Goal: Task Accomplishment & Management: Manage account settings

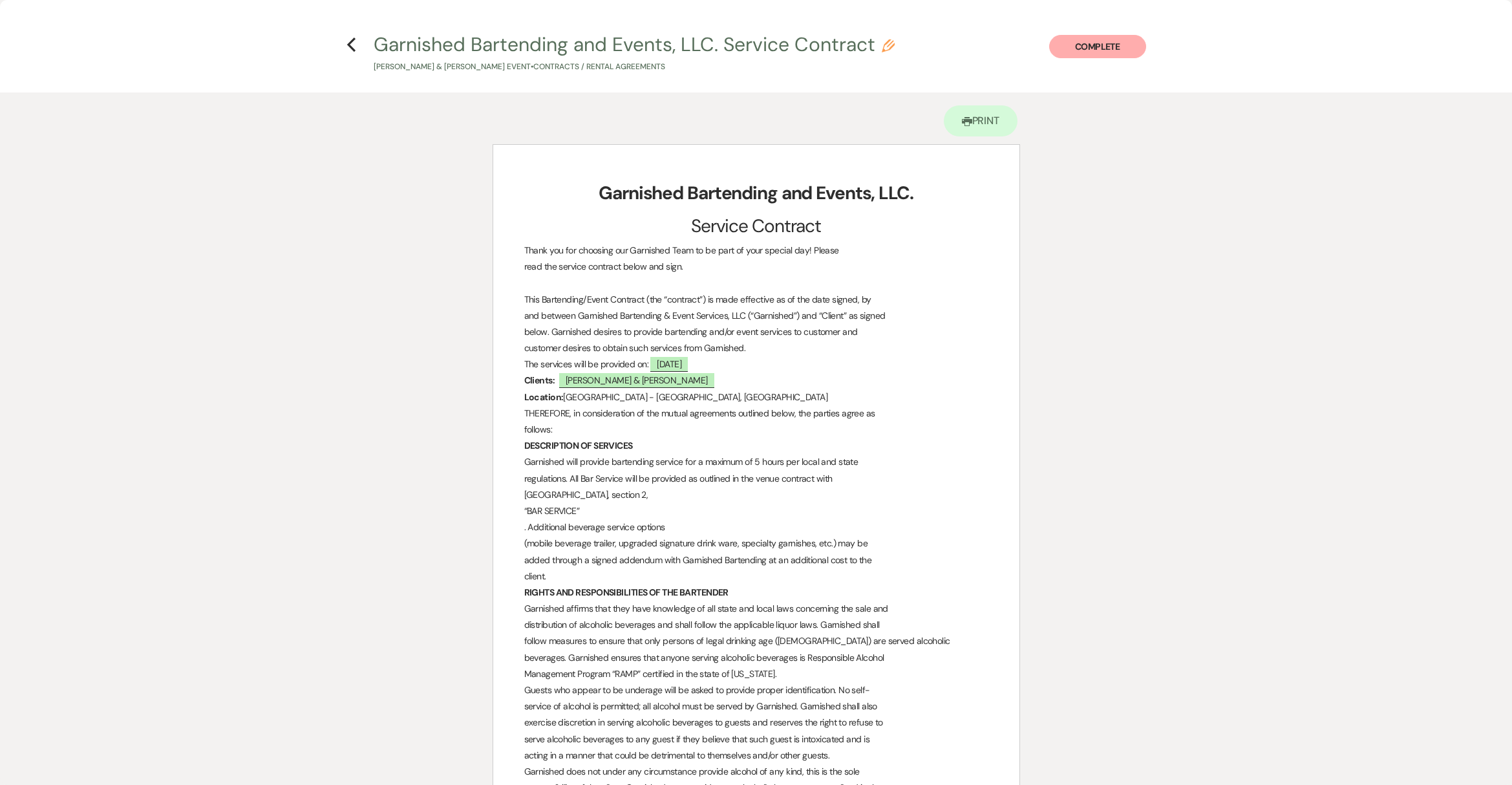
scroll to position [1293, 0]
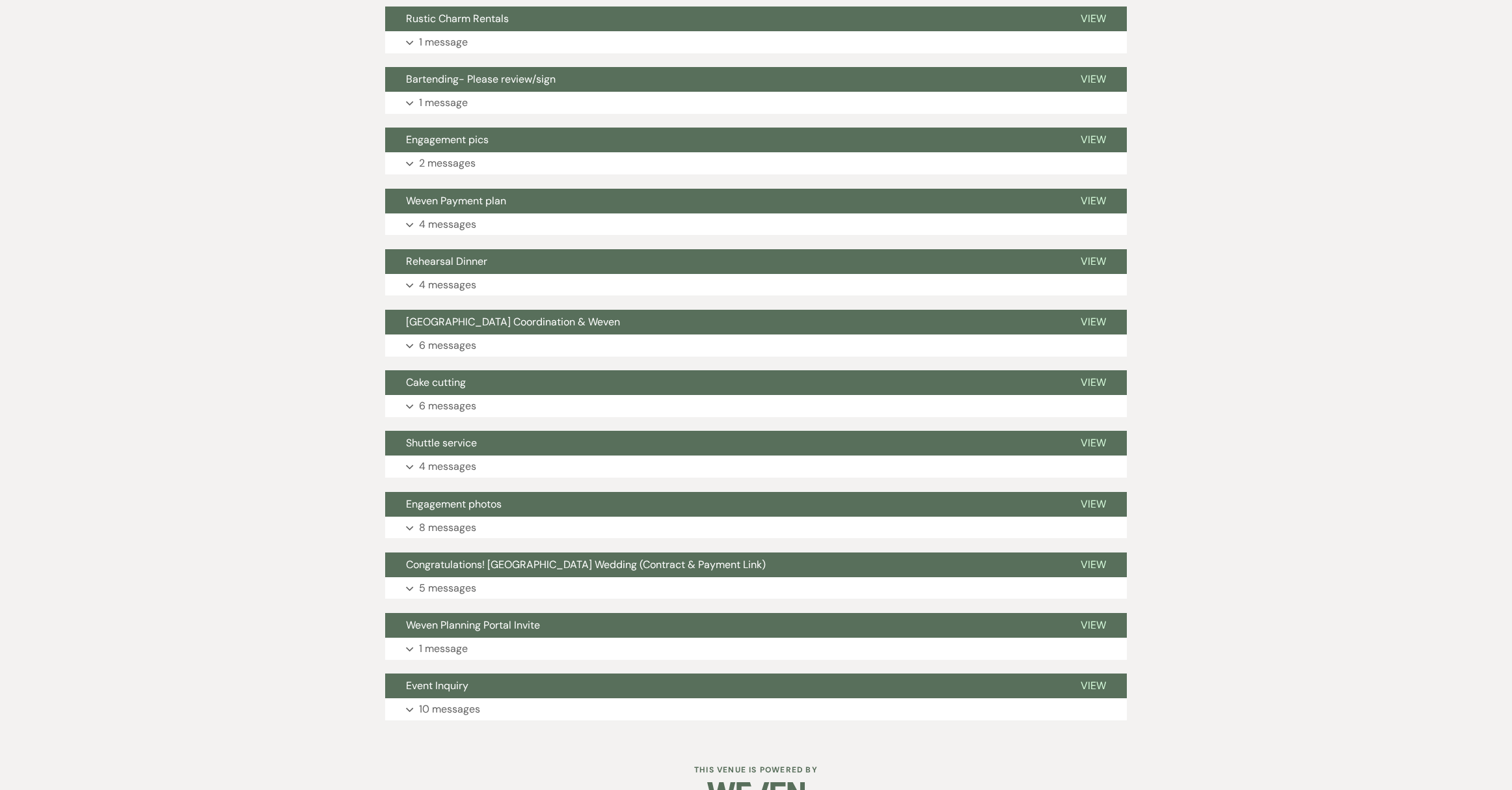
scroll to position [877, 0]
click at [489, 67] on button "Bartending- Please review/sign" at bounding box center [722, 79] width 675 height 24
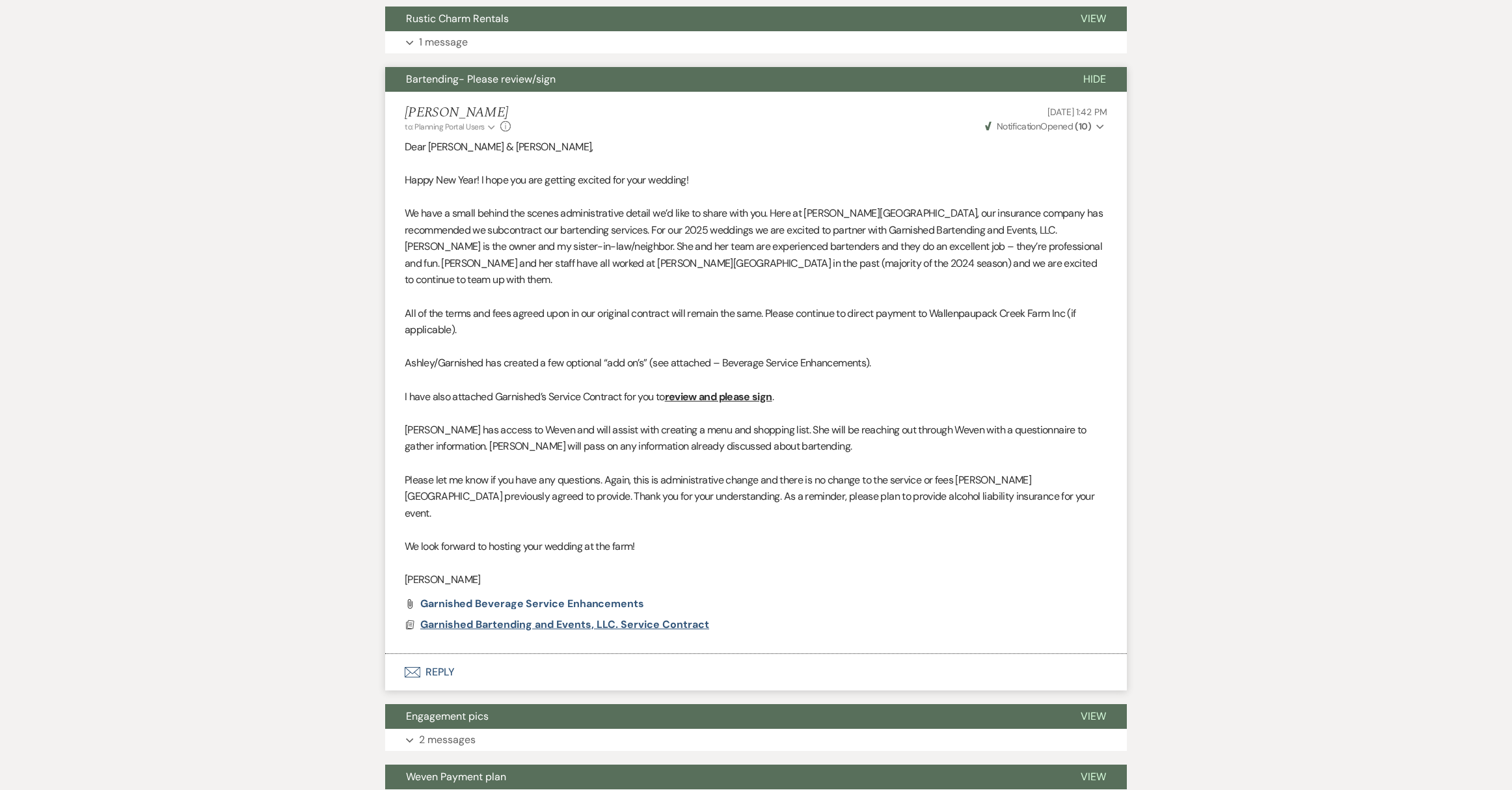
click at [539, 617] on span "Garnished Bartending and Events, LLC. Service Contract" at bounding box center [565, 623] width 289 height 13
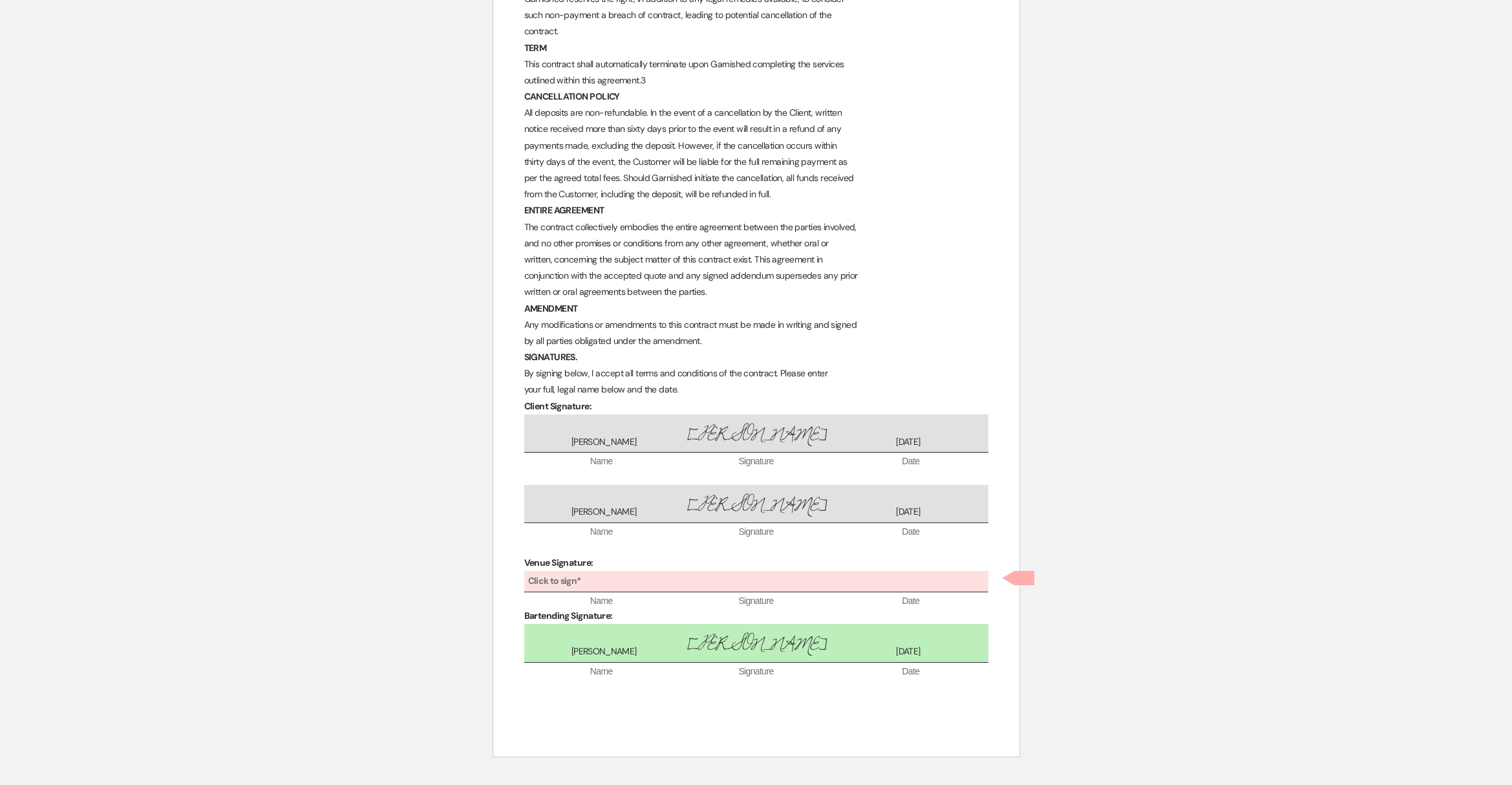
scroll to position [1305, 0]
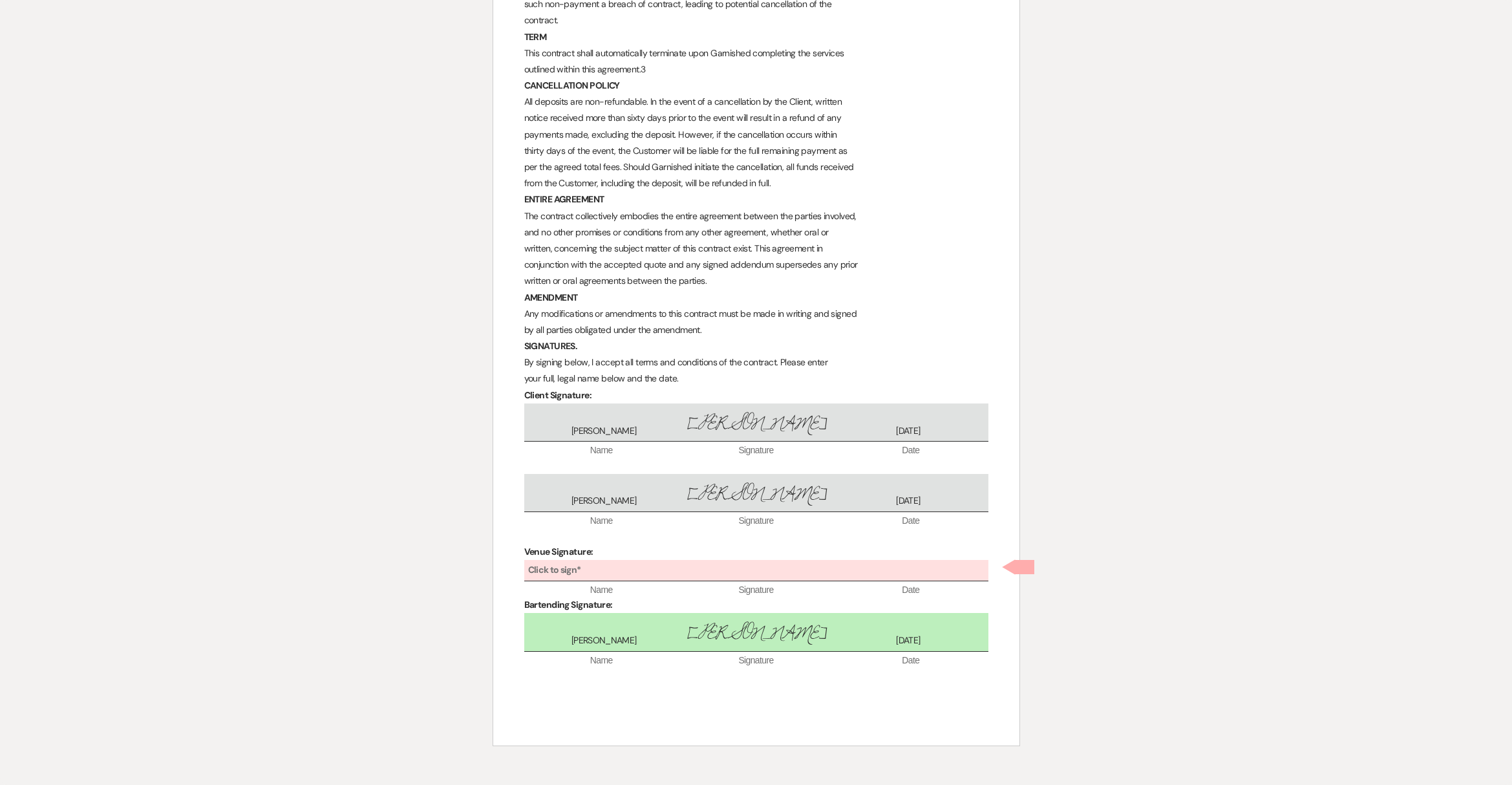
click at [554, 569] on b "Click to sign*" at bounding box center [555, 569] width 53 height 12
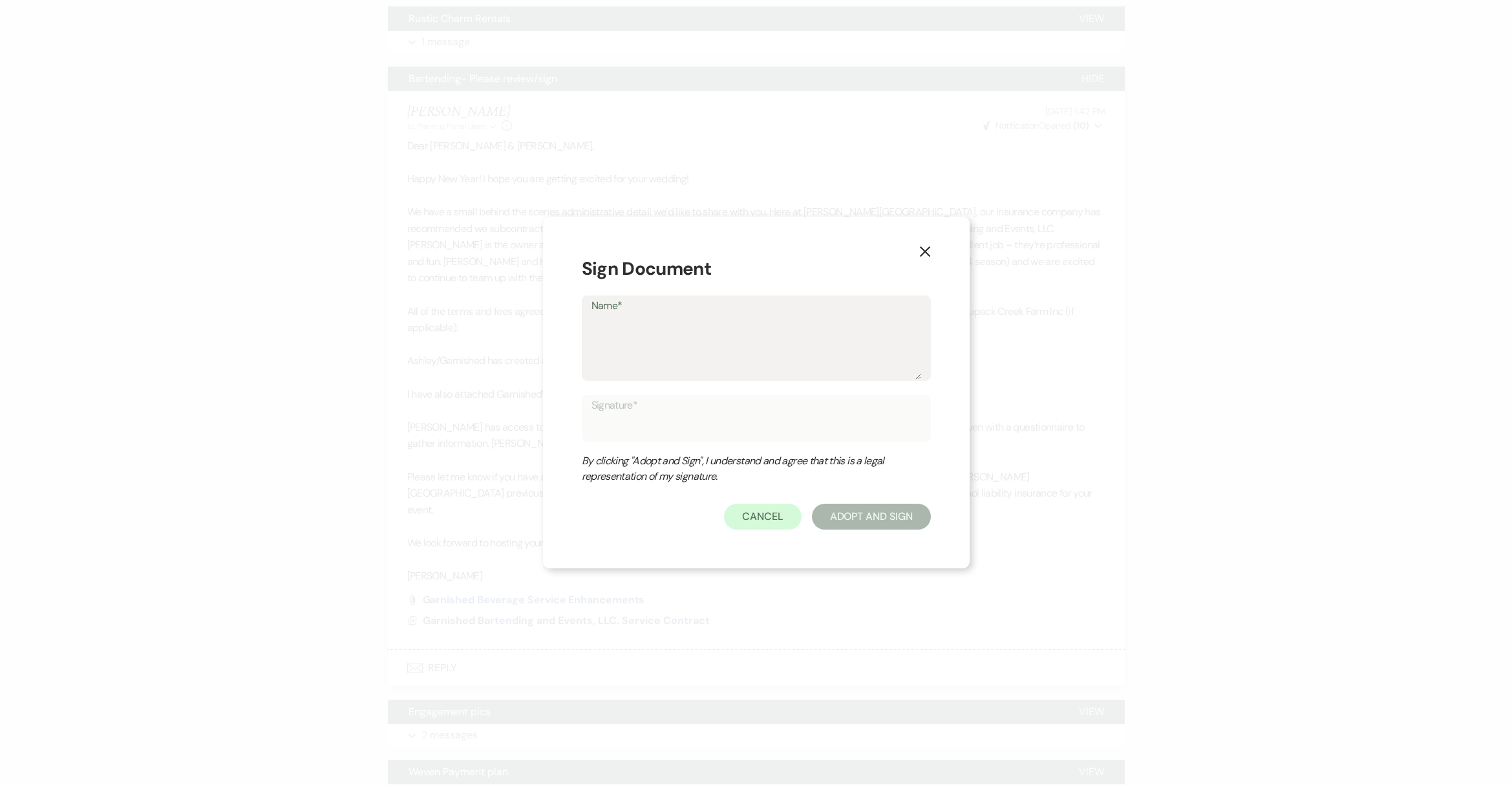
type textarea "K"
type input "K"
type textarea "Ke"
type input "Ke"
type textarea "Kel"
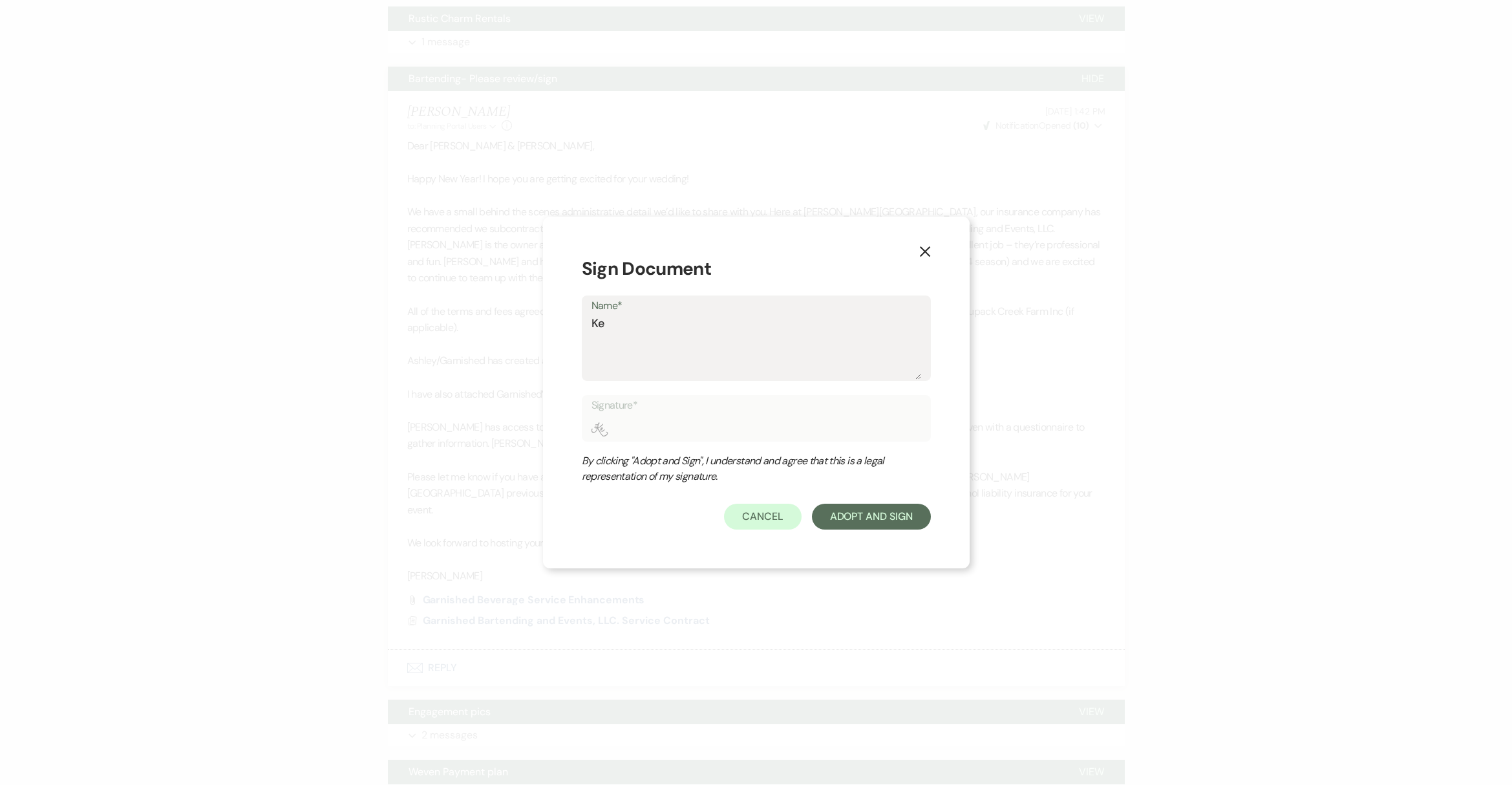
type input "Kel"
type textarea "[PERSON_NAME]"
type input "[PERSON_NAME]"
type textarea "[PERSON_NAME]"
type input "[PERSON_NAME]"
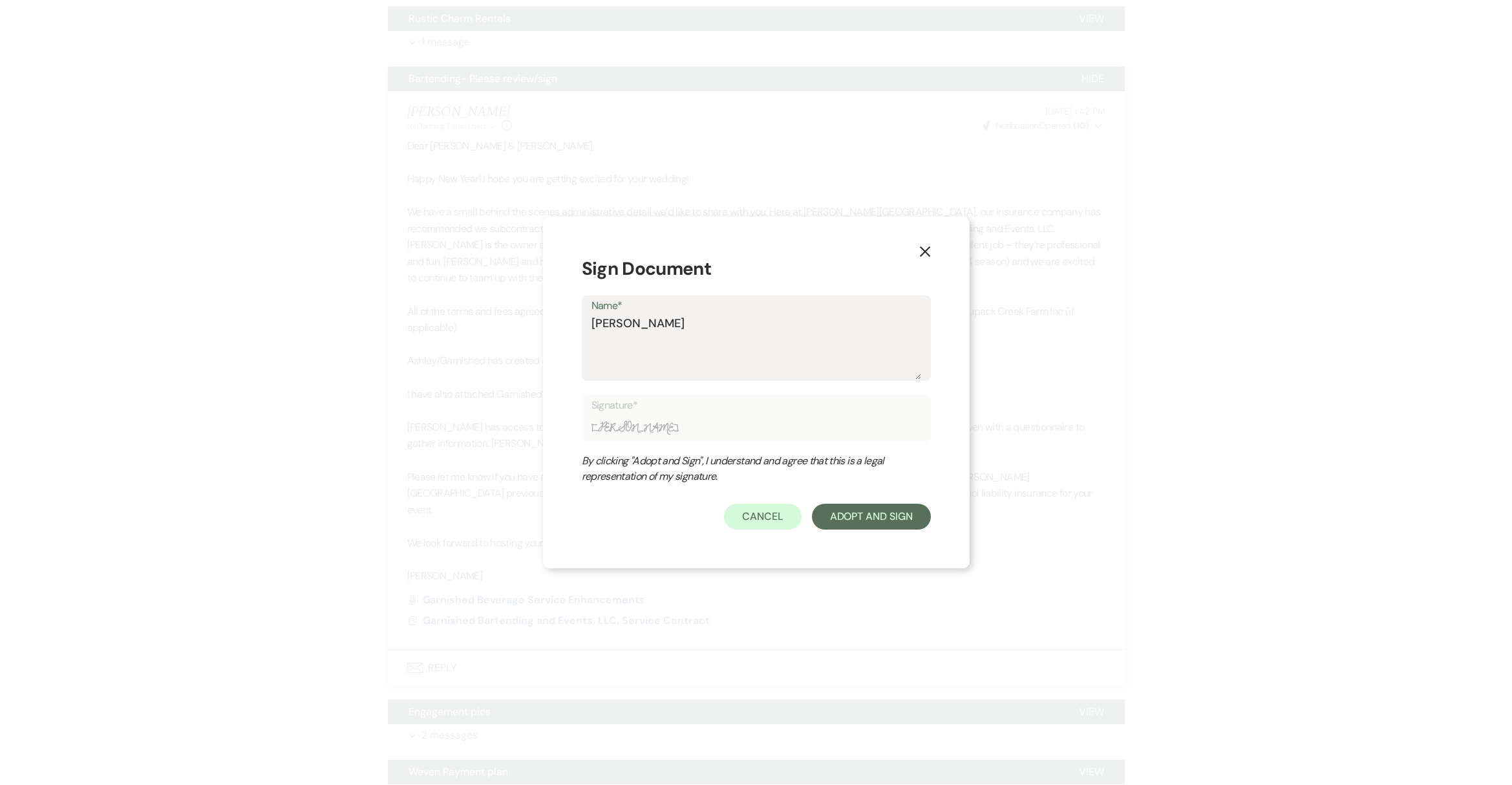
type textarea "[PERSON_NAME]"
type input "[PERSON_NAME]"
type textarea "[PERSON_NAME]"
type input "[PERSON_NAME]"
type textarea "[PERSON_NAME]"
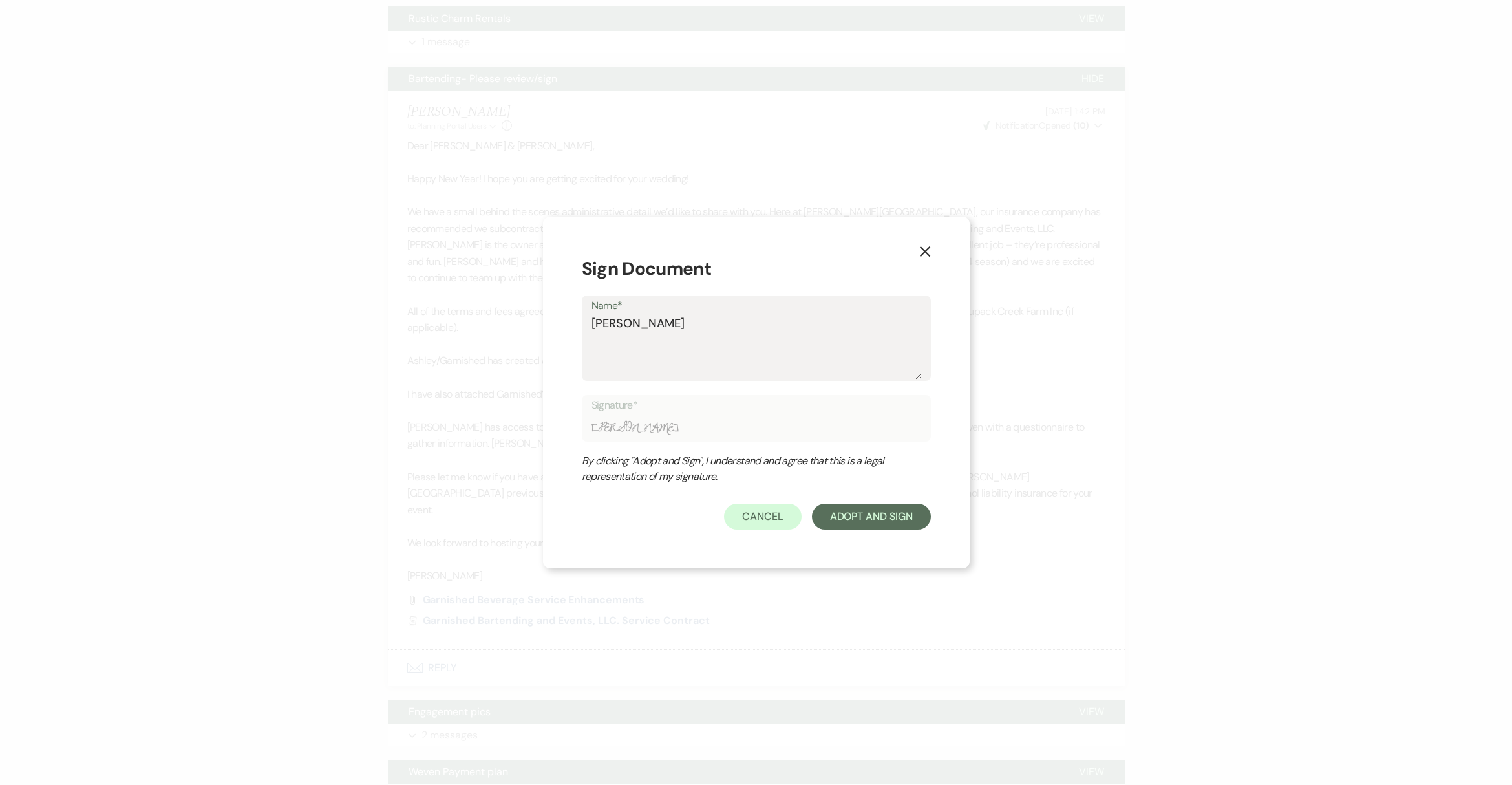
type input "[PERSON_NAME]"
type textarea "[PERSON_NAME]"
type input "[PERSON_NAME]"
type textarea "[PERSON_NAME]"
type input "[PERSON_NAME]"
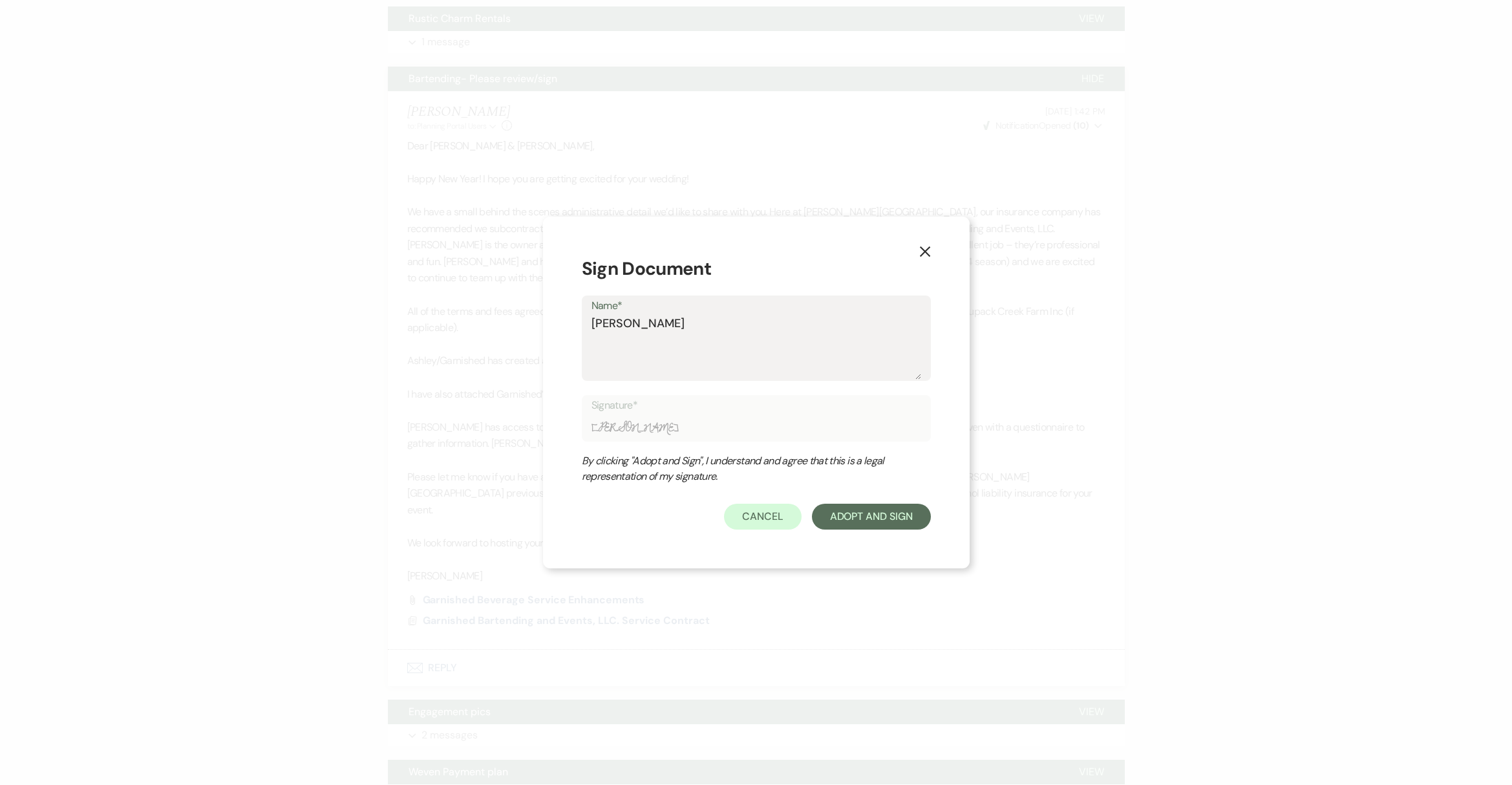
type textarea "[PERSON_NAME]"
type input "[PERSON_NAME]"
type textarea "[PERSON_NAME]"
type input "[PERSON_NAME]"
type textarea "[PERSON_NAME]"
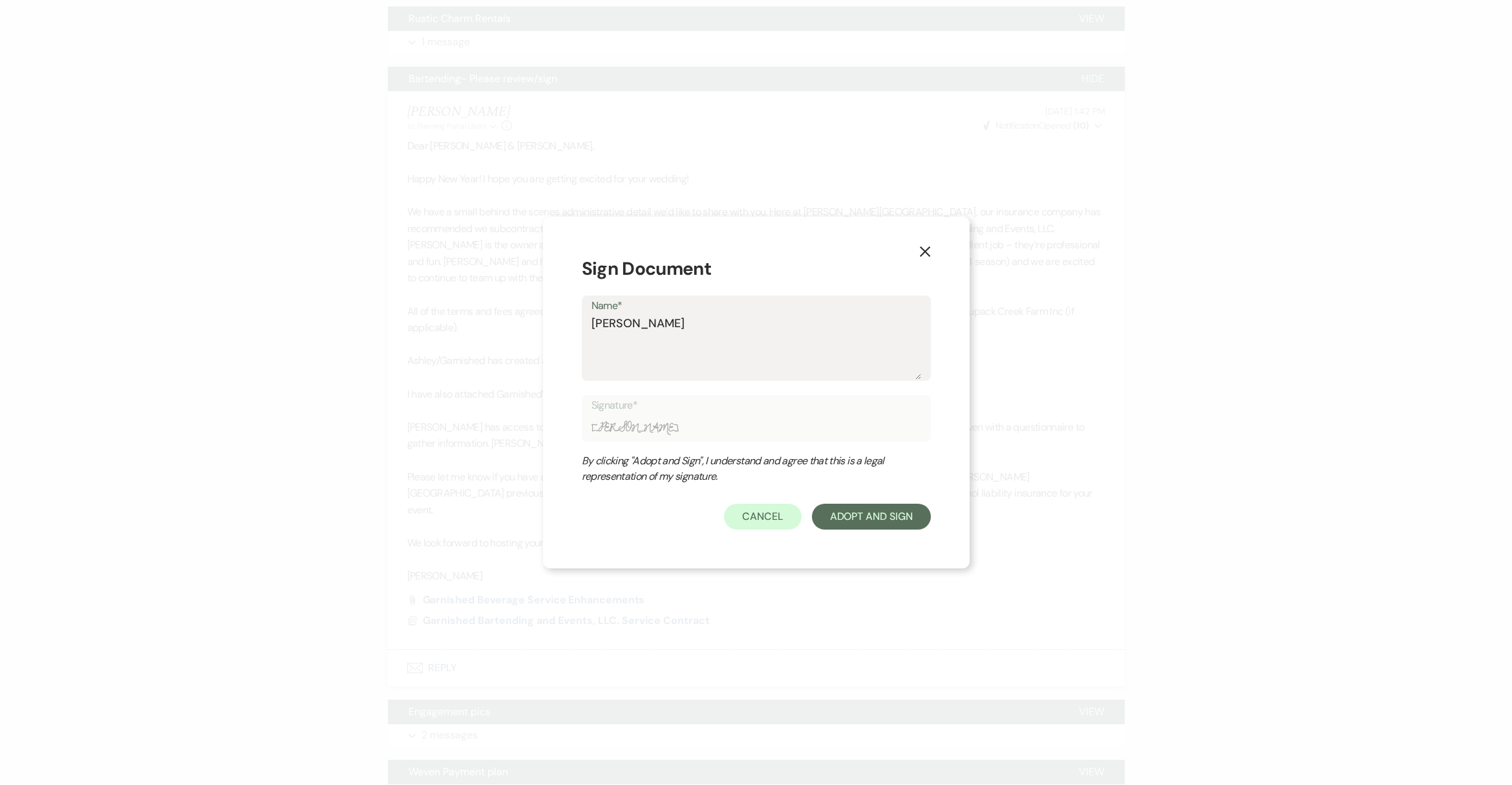
type input "[PERSON_NAME]"
type textarea "[PERSON_NAME]"
type input "[PERSON_NAME]"
type textarea "[PERSON_NAME]"
type input "[PERSON_NAME]"
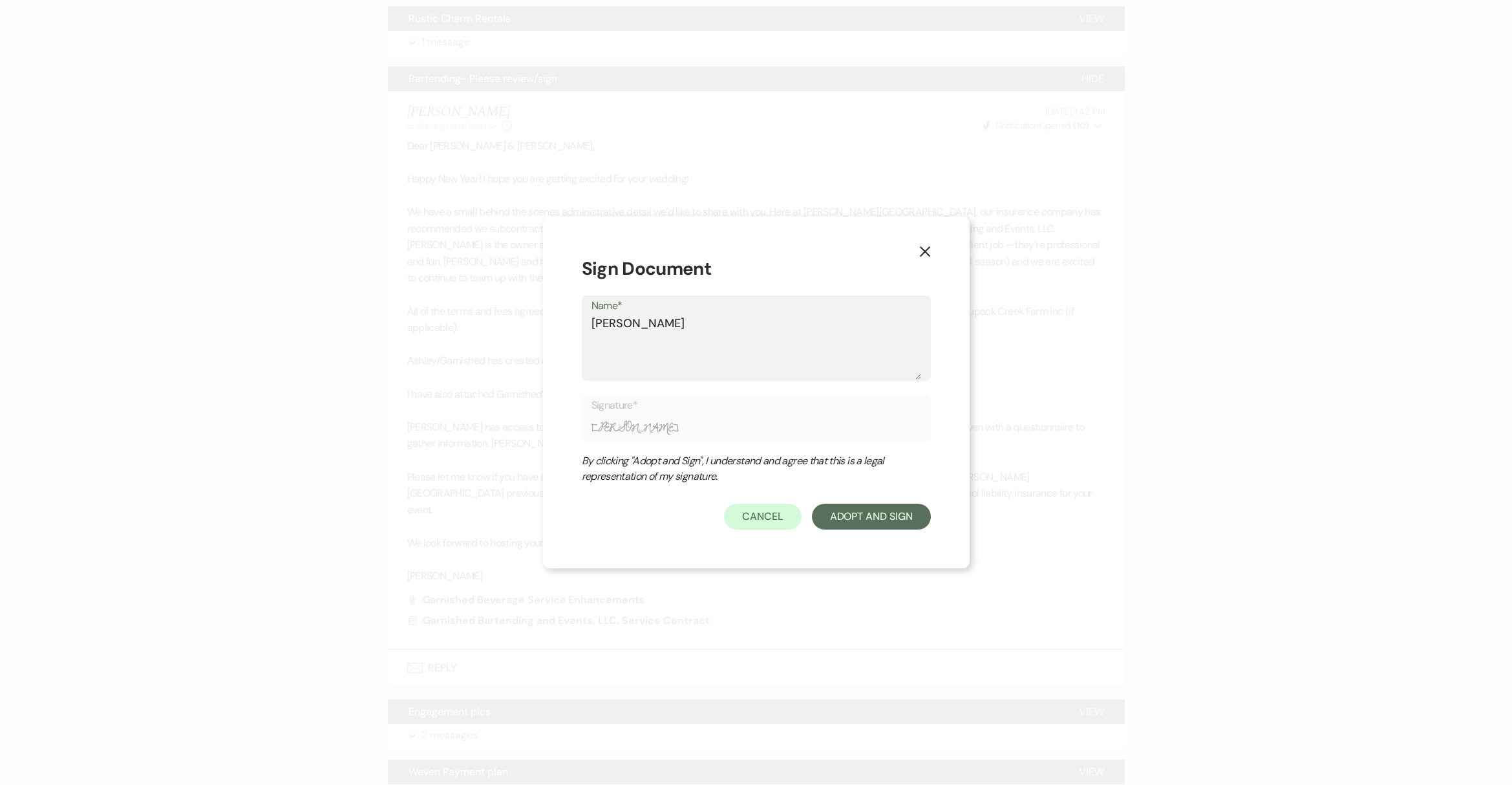
type textarea "[PERSON_NAME]"
type input "[PERSON_NAME]"
type textarea "[PERSON_NAME]"
type input "[PERSON_NAME]"
type textarea "[PERSON_NAME]"
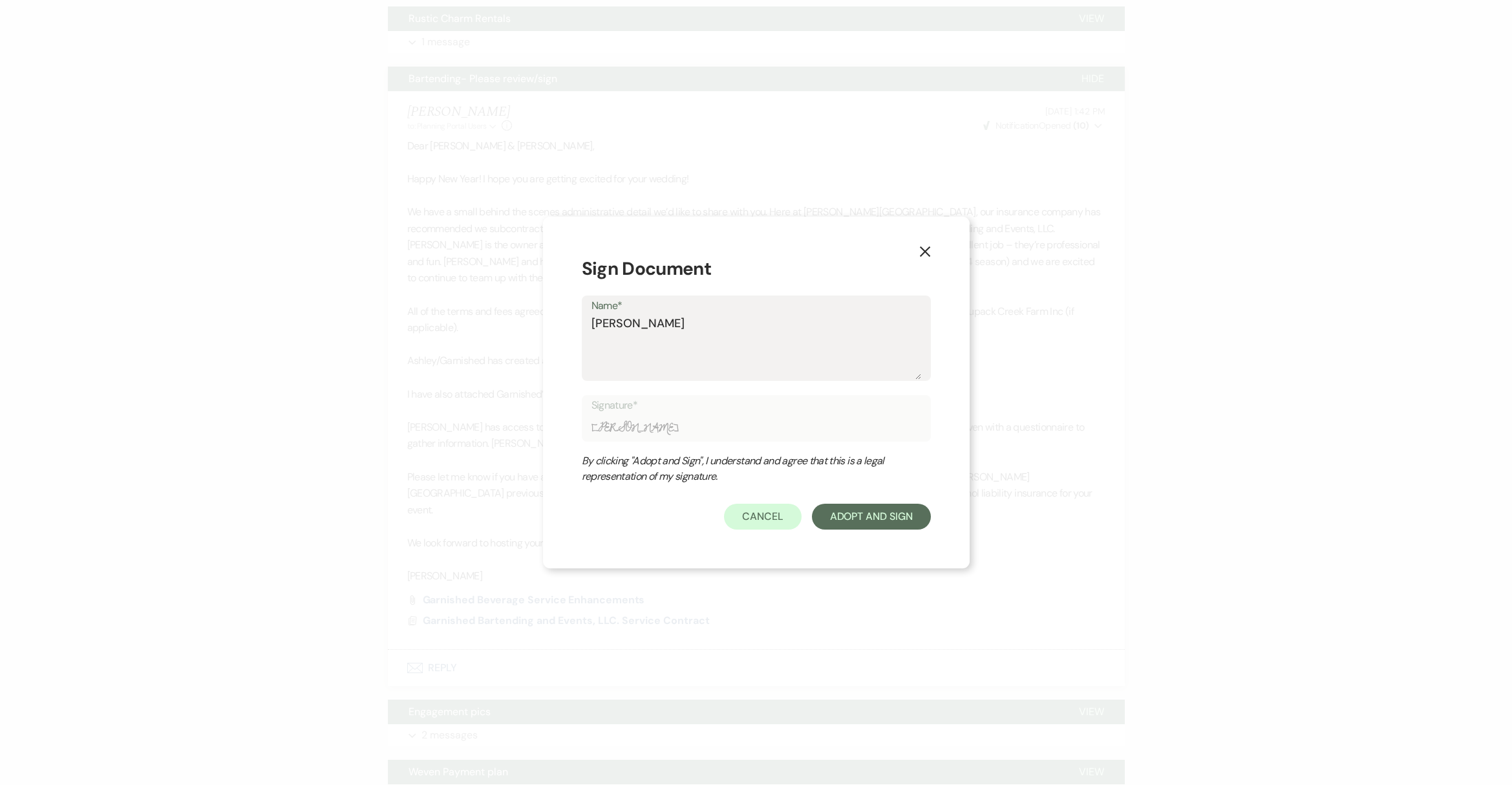
type input "[PERSON_NAME]"
type textarea "[PERSON_NAME]"
type input "[PERSON_NAME]"
type textarea "[PERSON_NAME]"
type input "[PERSON_NAME]"
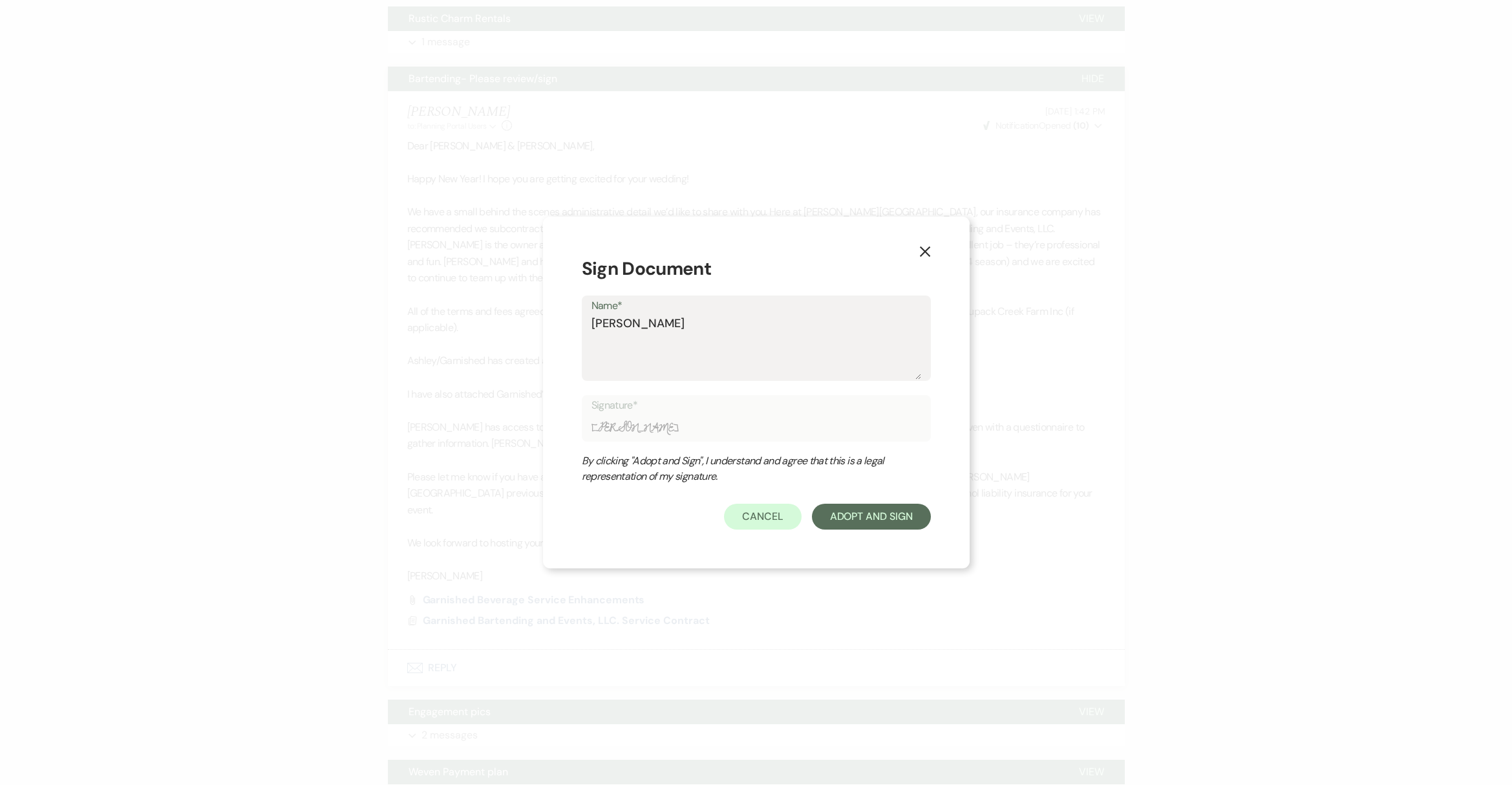
type textarea "[PERSON_NAME]"
type input "[PERSON_NAME]"
type textarea "[PERSON_NAME]"
type input "[PERSON_NAME]"
type textarea "[PERSON_NAME]"
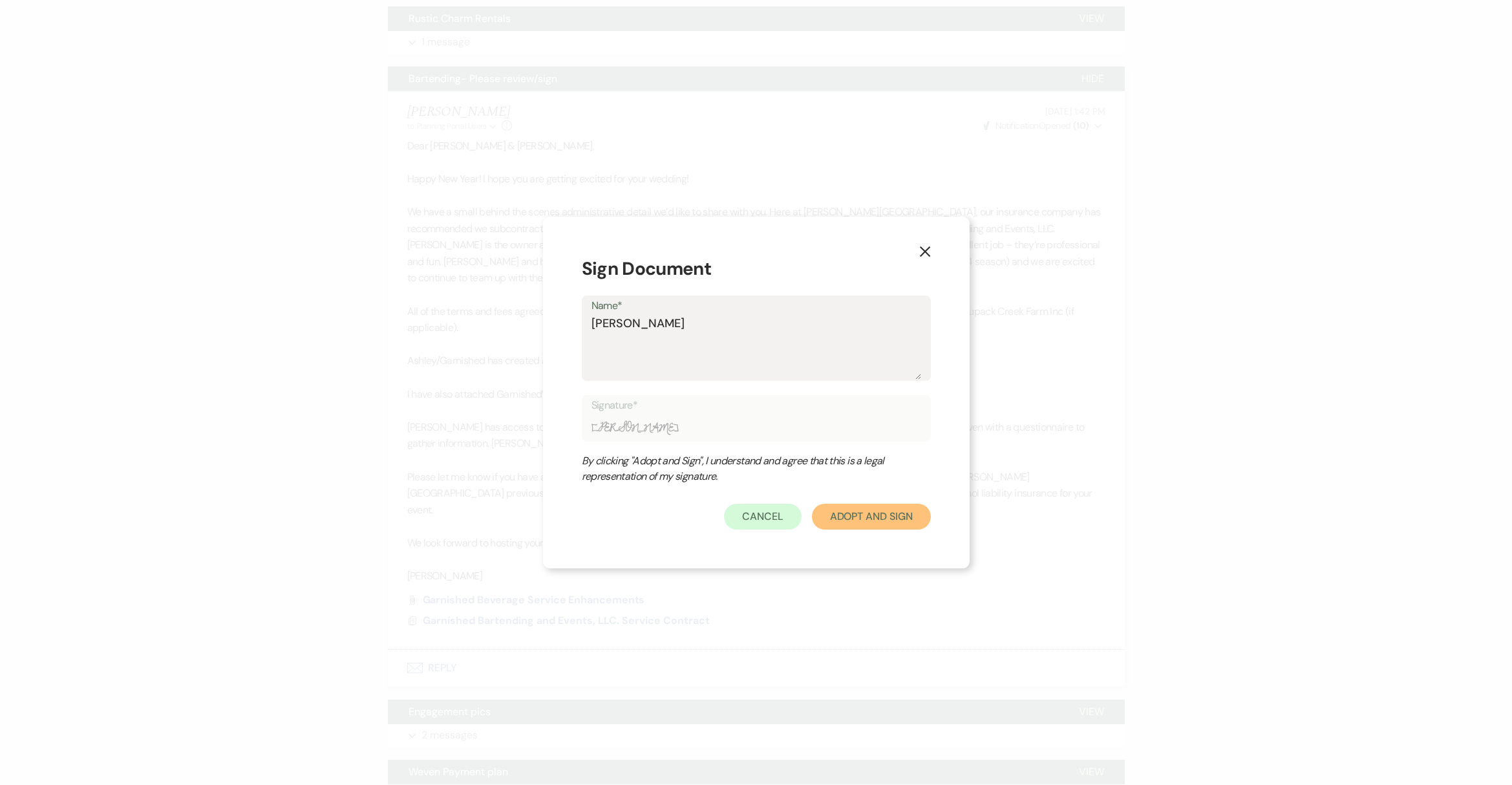
click at [868, 516] on button "Adopt And Sign" at bounding box center [871, 516] width 119 height 26
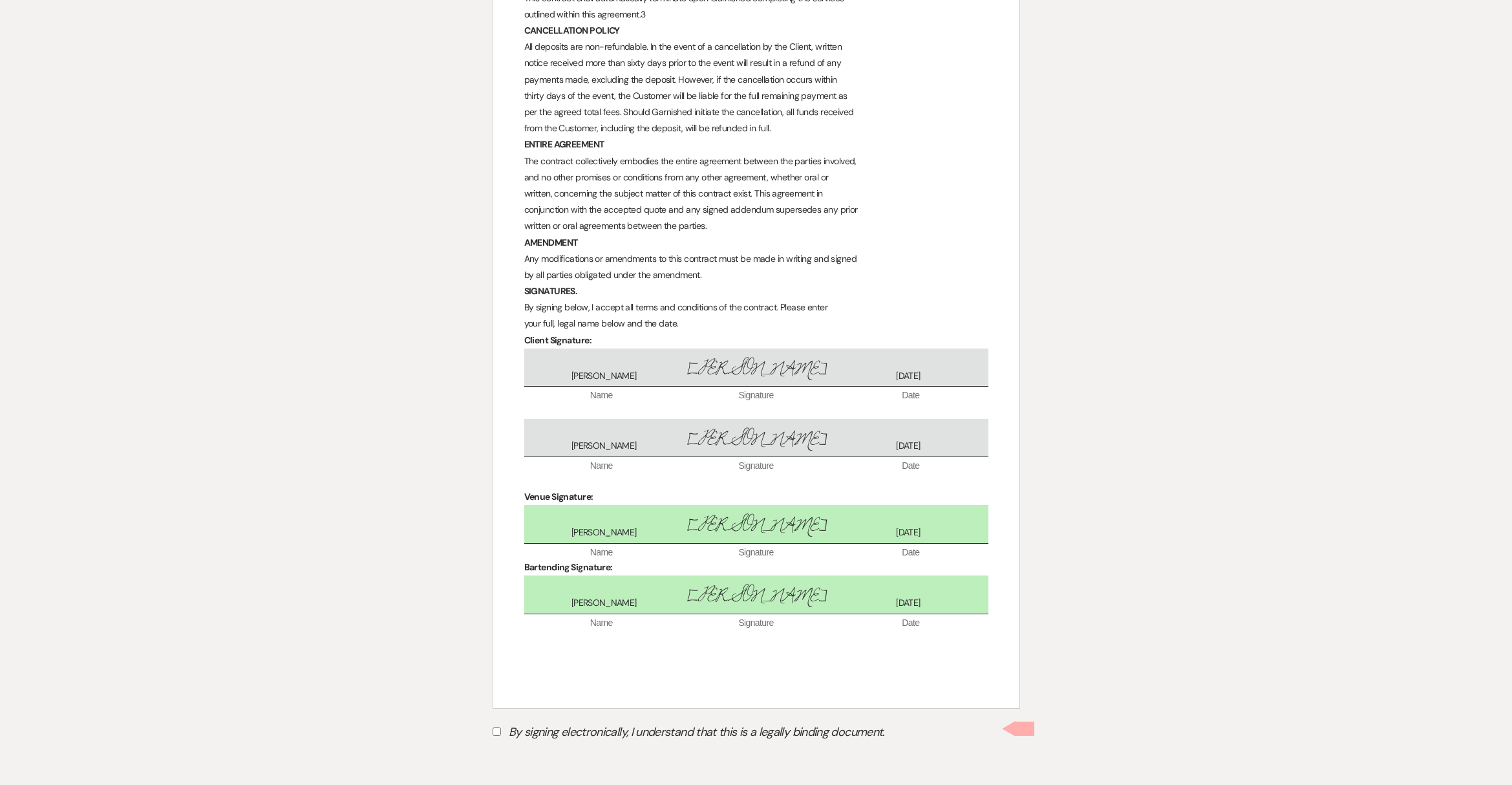
scroll to position [1360, 0]
click at [499, 731] on input "By signing electronically, I understand that this is a legally binding document." at bounding box center [496, 731] width 9 height 9
checkbox input "true"
click at [533, 765] on button "Submit" at bounding box center [537, 765] width 90 height 24
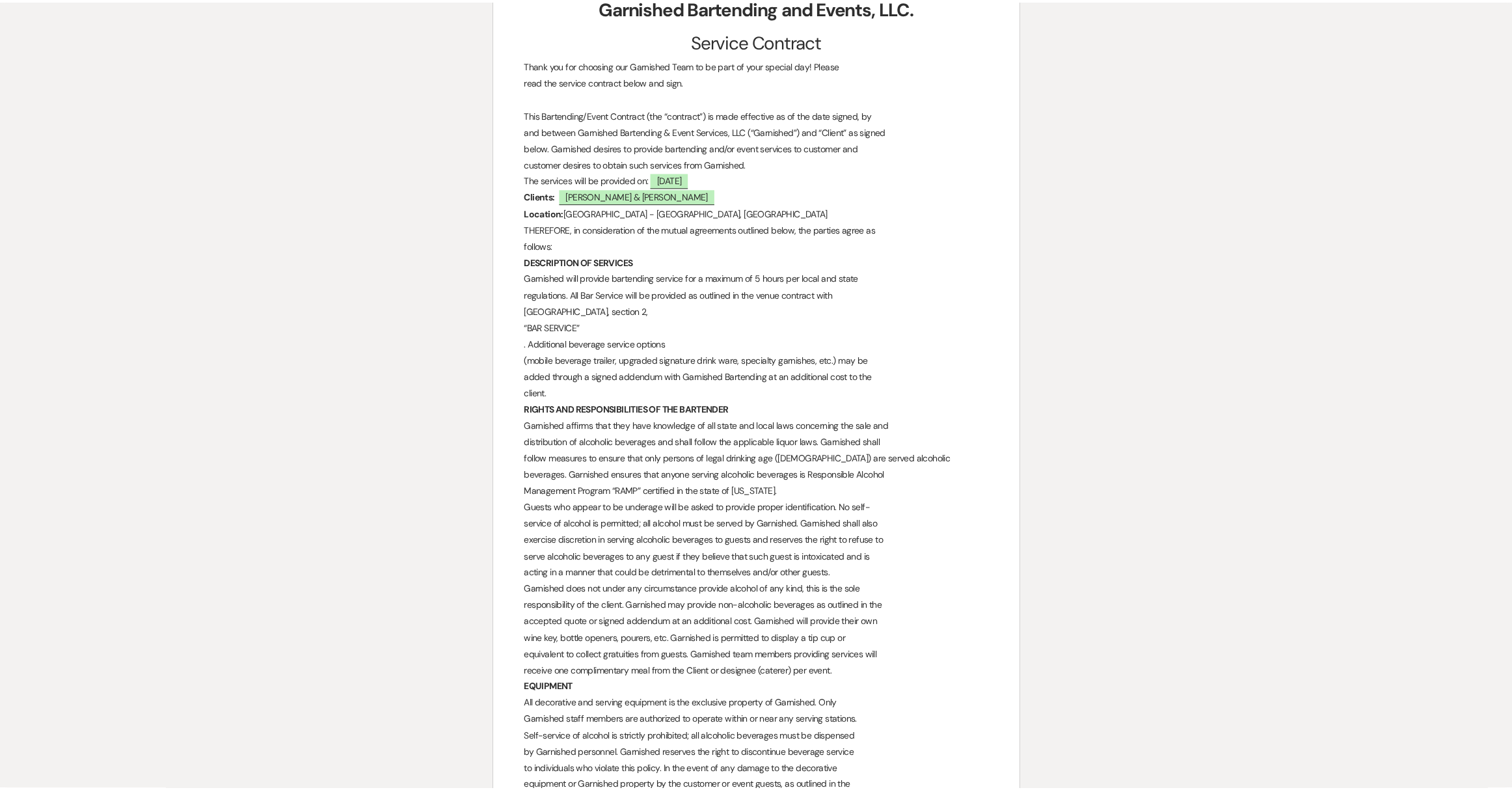
scroll to position [0, 0]
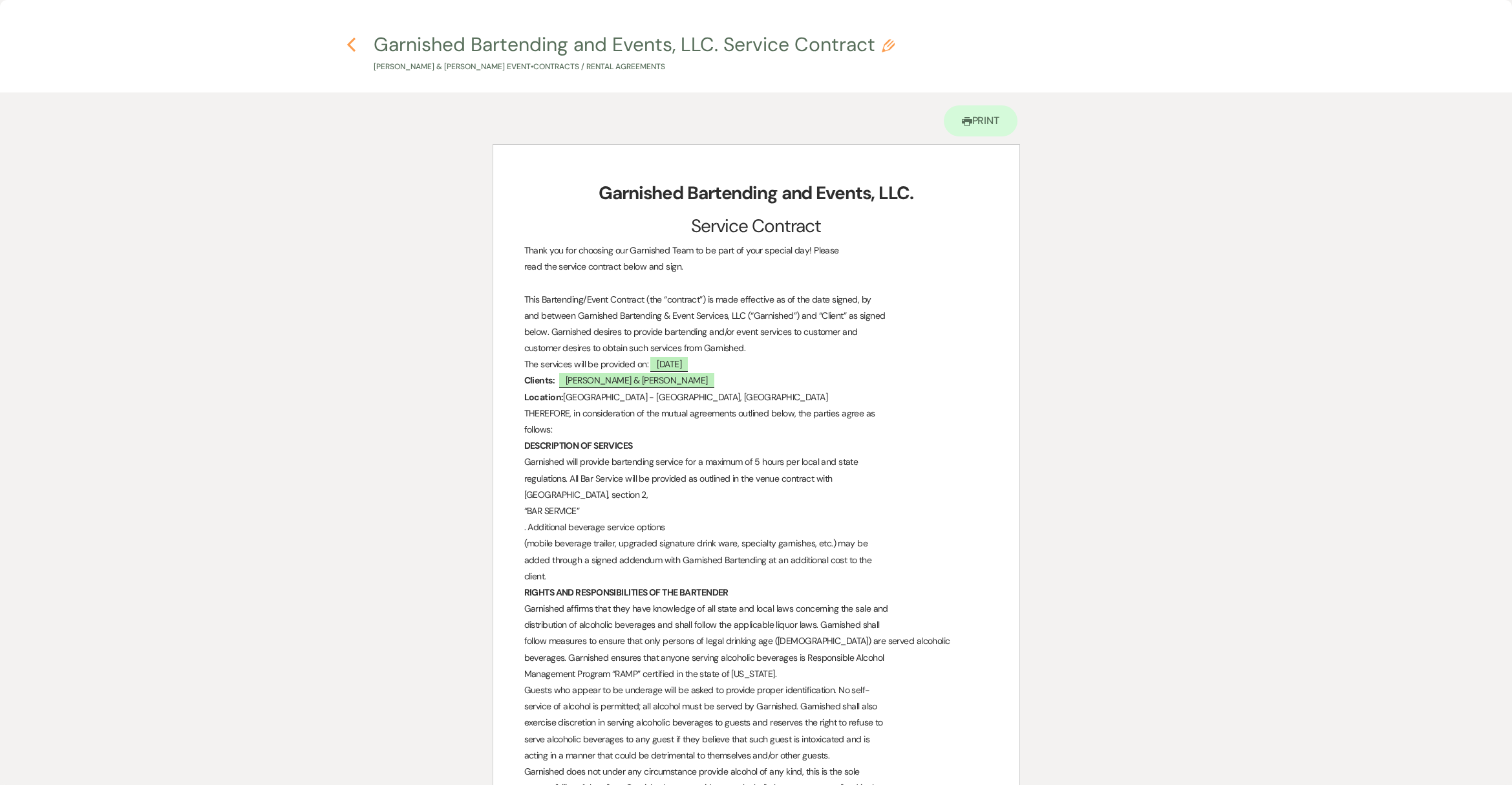
click at [348, 38] on icon "Previous" at bounding box center [351, 45] width 9 height 16
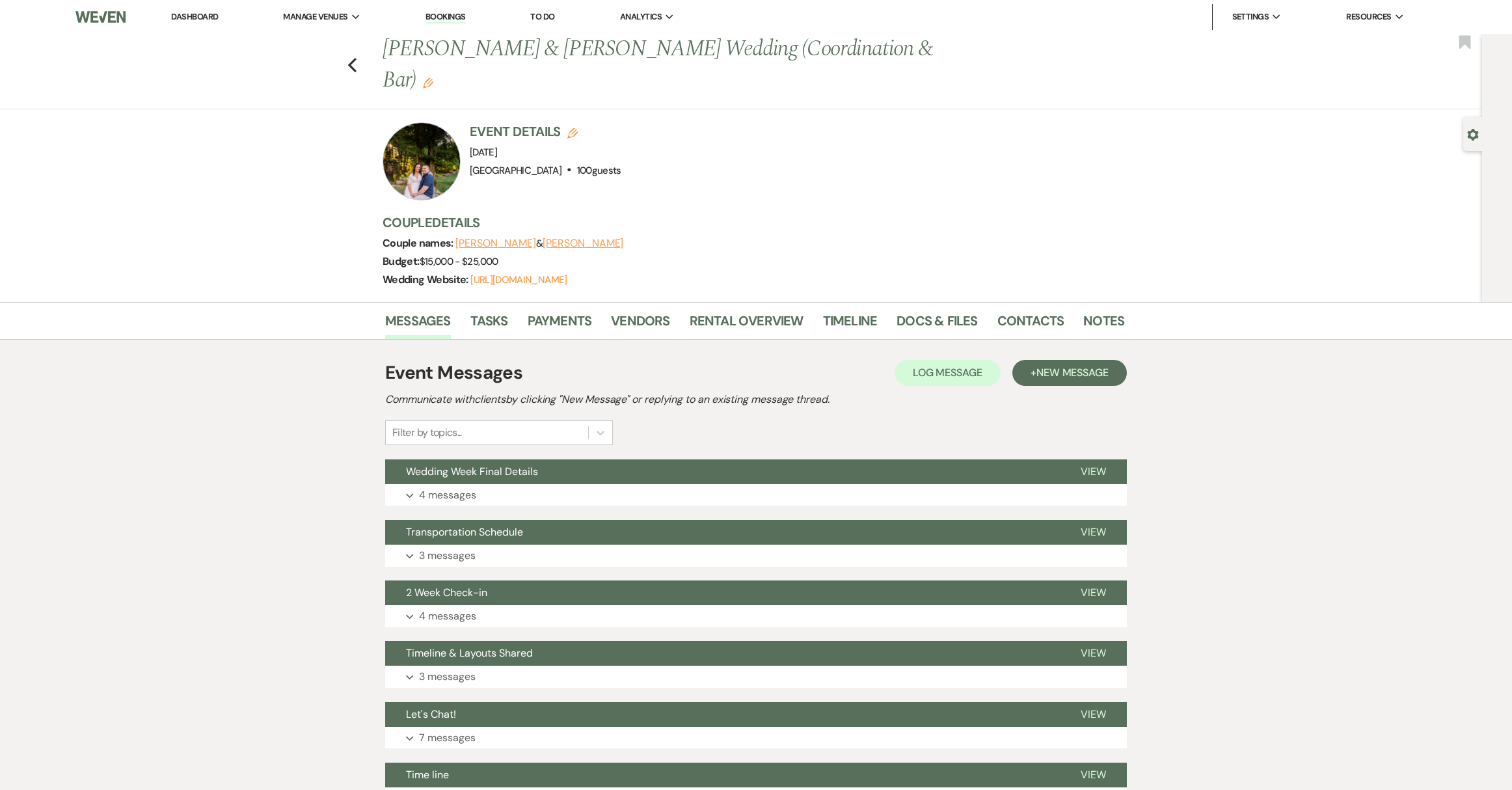
click at [188, 15] on link "Dashboard" at bounding box center [194, 17] width 47 height 11
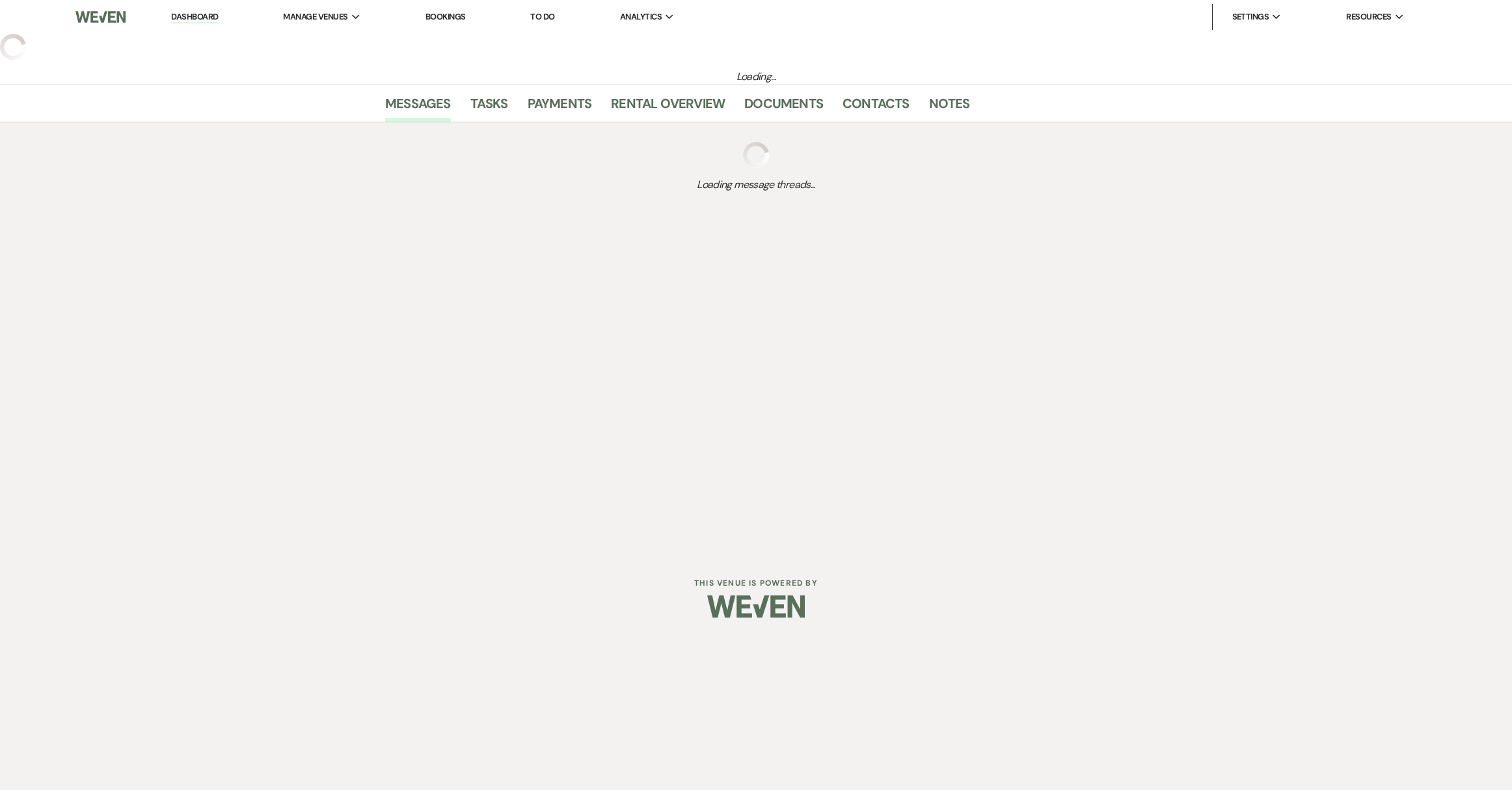
select select "5"
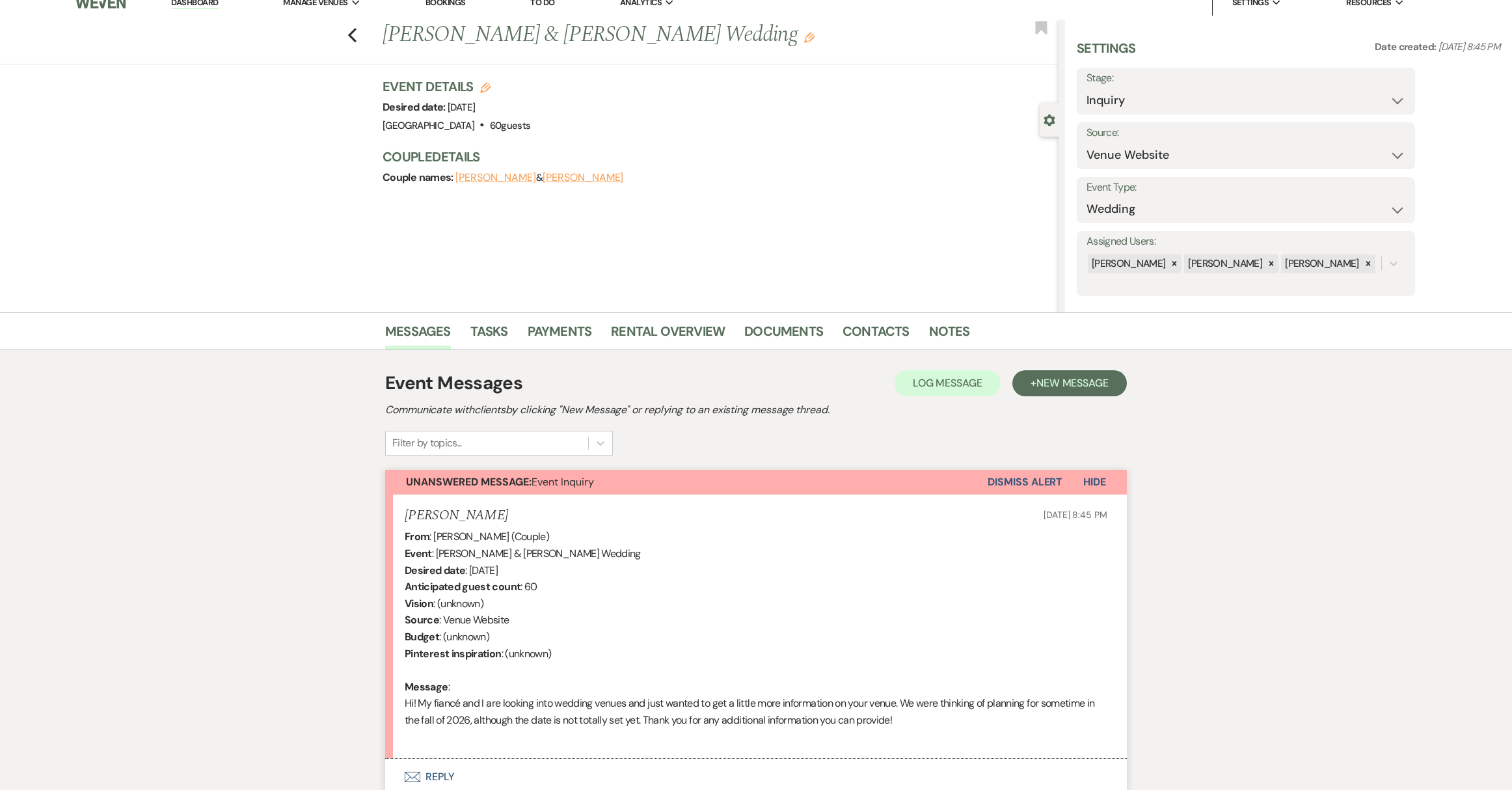
scroll to position [123, 0]
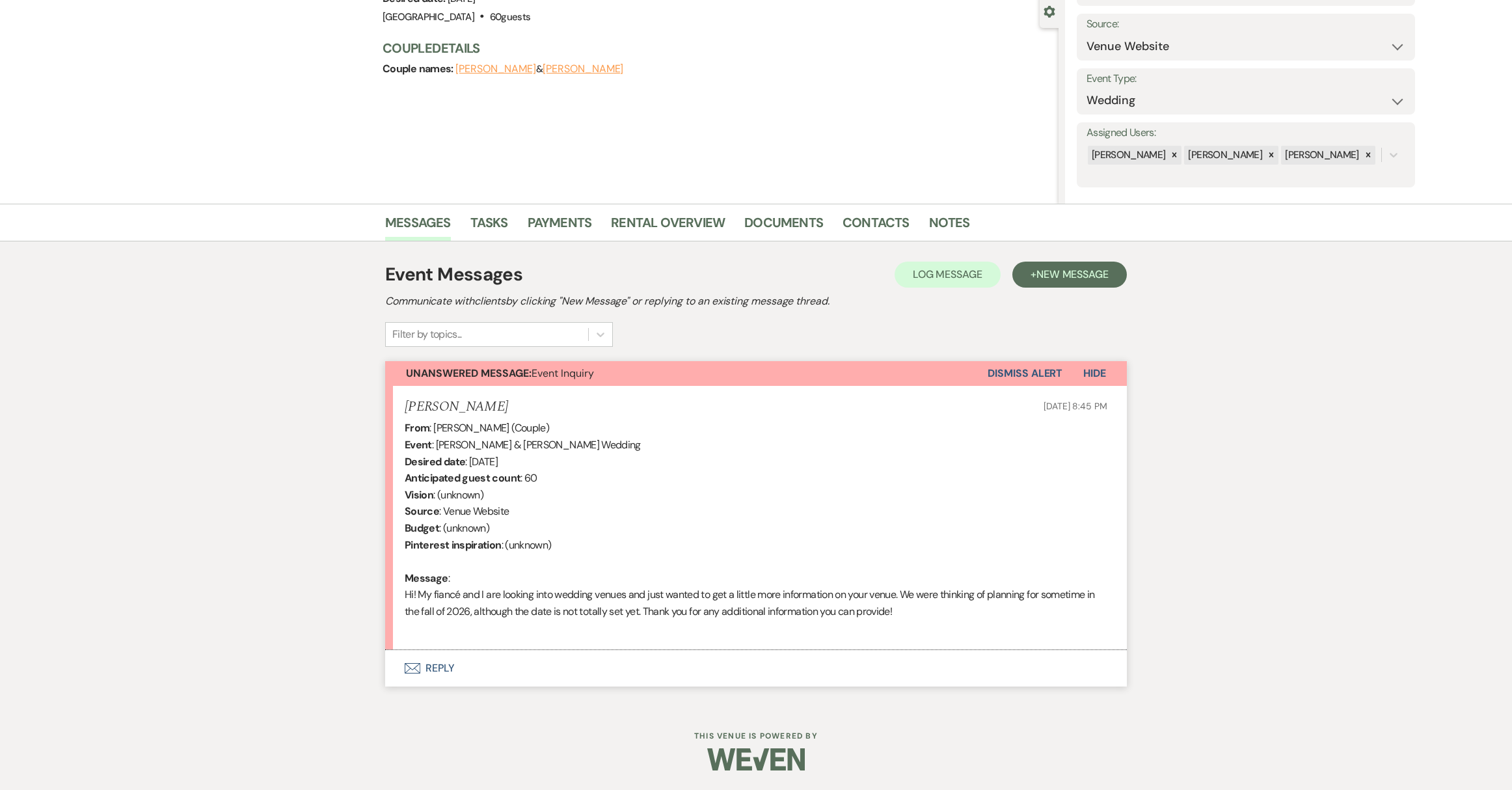
click at [442, 668] on button "Envelope Reply" at bounding box center [756, 668] width 742 height 36
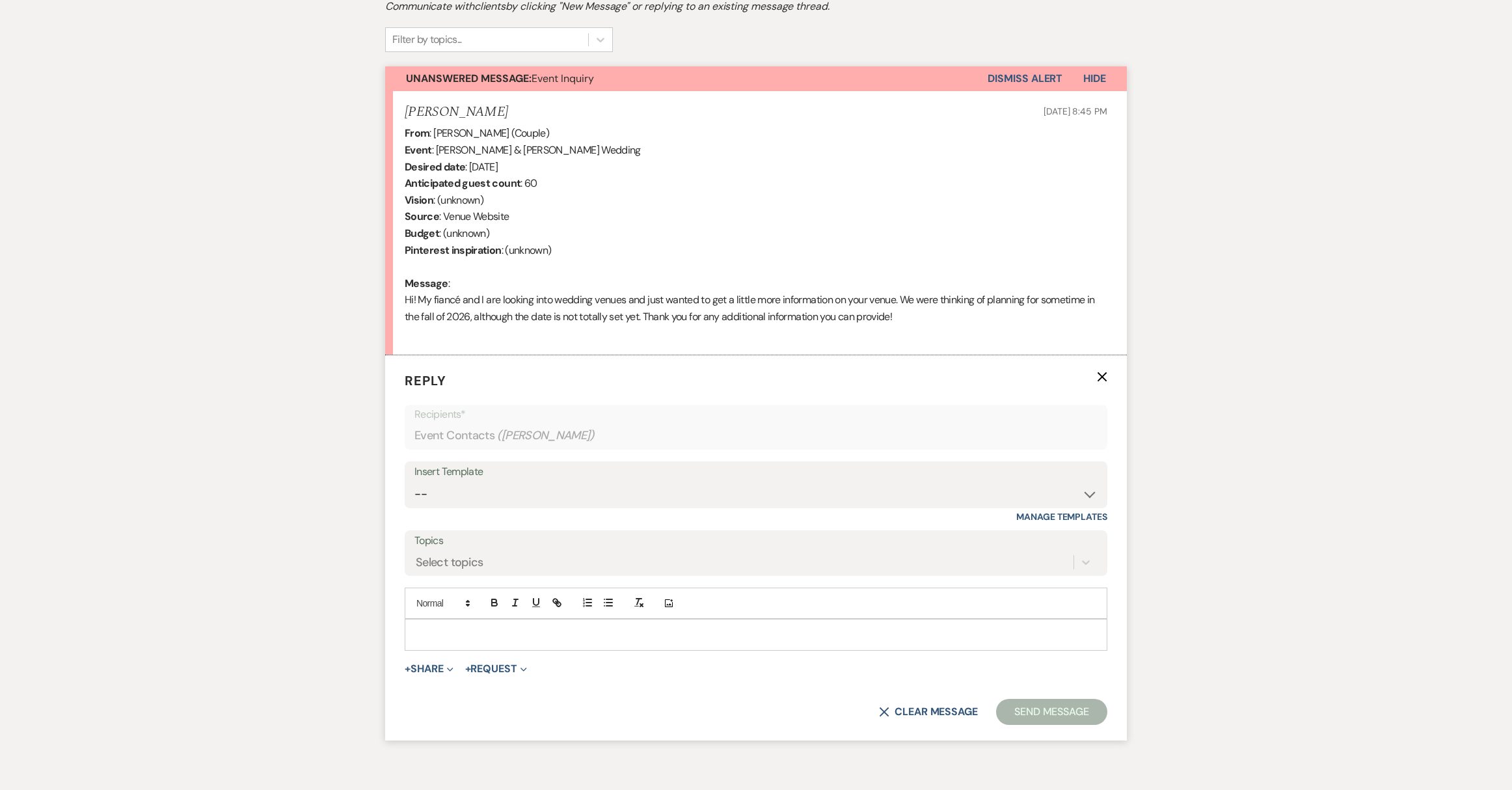
scroll to position [418, 0]
click at [477, 491] on select "-- Weven Planning Portal Introduction (Booked Events) Initial Reply Not Availab…" at bounding box center [756, 493] width 683 height 25
select select "313"
click at [414, 481] on select "-- Weven Planning Portal Introduction (Booked Events) Initial Reply Not Availab…" at bounding box center [756, 493] width 683 height 25
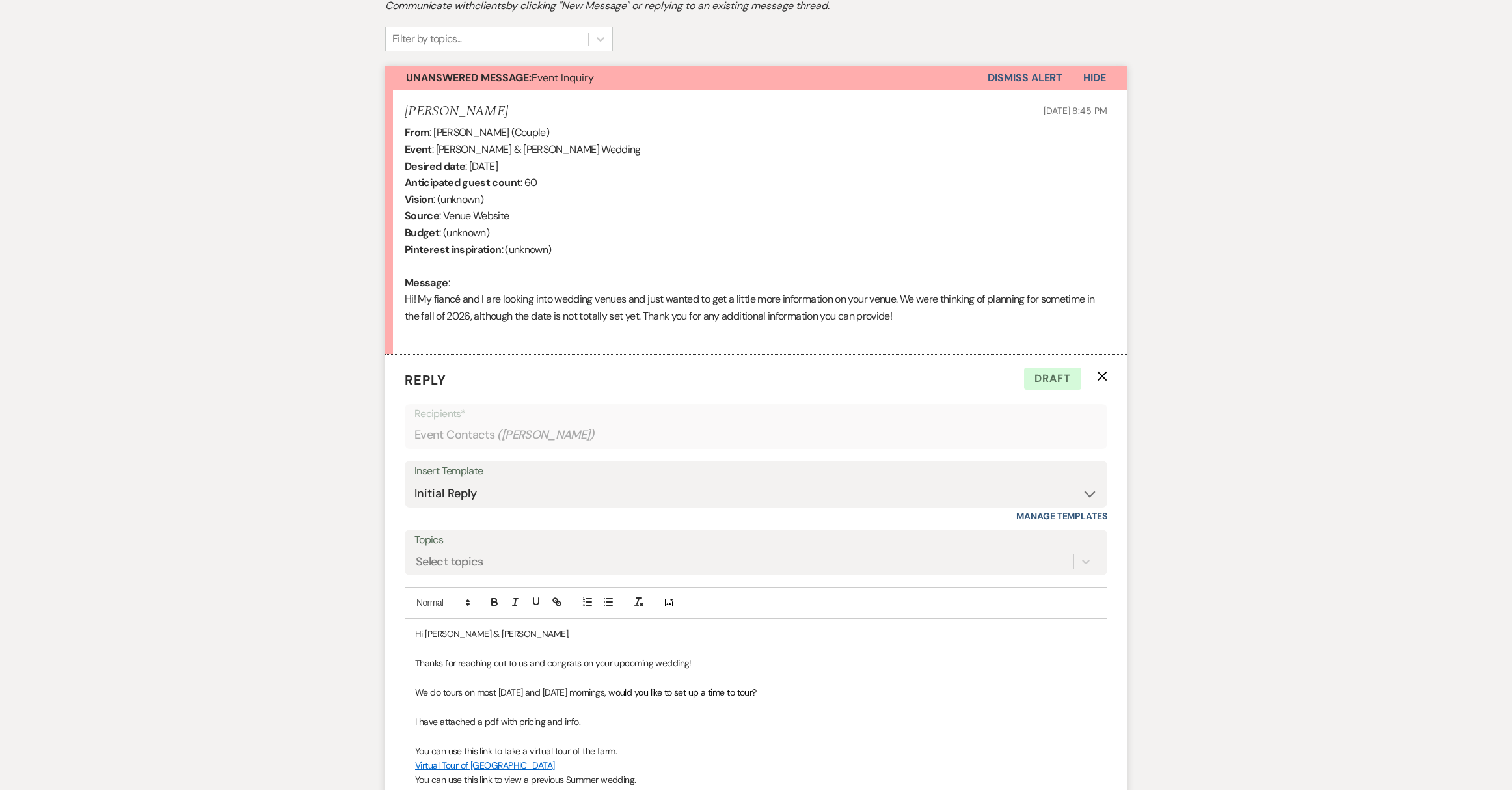
click at [454, 635] on p "Hi [PERSON_NAME] & [PERSON_NAME]," at bounding box center [756, 634] width 682 height 14
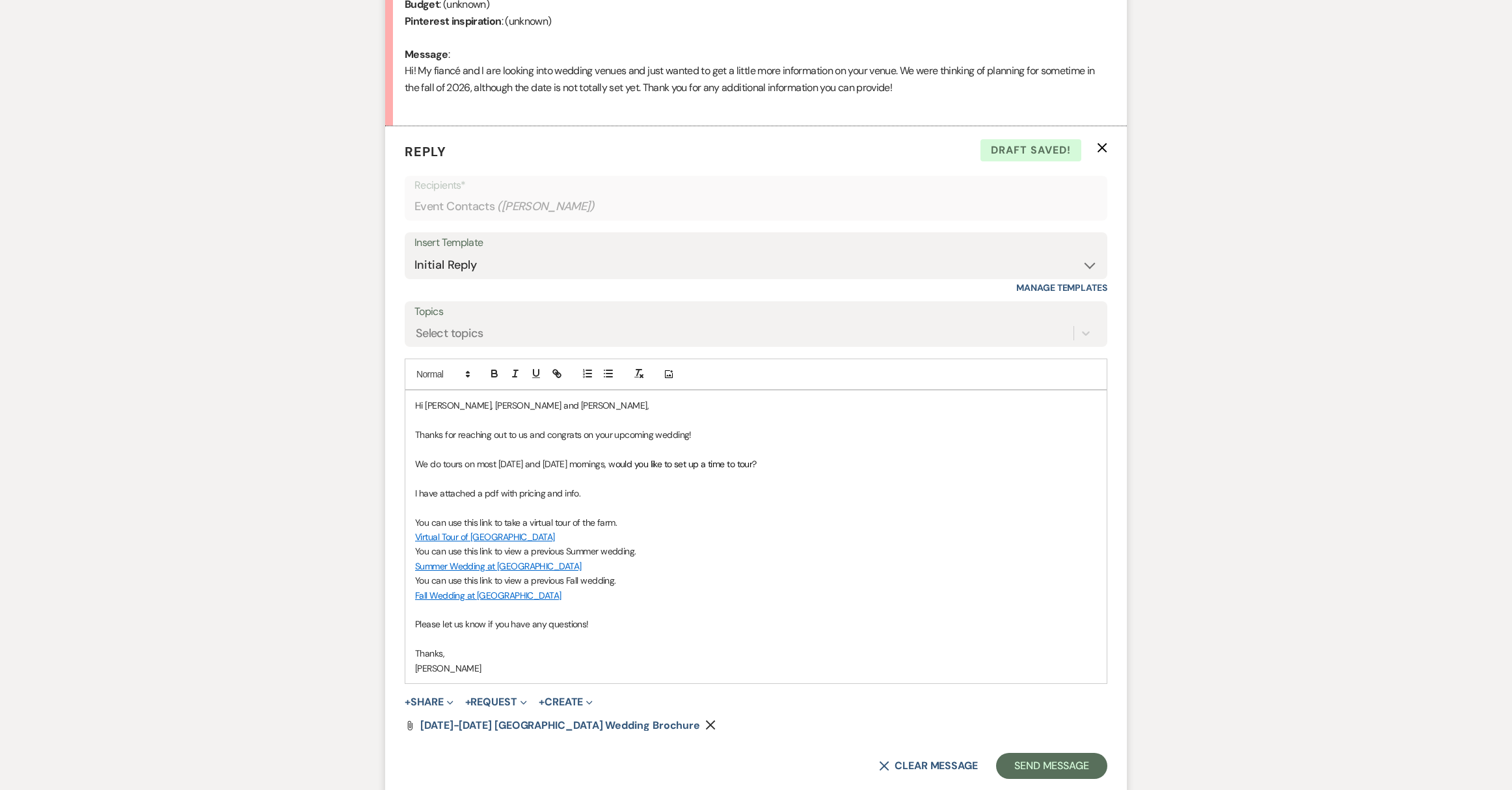
scroll to position [695, 0]
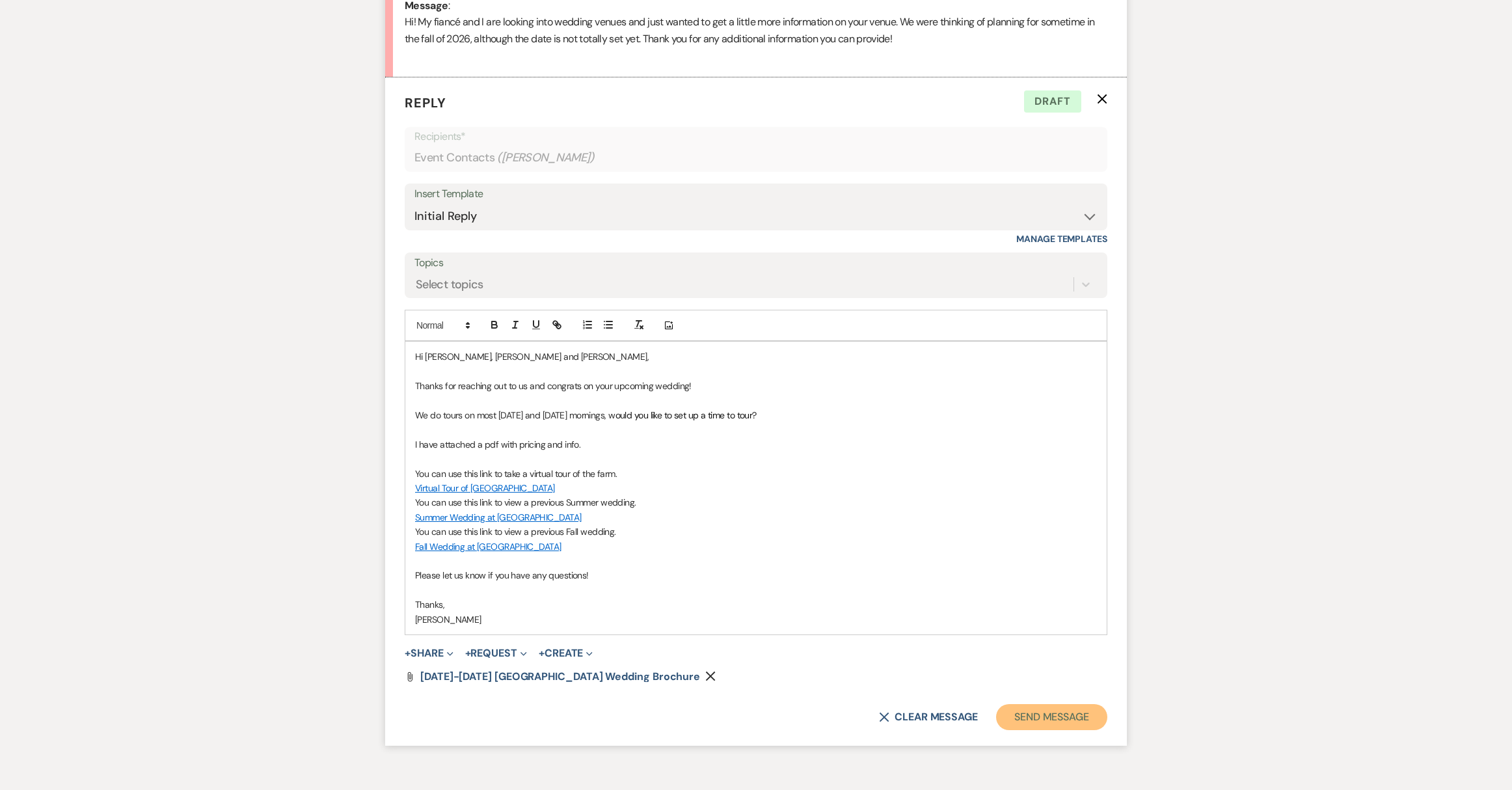
click at [1060, 721] on button "Send Message" at bounding box center [1051, 717] width 111 height 26
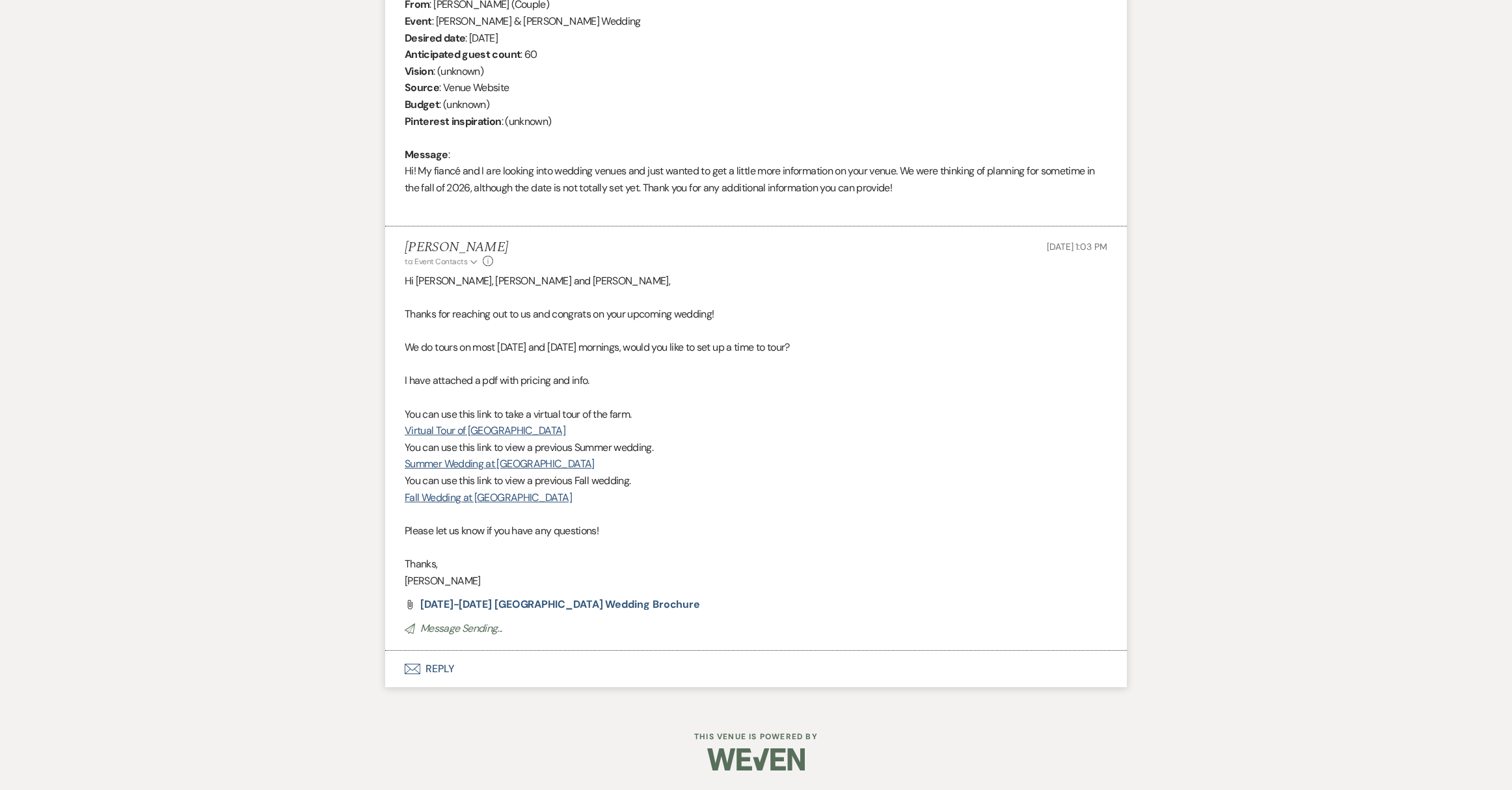
scroll to position [0, 0]
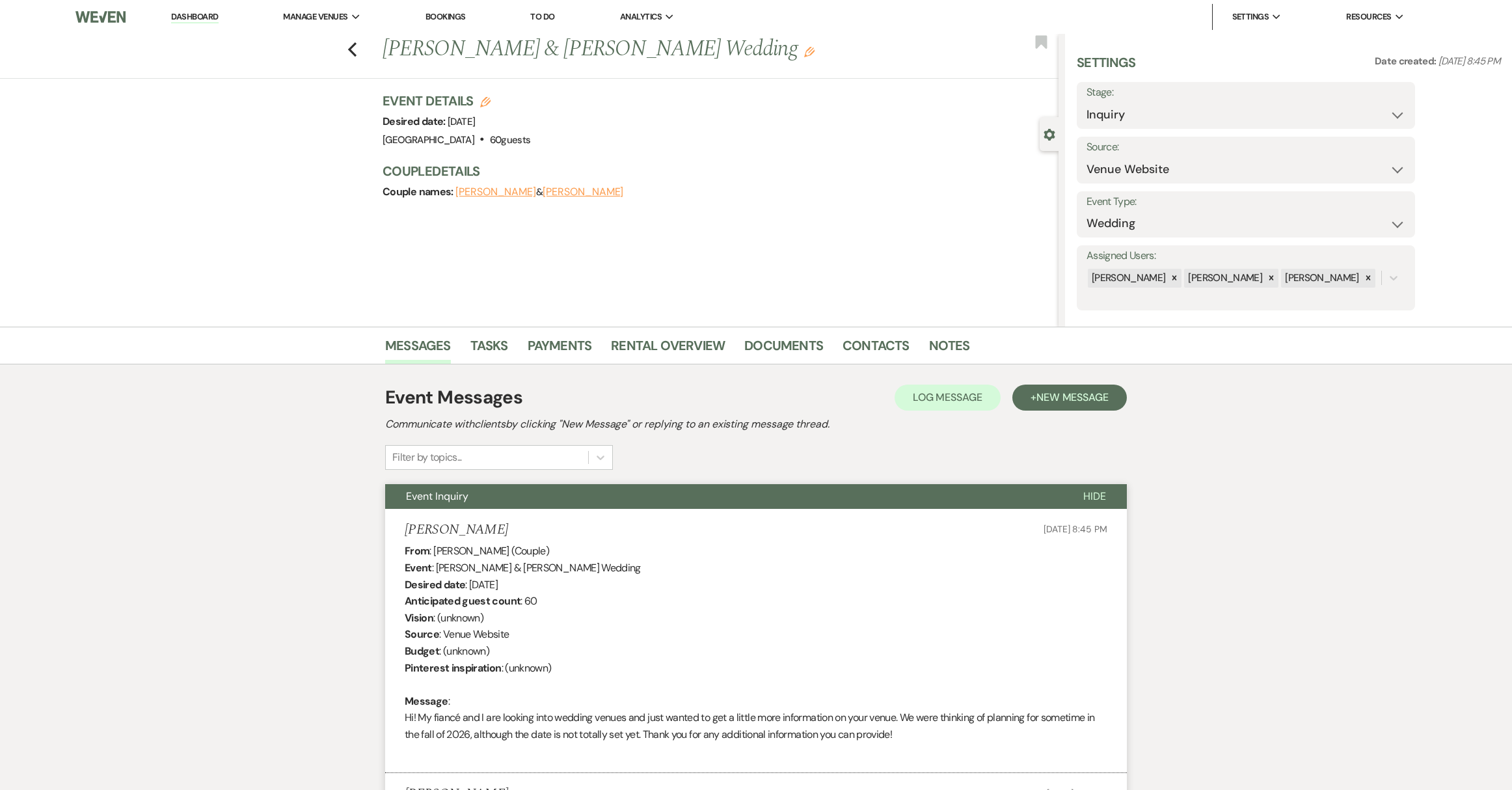
click at [186, 21] on link "Dashboard" at bounding box center [194, 17] width 47 height 13
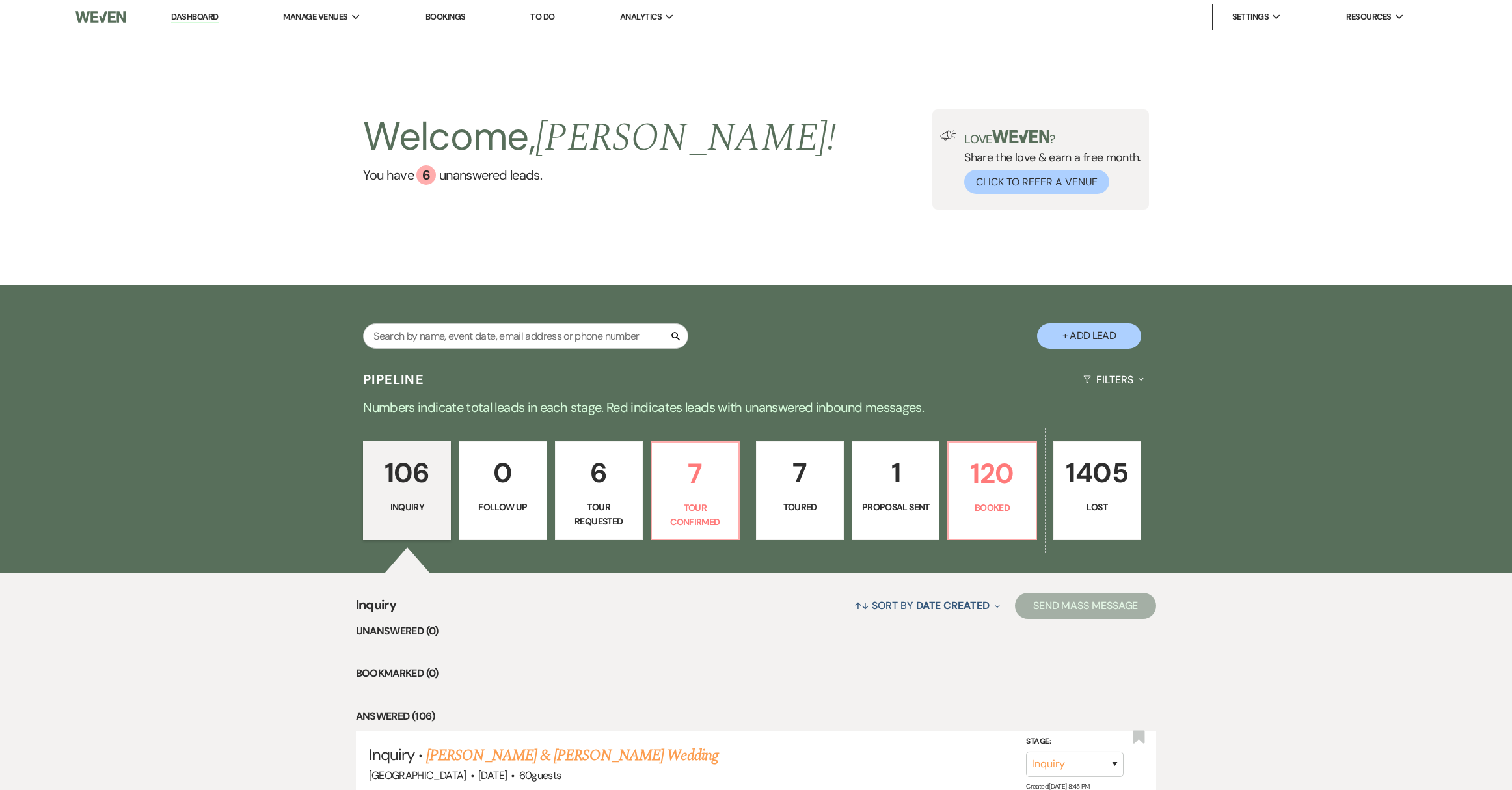
click at [723, 545] on div "106 Inquiry 0 Follow Up 6 Tour Requested 7 Tour Confirmed 7 Toured 1 Proposal S…" at bounding box center [755, 499] width 937 height 147
click at [717, 526] on p "Tour Confirmed" at bounding box center [695, 515] width 71 height 29
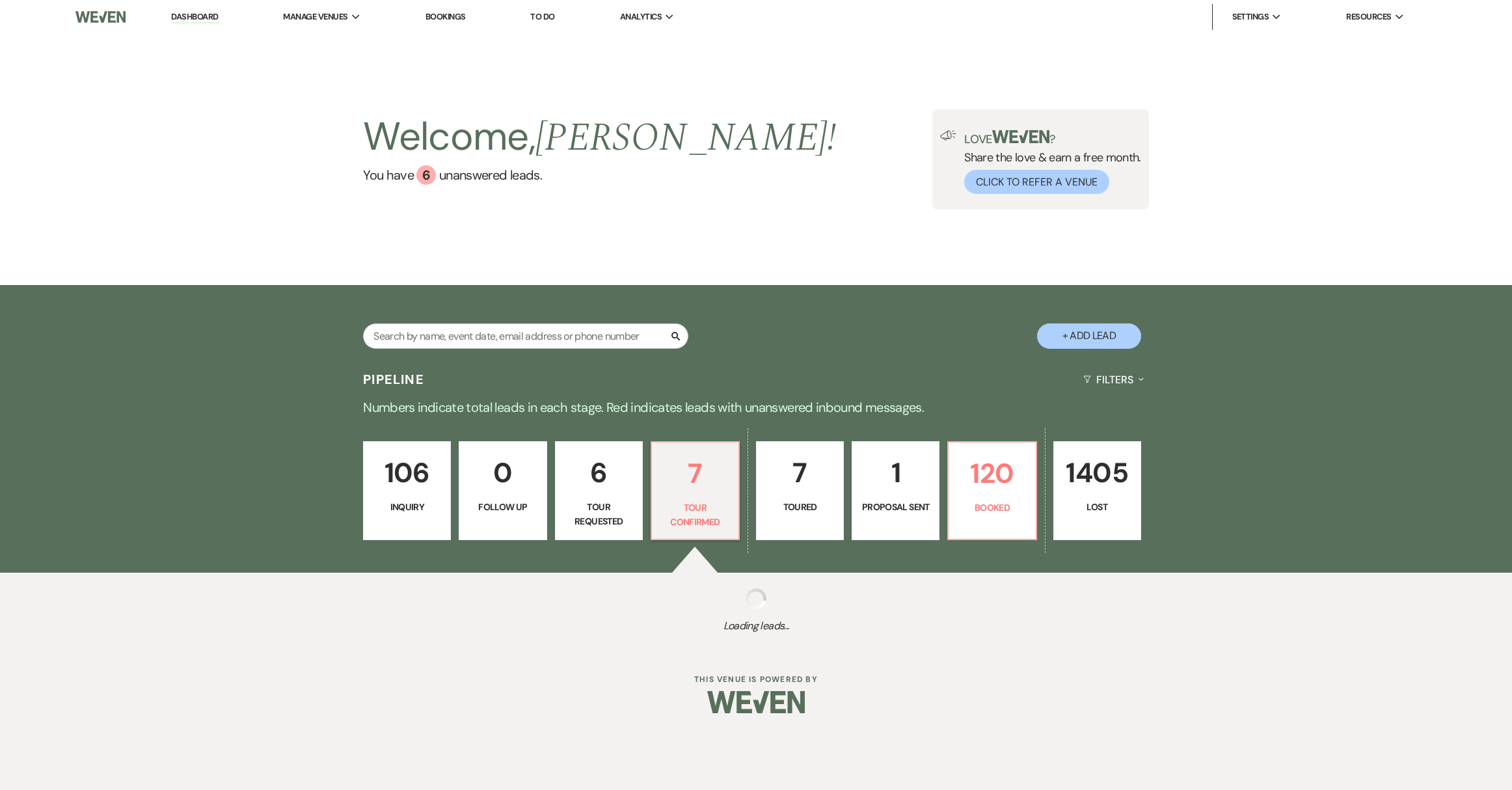
select select "4"
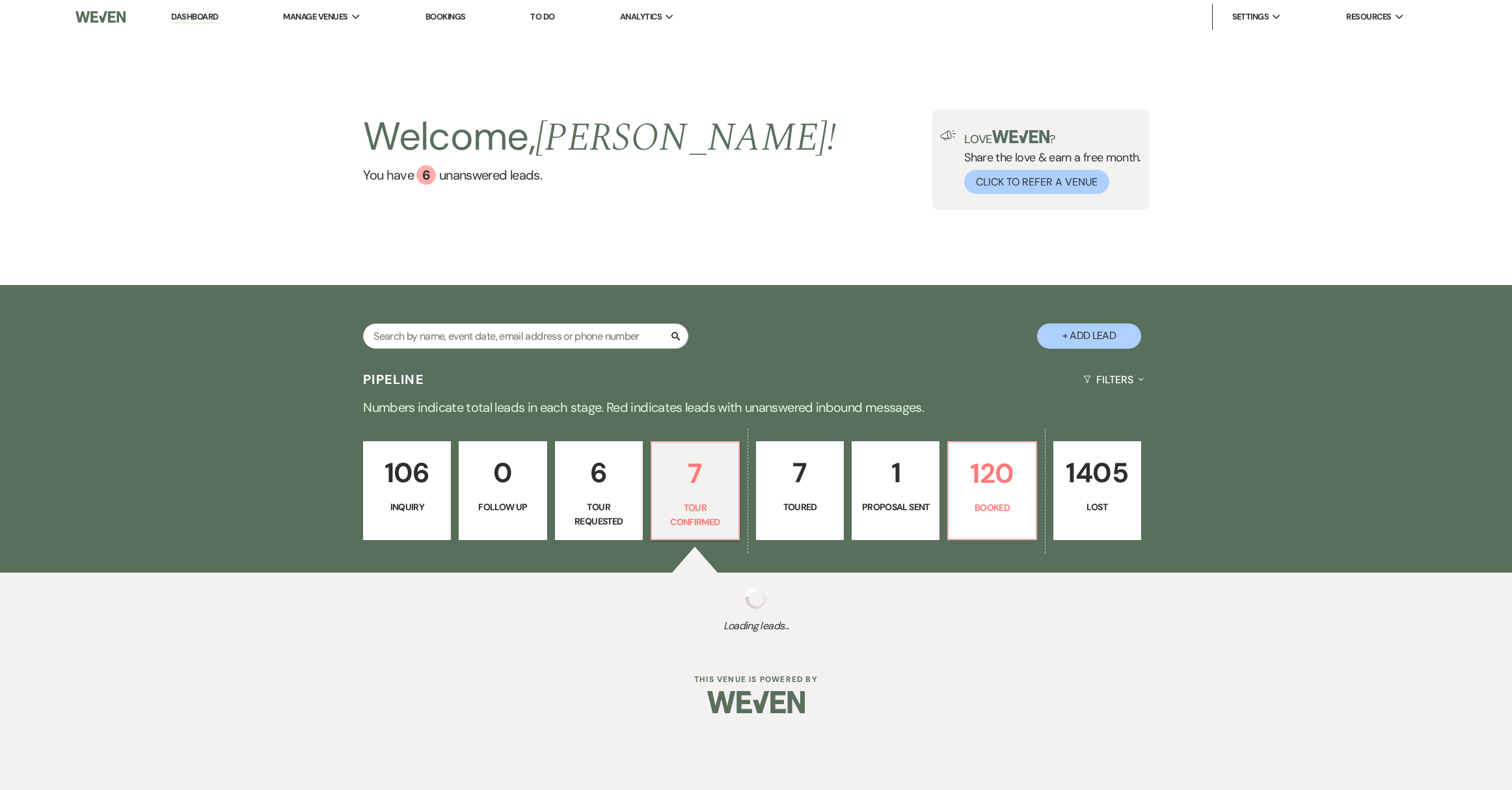
select select "4"
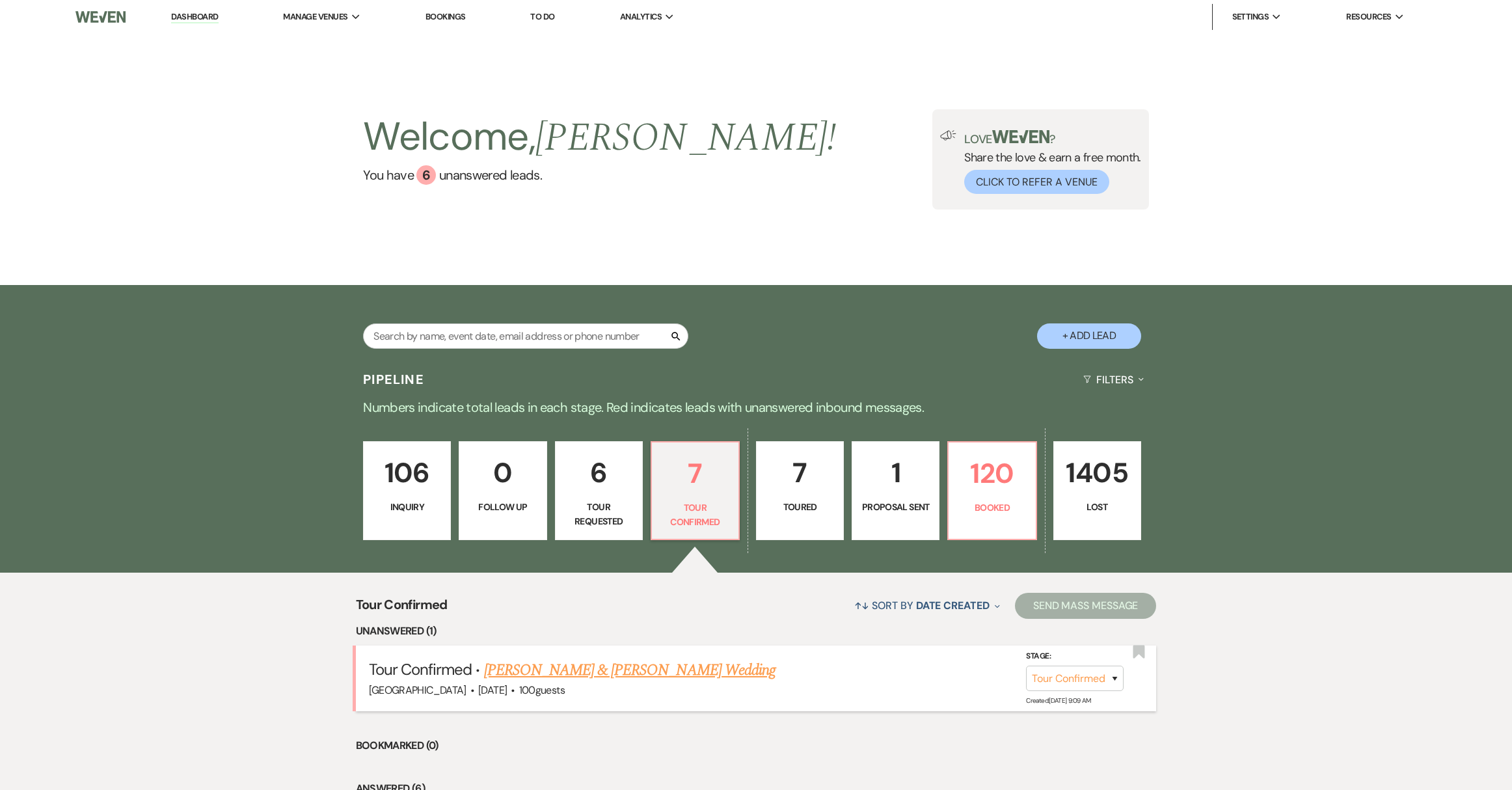
click at [535, 672] on link "[PERSON_NAME] & [PERSON_NAME] Wedding" at bounding box center [629, 670] width 291 height 24
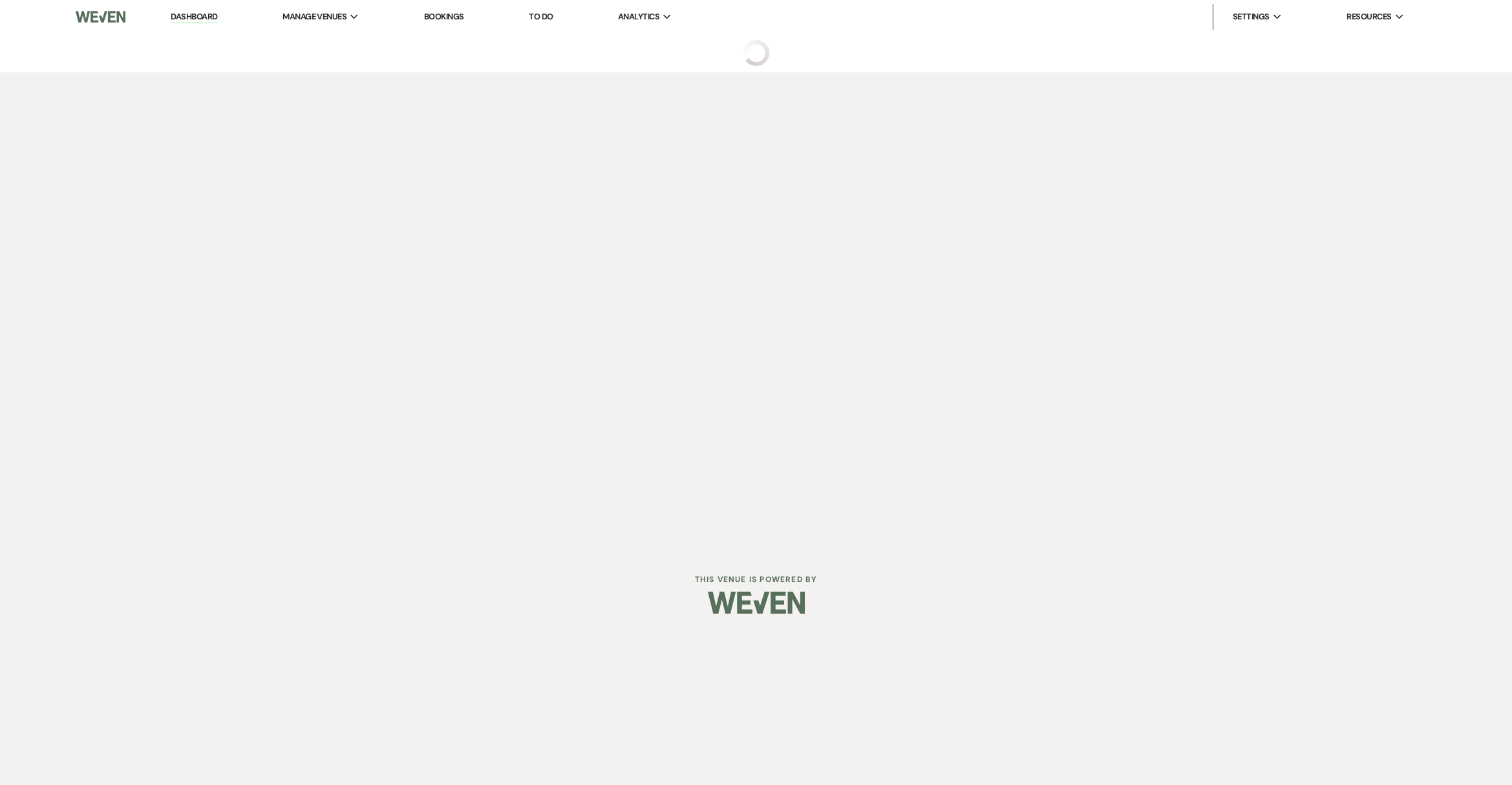
select select "4"
select select "8"
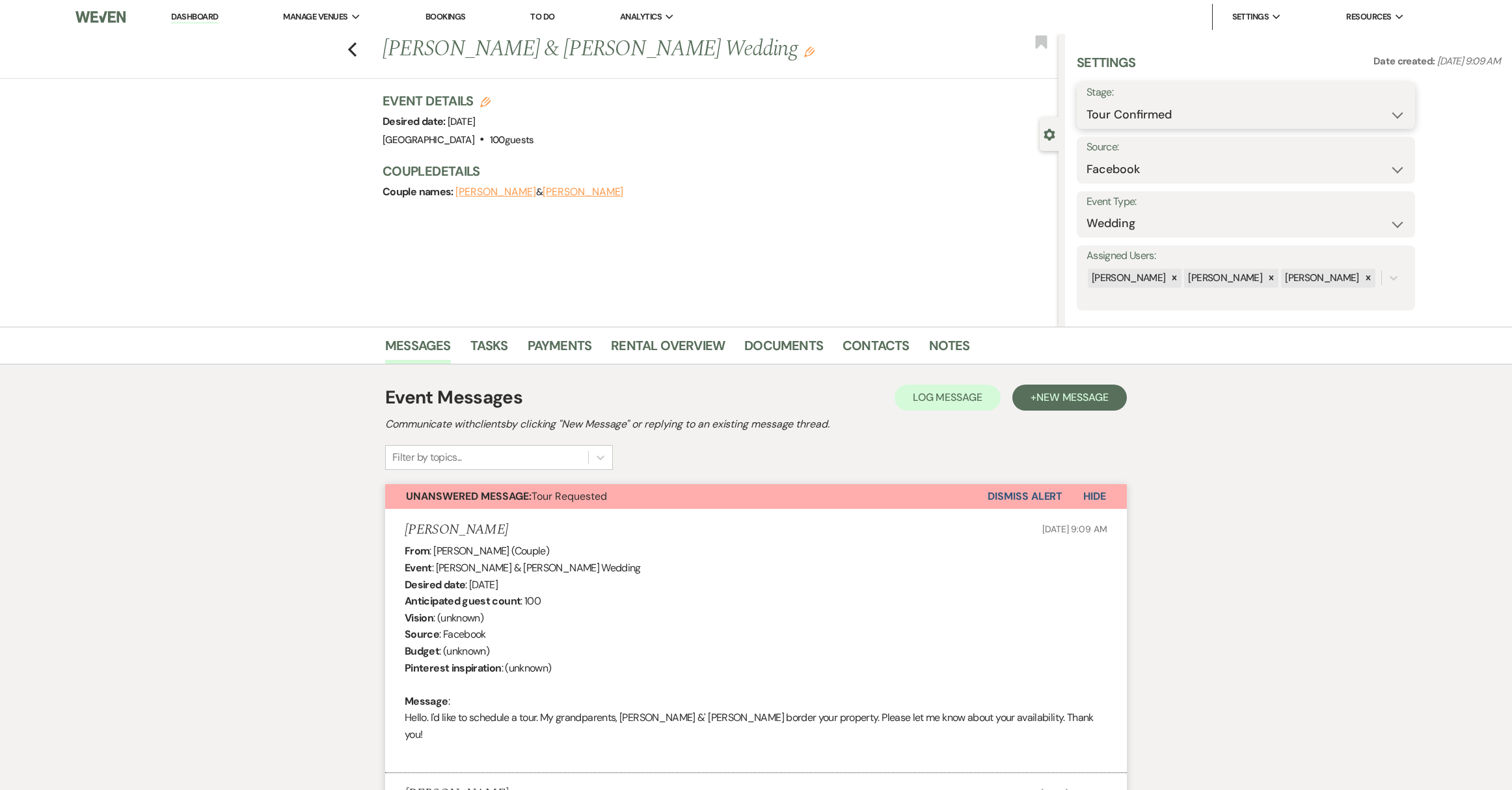
click at [1295, 111] on select "Inquiry Follow Up Tour Requested Tour Confirmed Toured Proposal Sent Booked Lost" at bounding box center [1246, 114] width 319 height 25
select select "5"
click at [1087, 102] on select "Inquiry Follow Up Tour Requested Tour Confirmed Toured Proposal Sent Booked Lost" at bounding box center [1246, 114] width 319 height 25
click at [1392, 107] on button "Save" at bounding box center [1378, 105] width 73 height 26
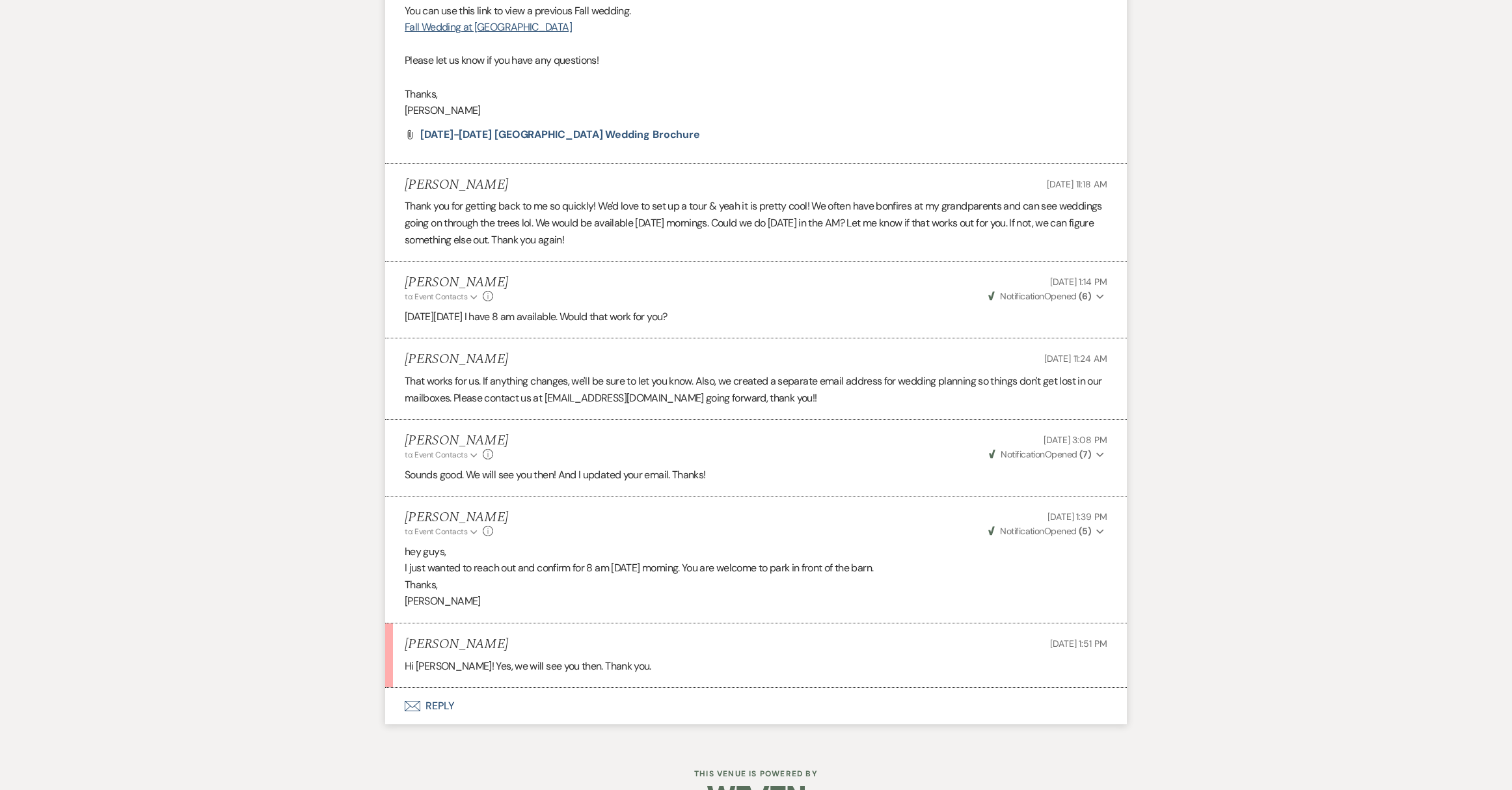
scroll to position [1038, 0]
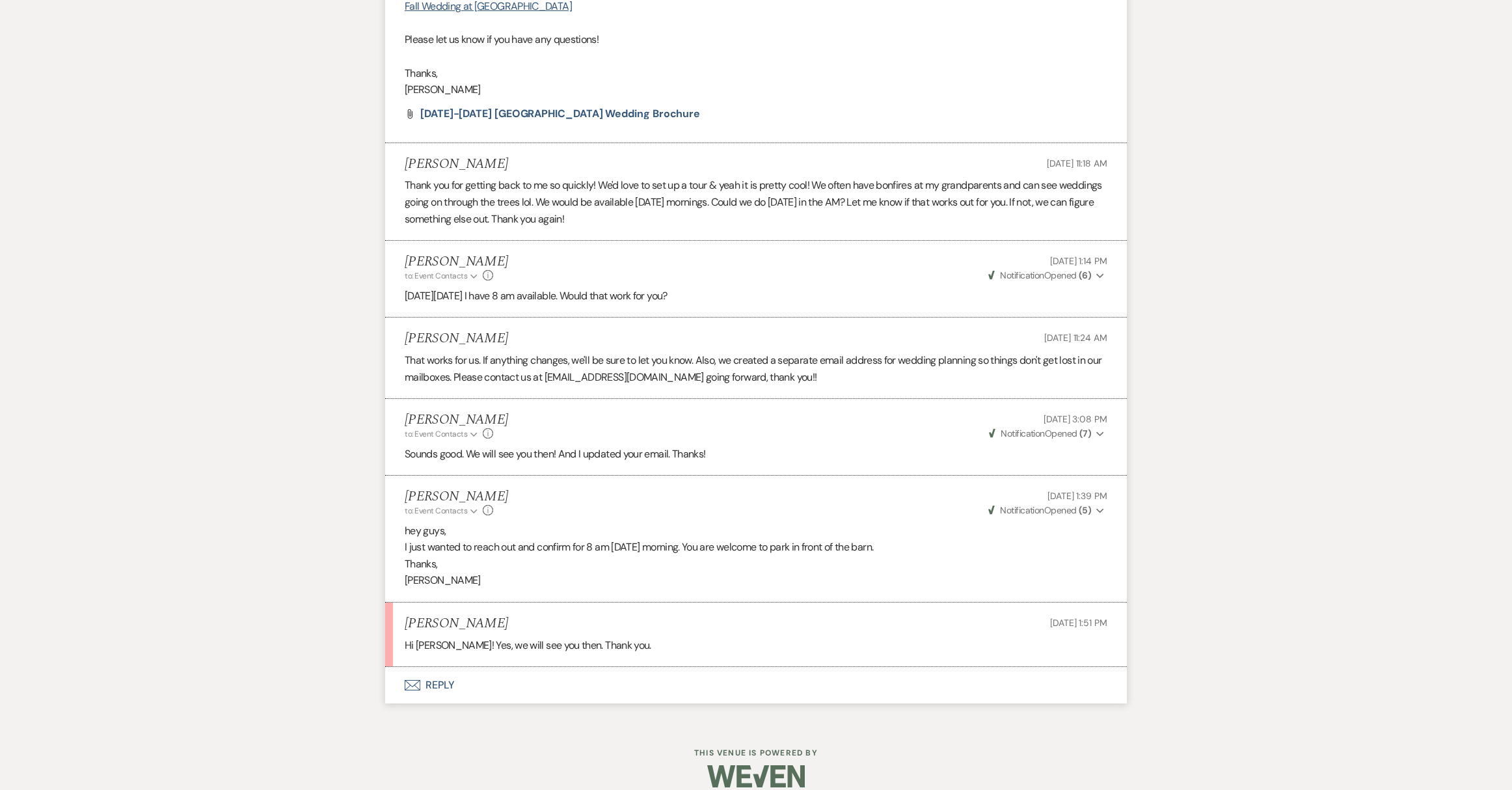
click at [433, 667] on button "Envelope Reply" at bounding box center [756, 685] width 742 height 36
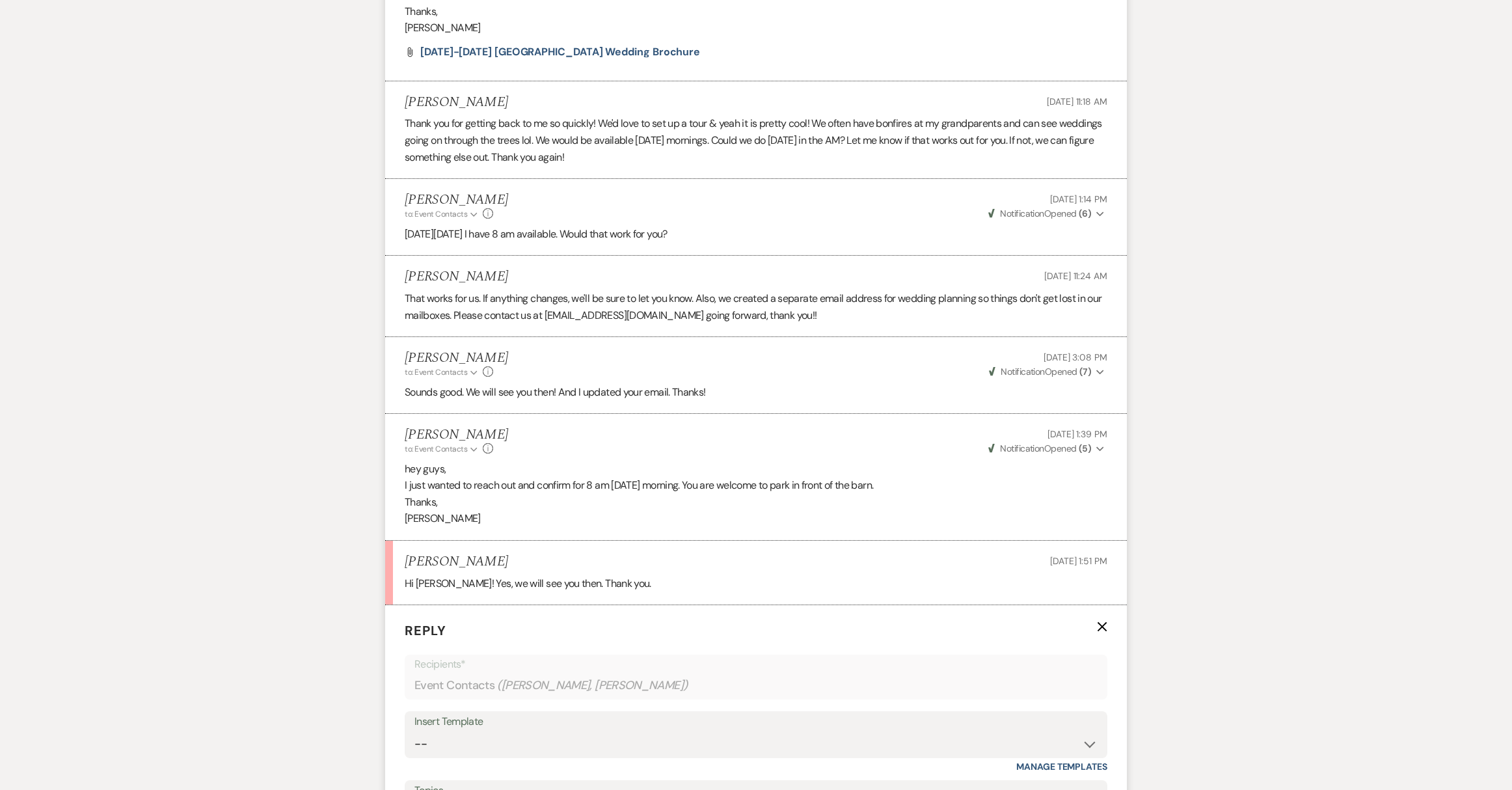
scroll to position [1402, 0]
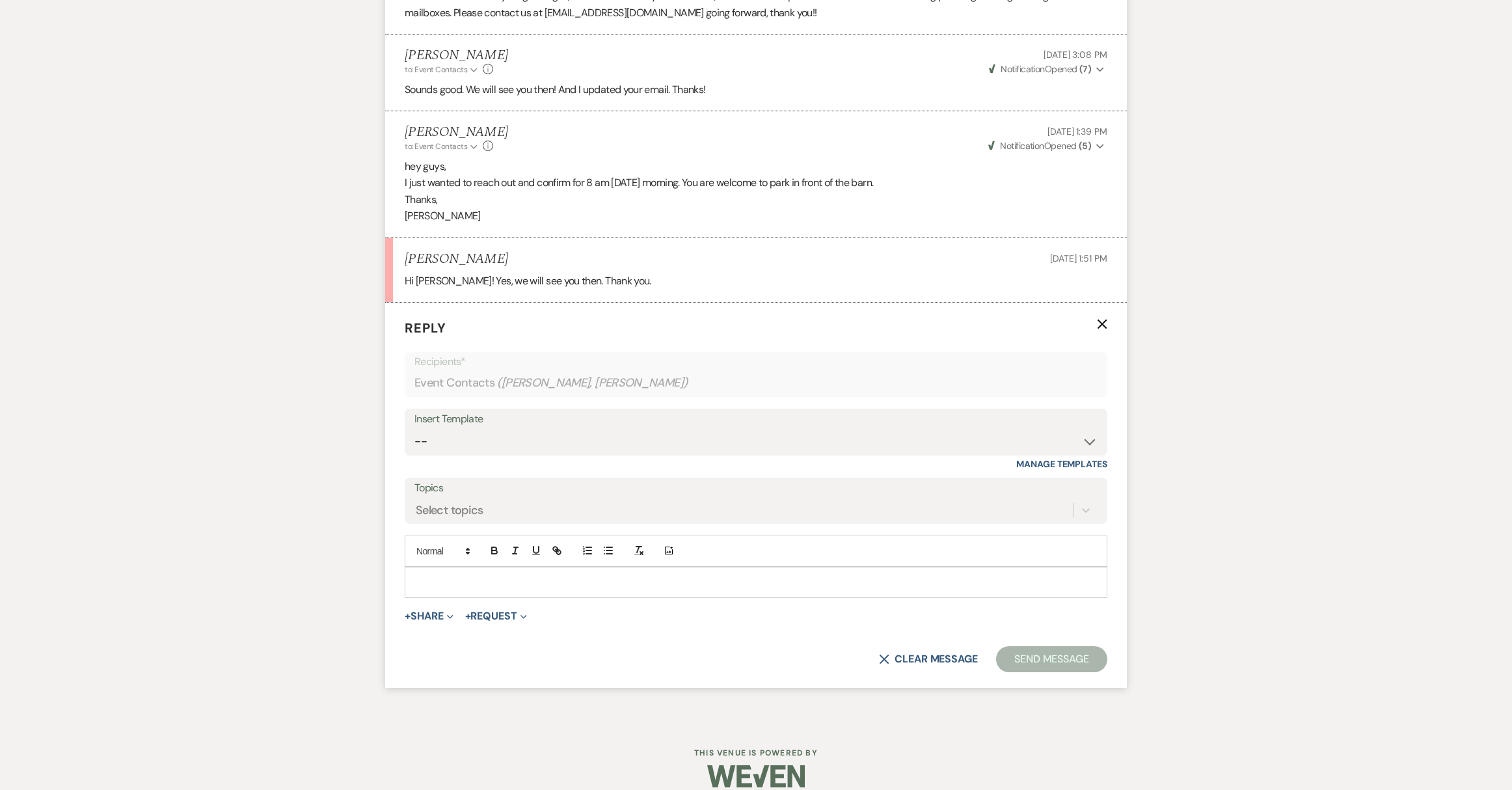
click at [463, 575] on p at bounding box center [756, 582] width 682 height 14
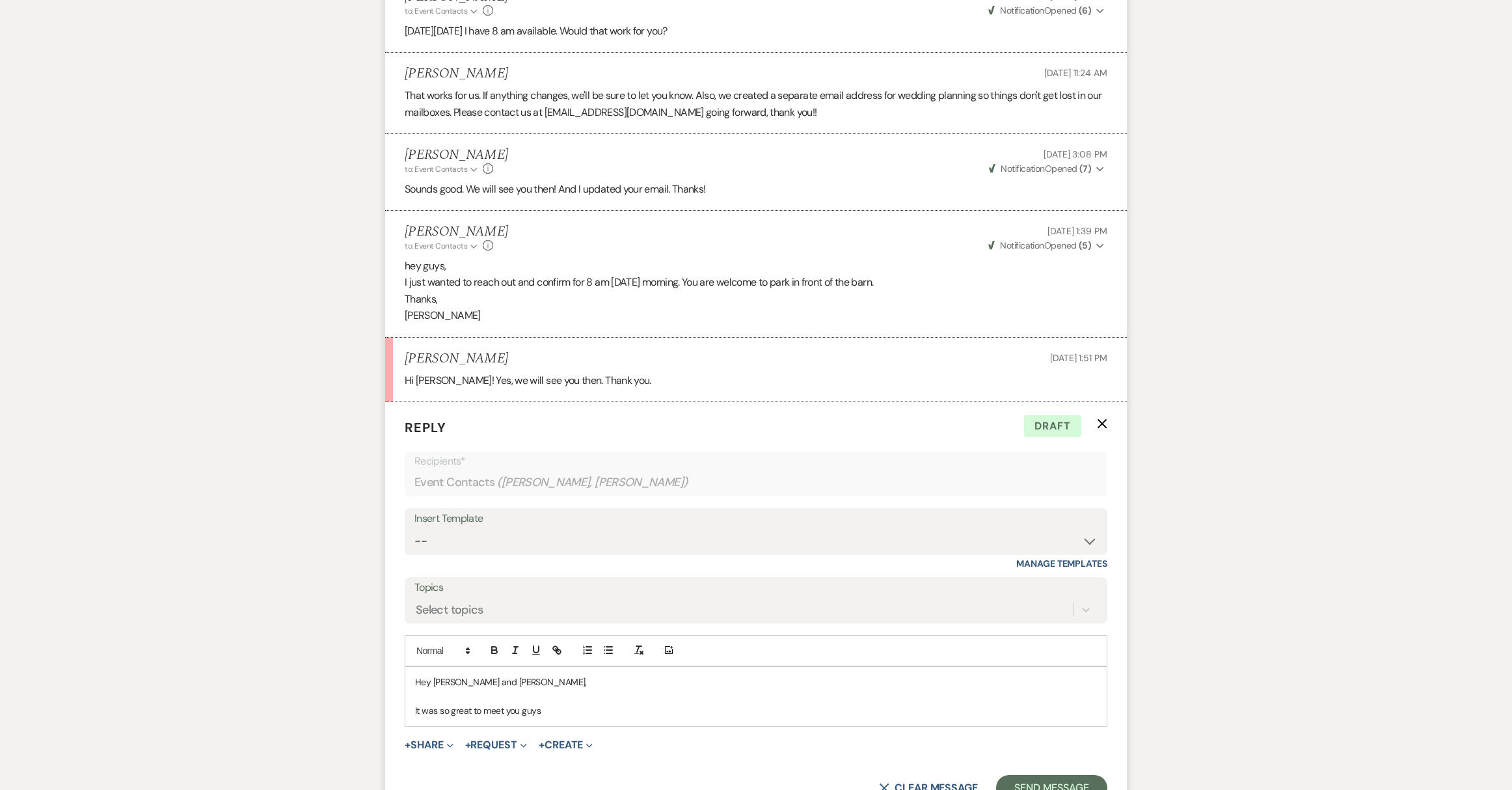
scroll to position [1431, 0]
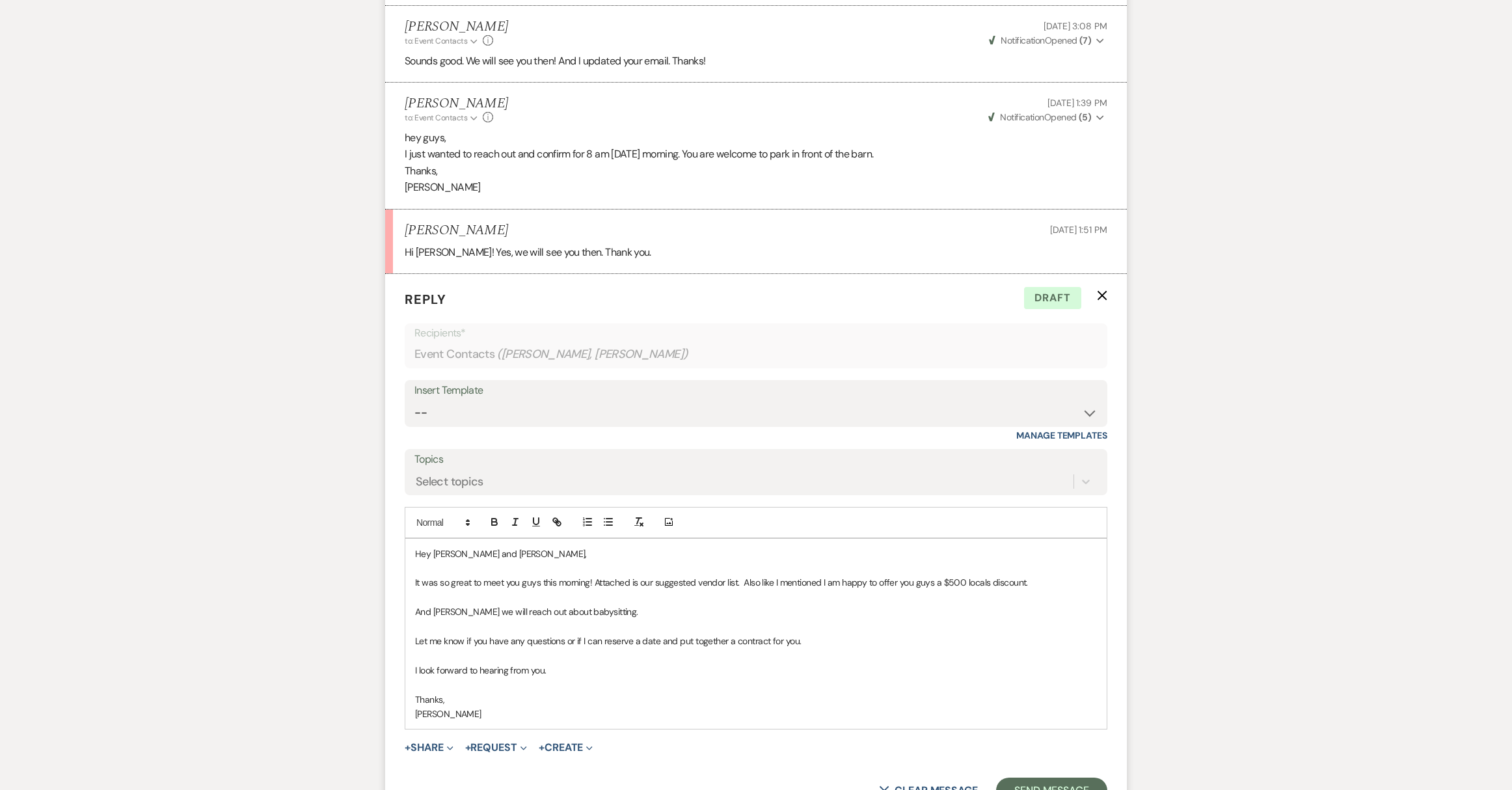
click at [565, 663] on p "I look forward to hearing from you." at bounding box center [756, 670] width 682 height 14
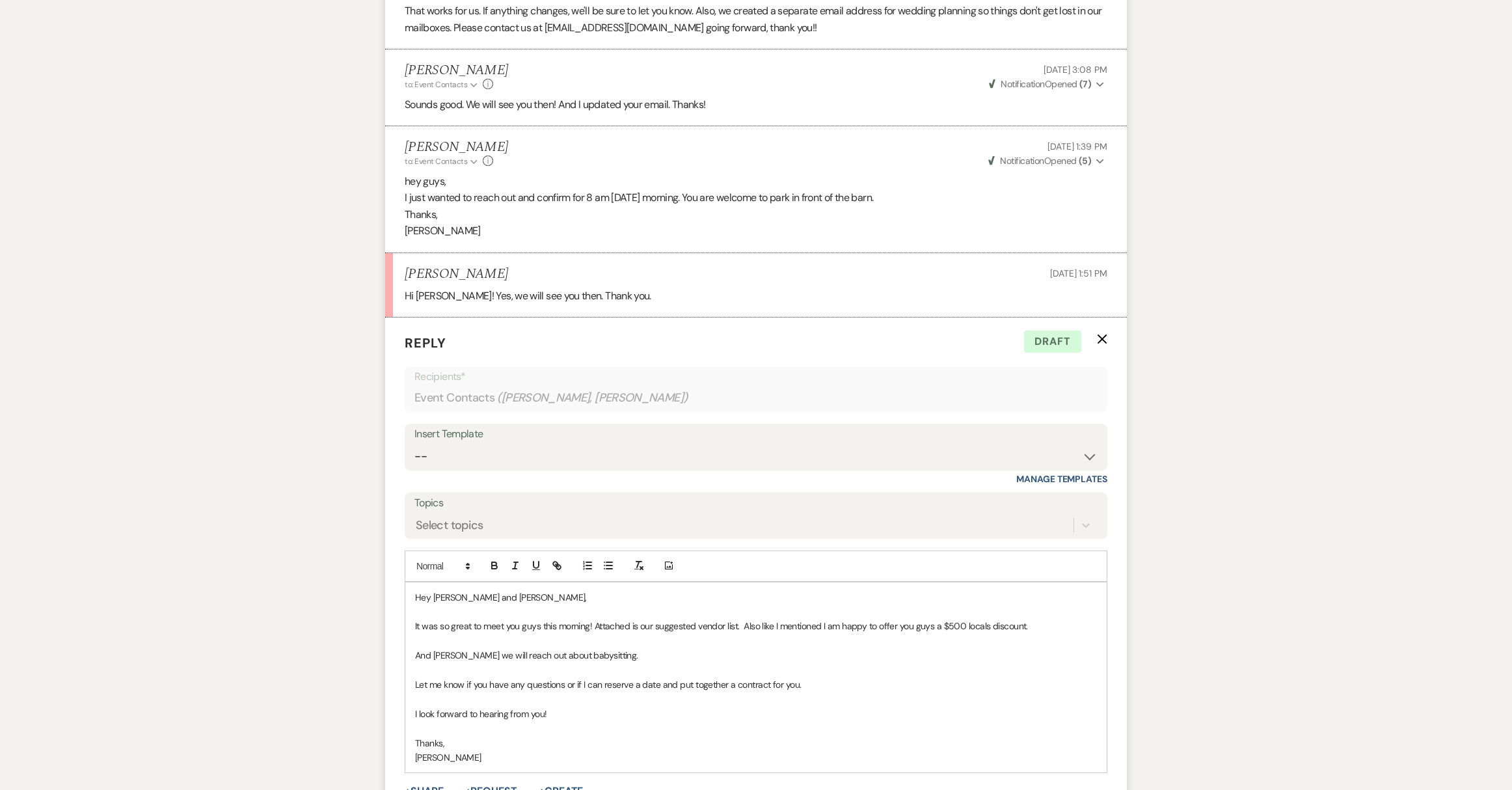
scroll to position [1420, 0]
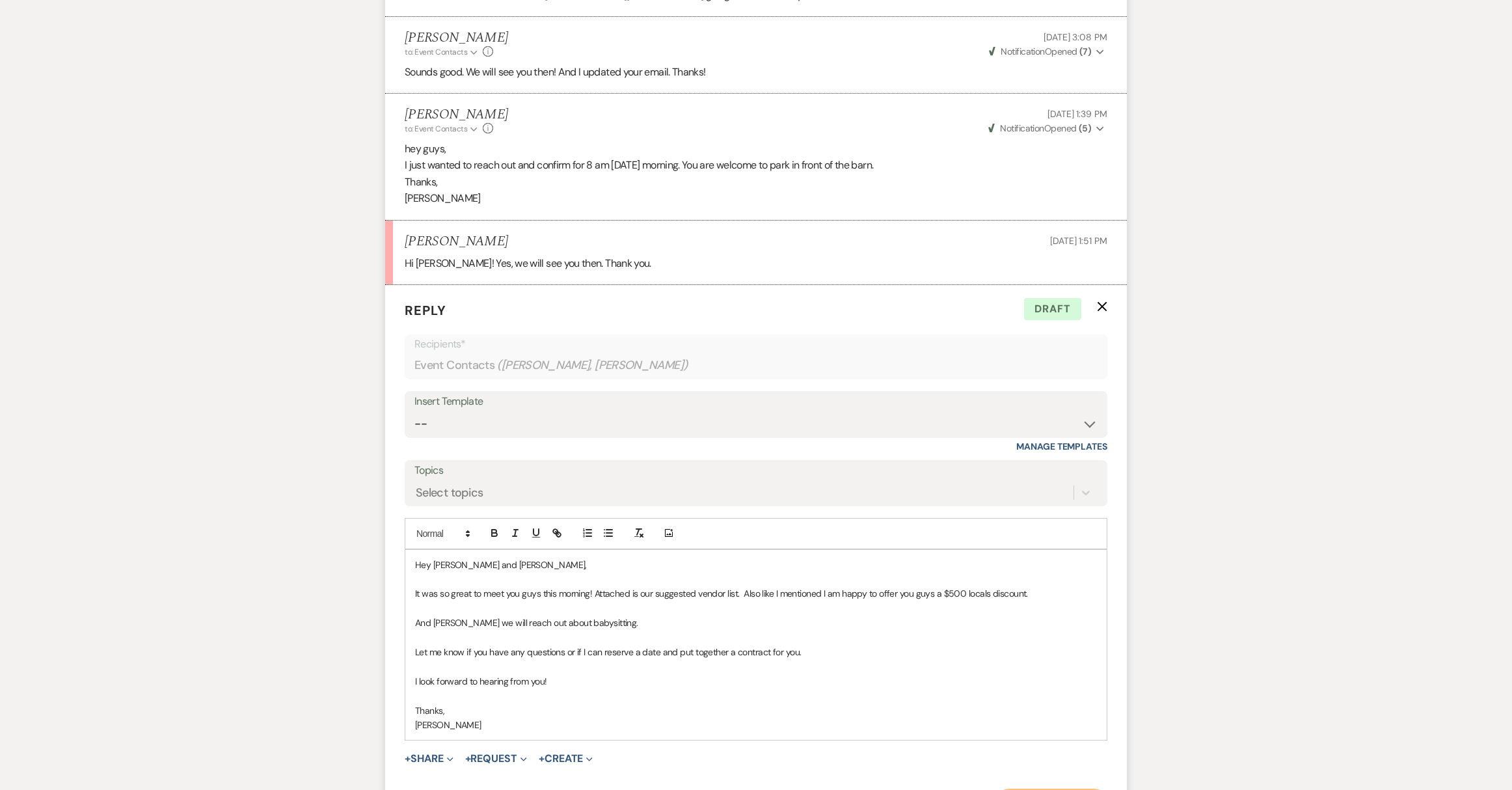
click at [1075, 788] on button "Send Message" at bounding box center [1051, 801] width 111 height 26
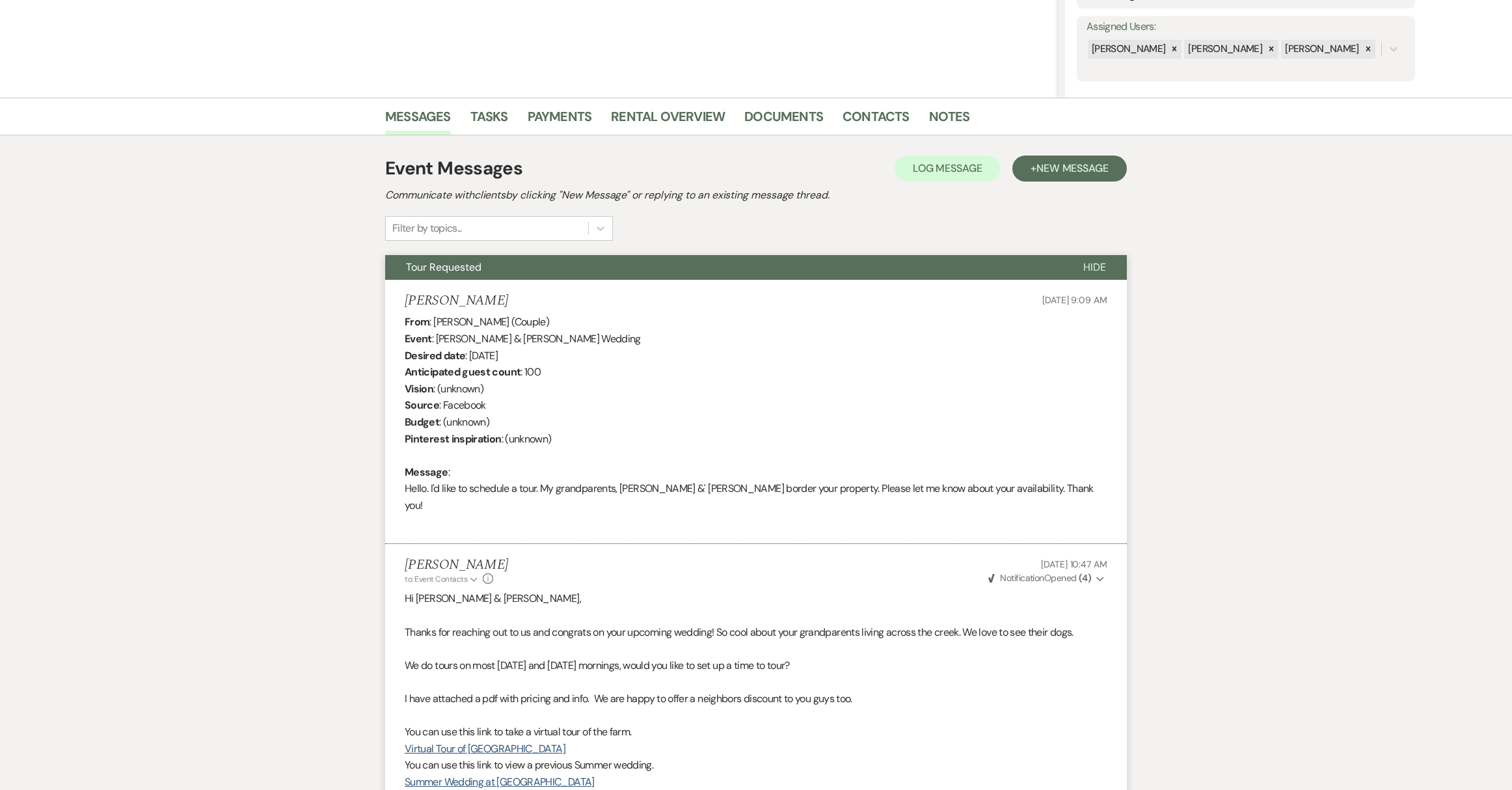
scroll to position [0, 0]
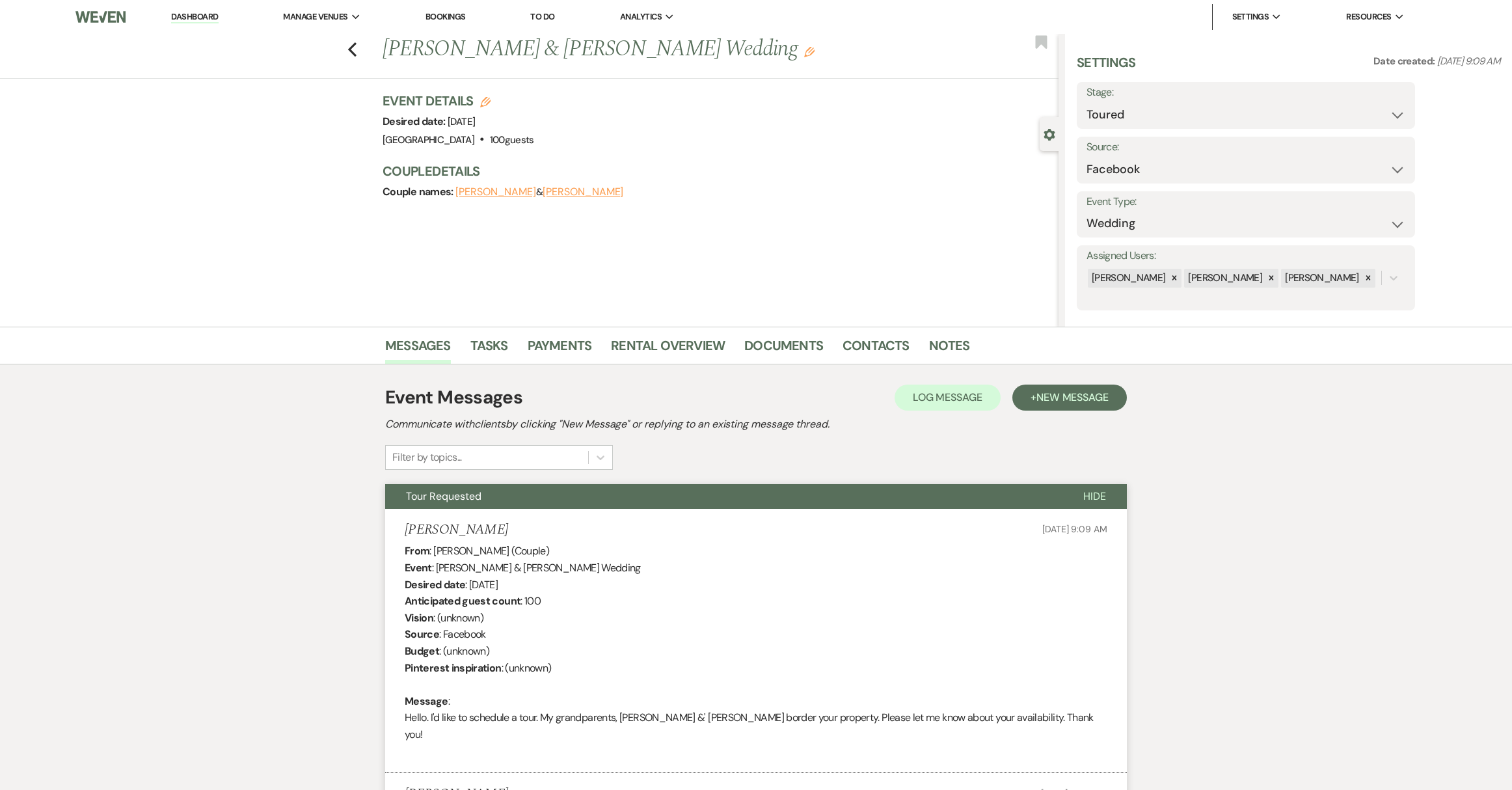
click at [213, 17] on link "Dashboard" at bounding box center [194, 17] width 47 height 13
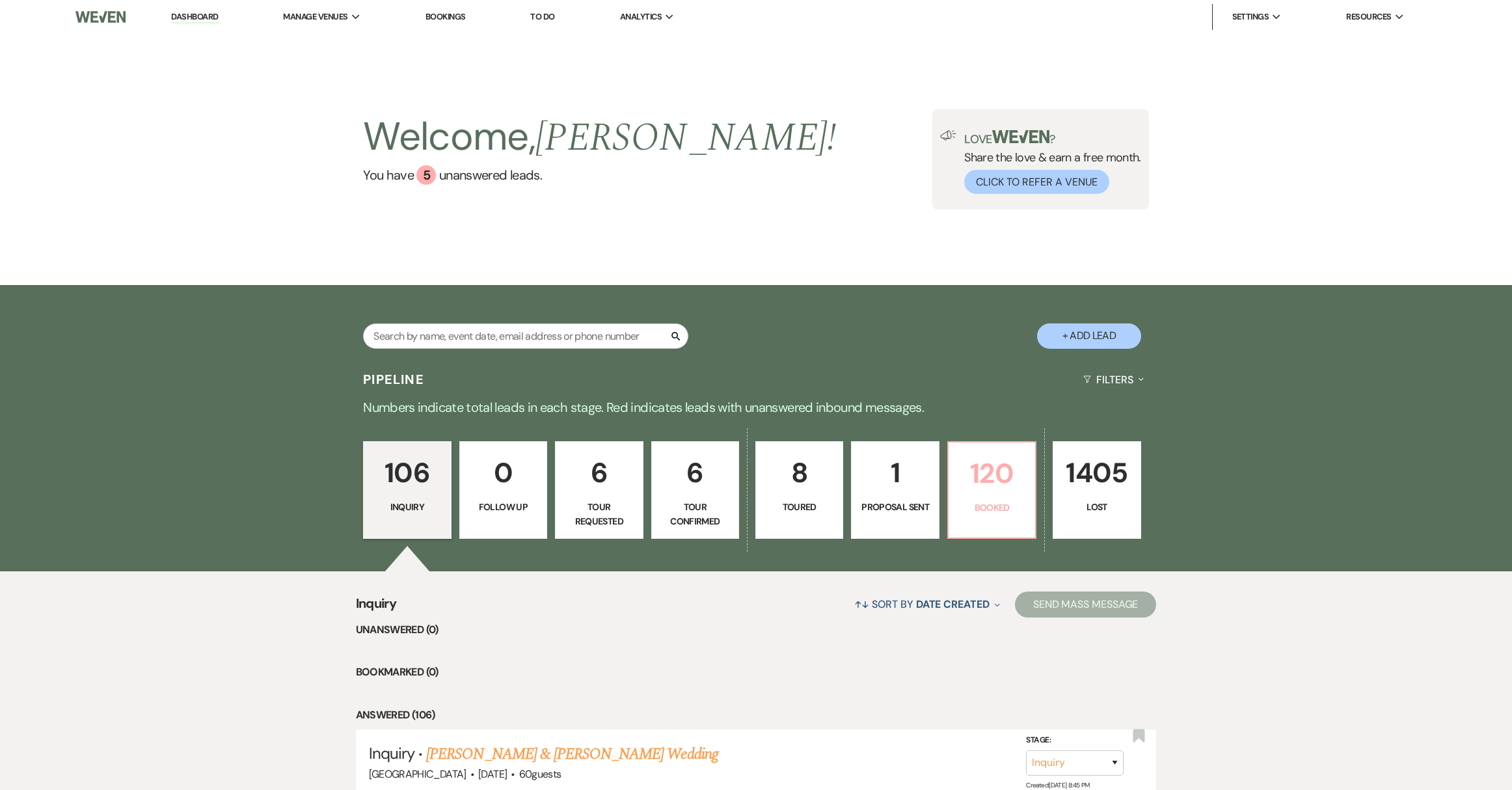
click at [1016, 513] on p "Booked" at bounding box center [992, 507] width 71 height 14
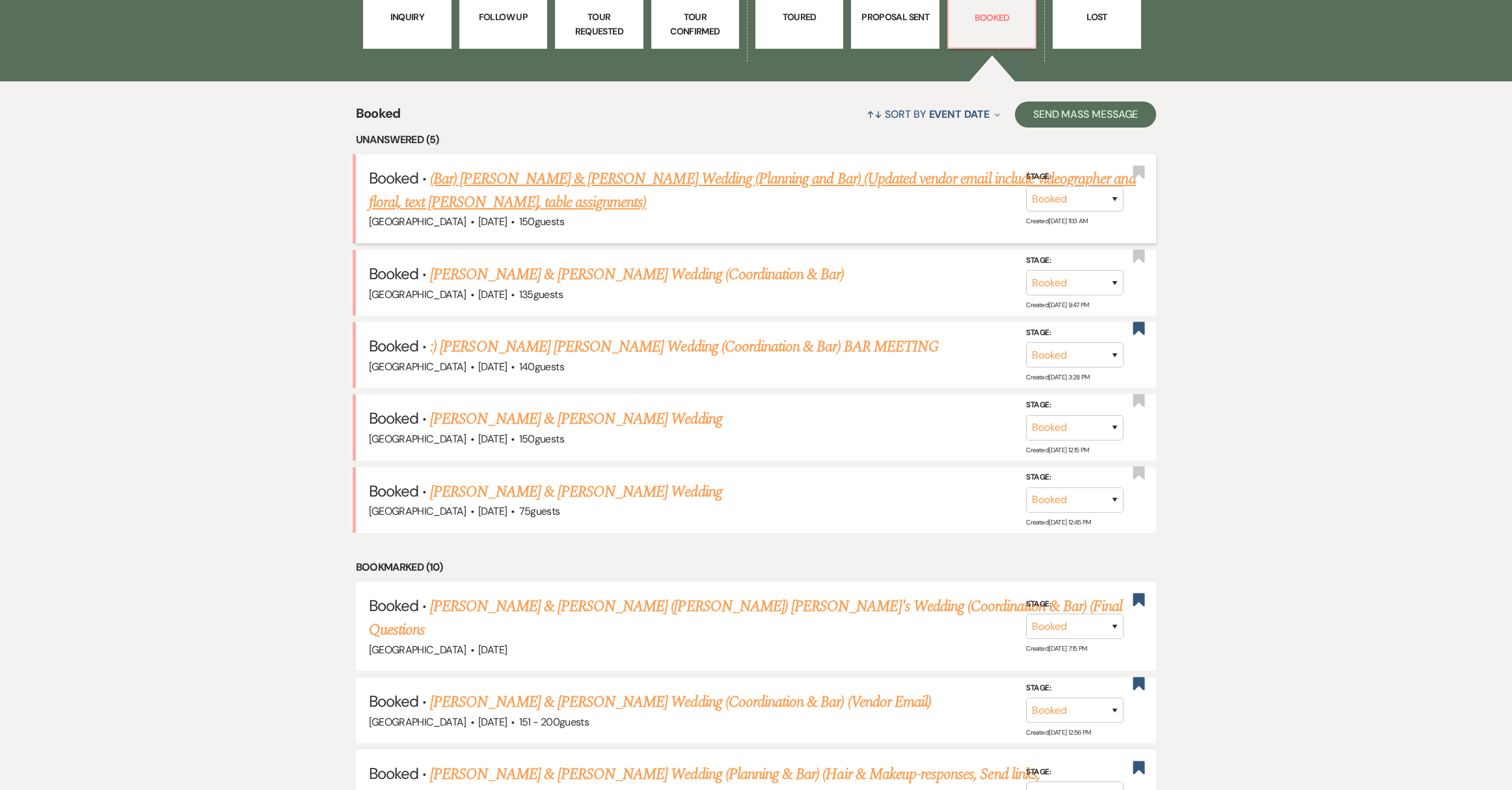
scroll to position [586, 0]
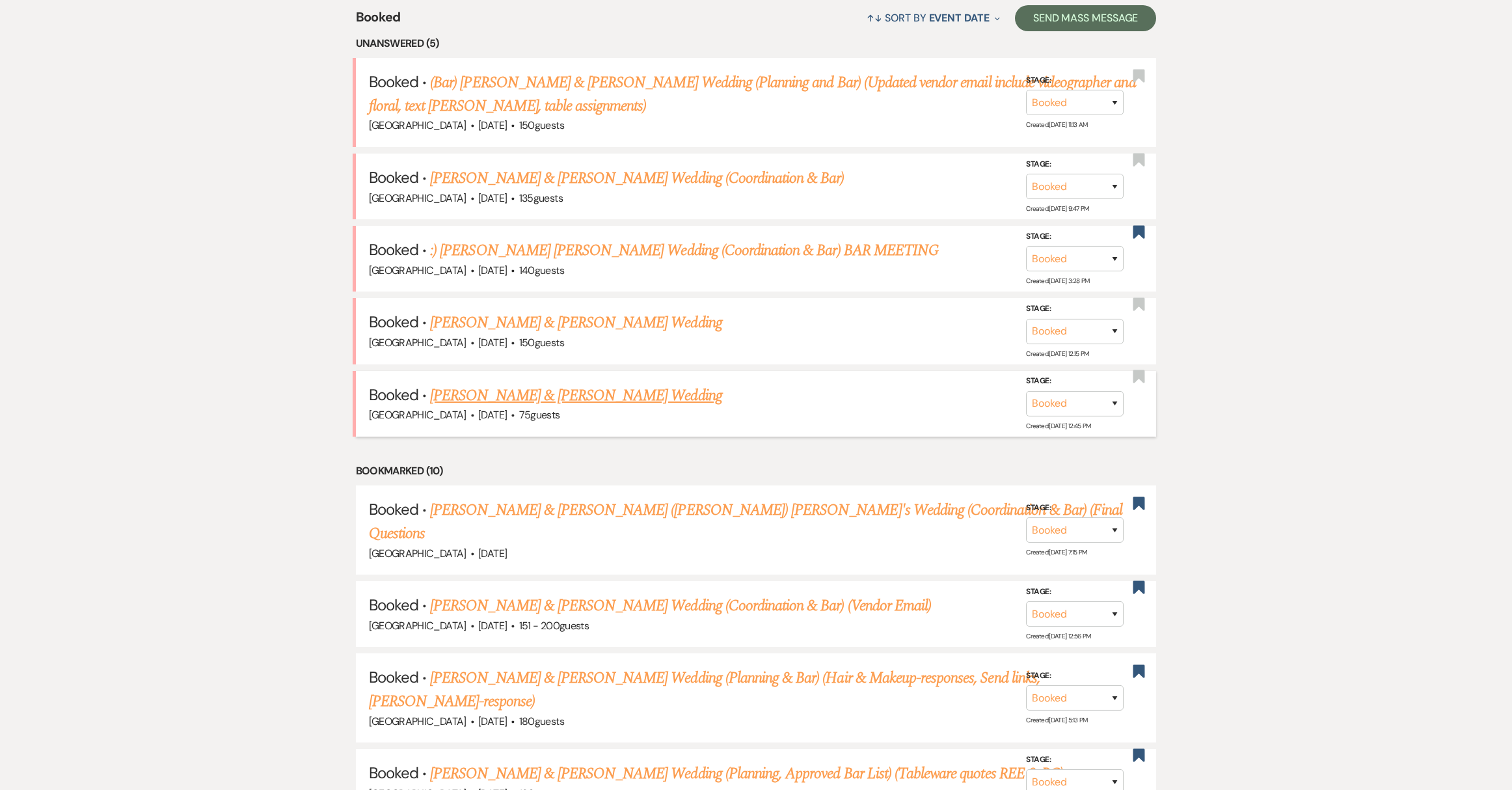
click at [522, 391] on link "[PERSON_NAME] & [PERSON_NAME] Wedding" at bounding box center [575, 395] width 291 height 24
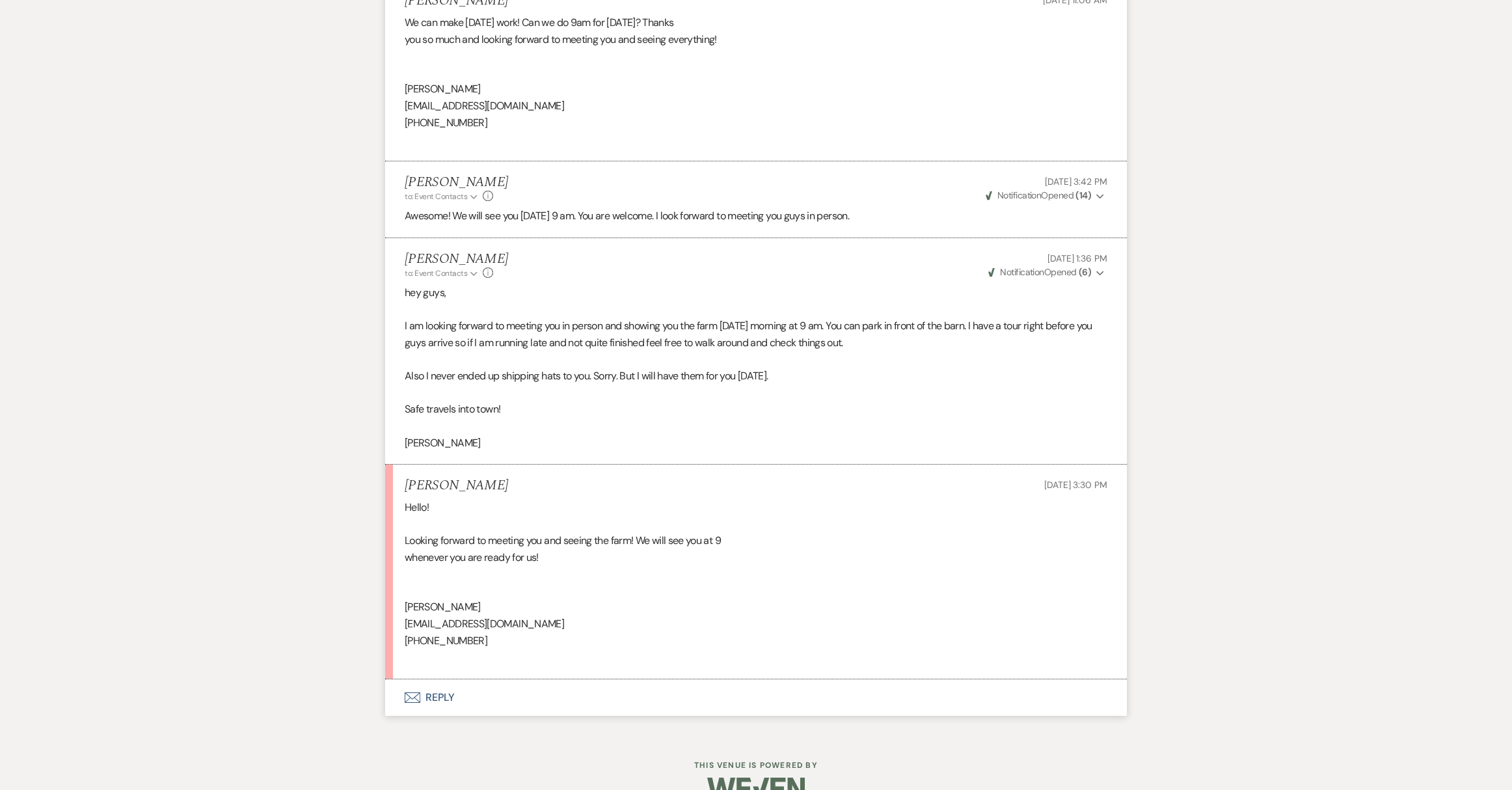
scroll to position [4569, 0]
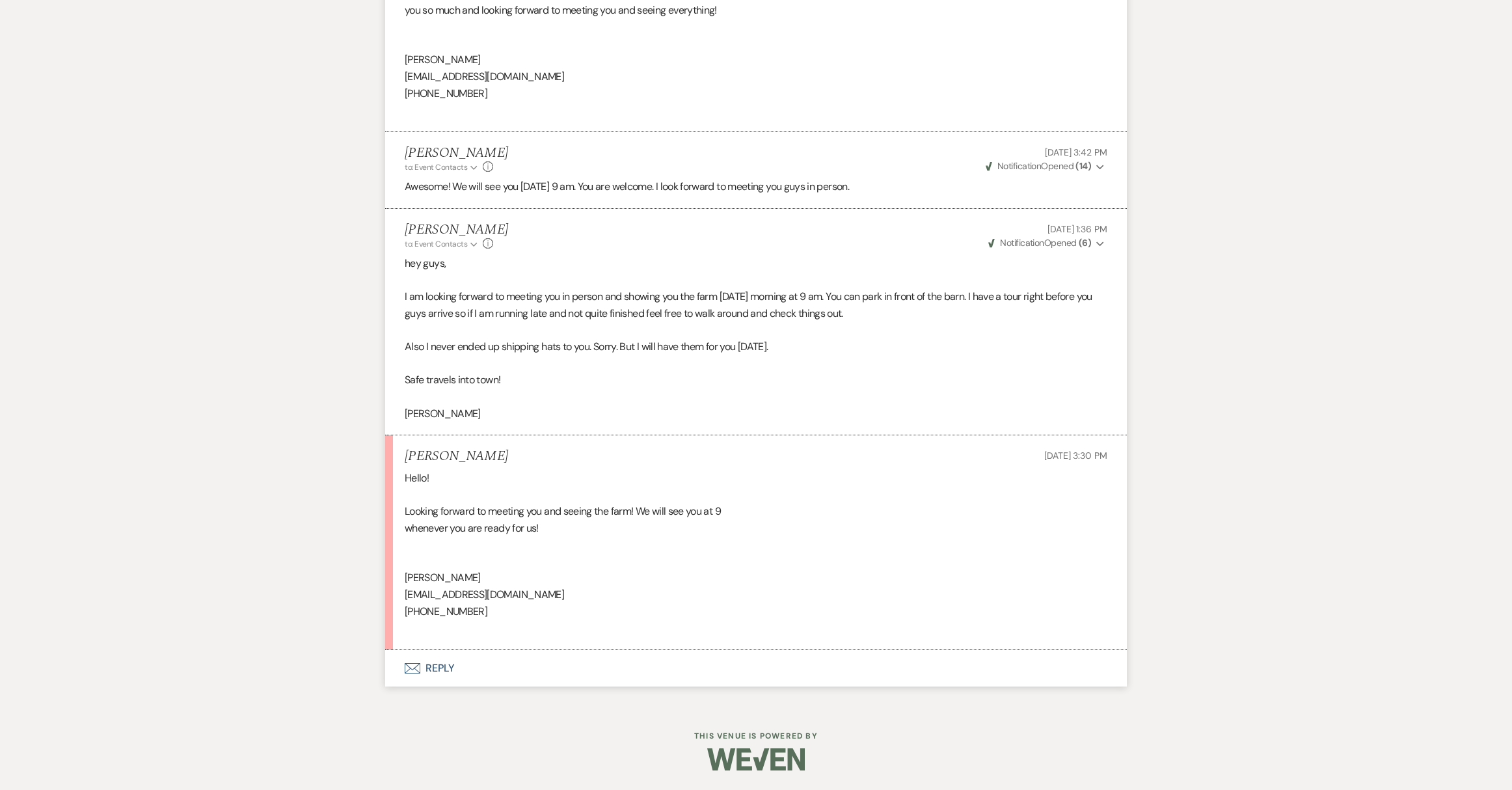
click at [429, 668] on button "Envelope Reply" at bounding box center [756, 668] width 742 height 36
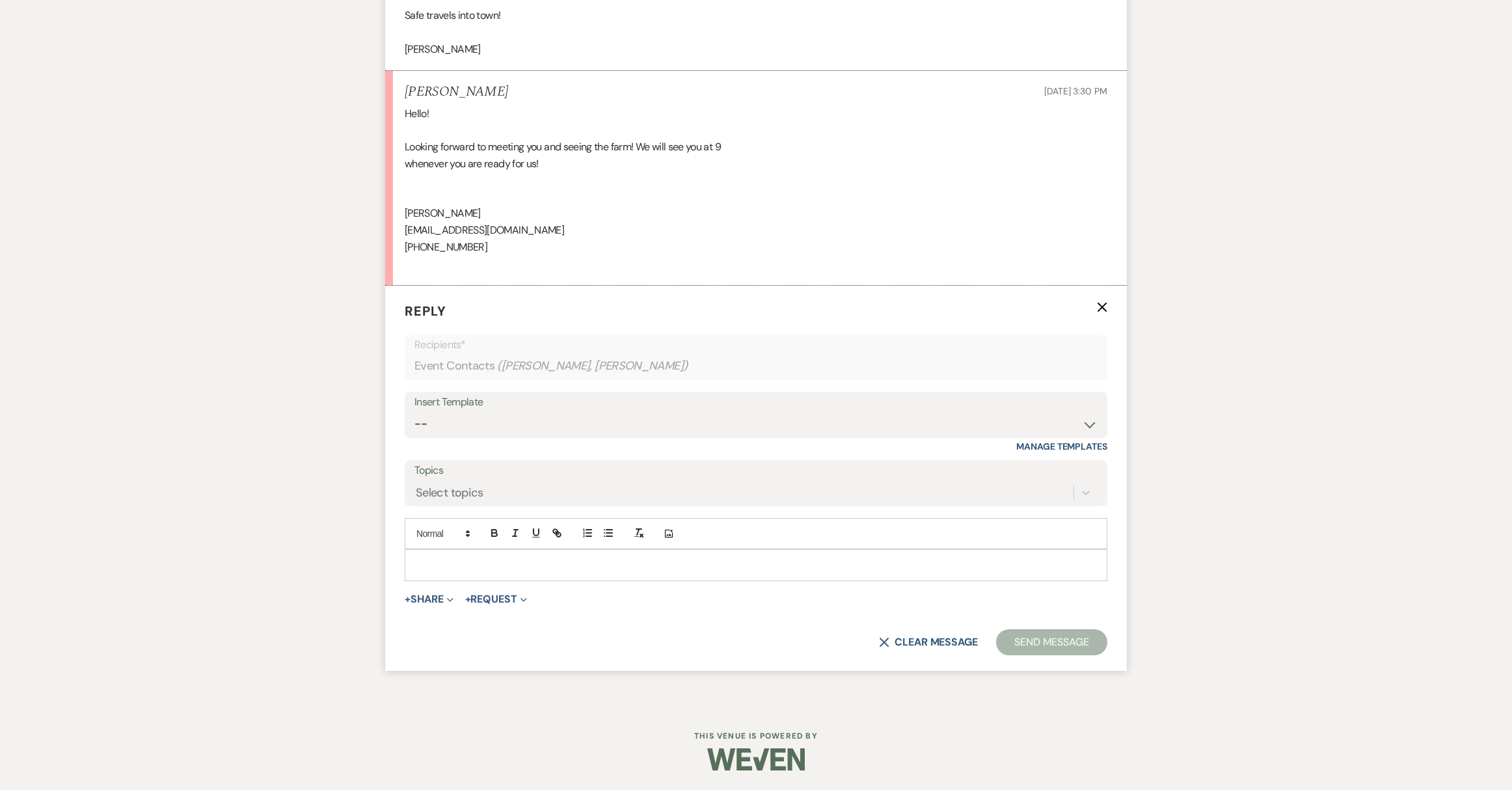
scroll to position [4933, 0]
click at [473, 565] on p at bounding box center [756, 564] width 682 height 14
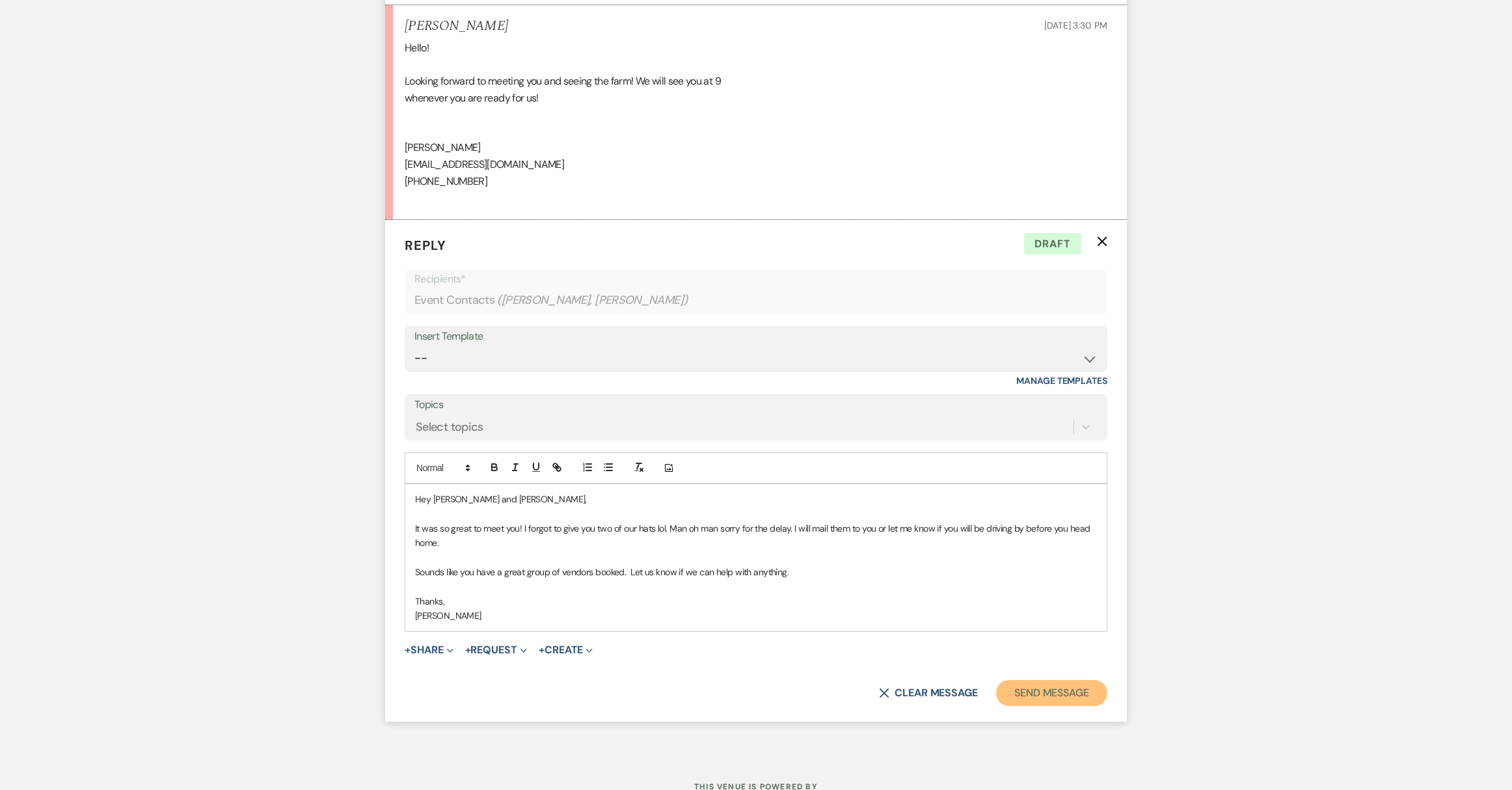
click at [1046, 706] on button "Send Message" at bounding box center [1051, 692] width 111 height 26
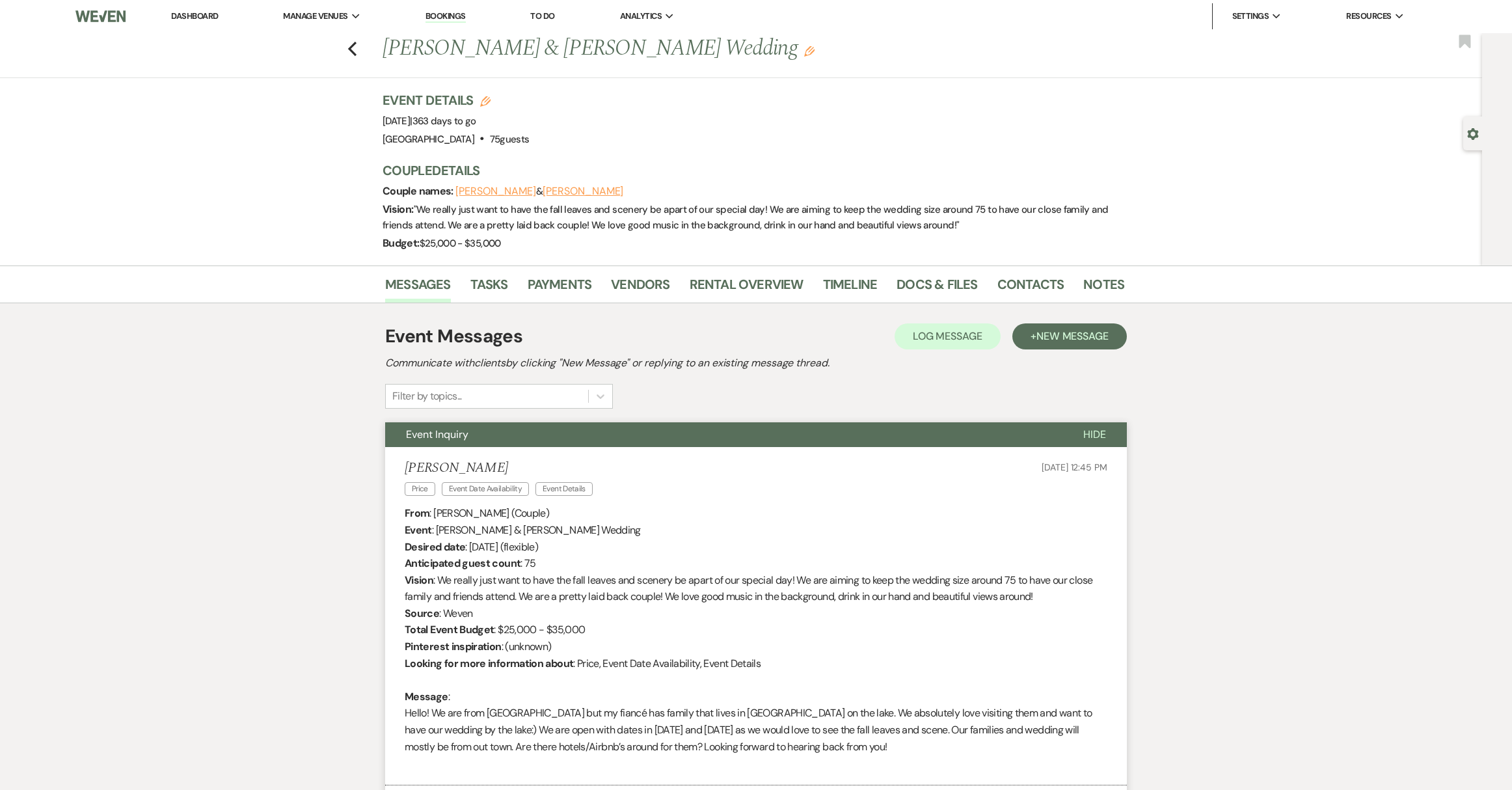
scroll to position [0, 0]
click at [199, 11] on link "Dashboard" at bounding box center [194, 17] width 47 height 11
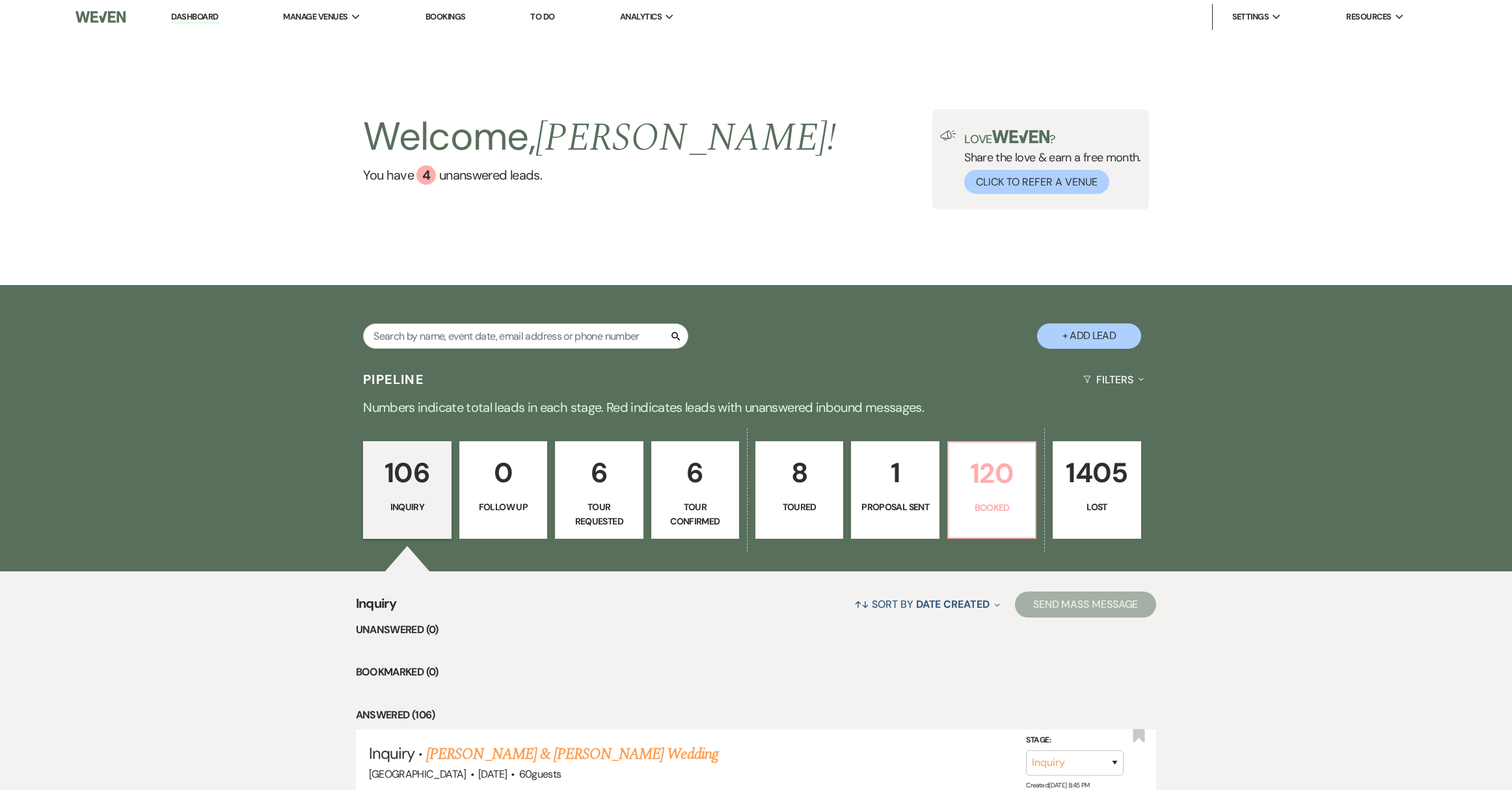
click at [1020, 508] on p "Booked" at bounding box center [992, 507] width 71 height 14
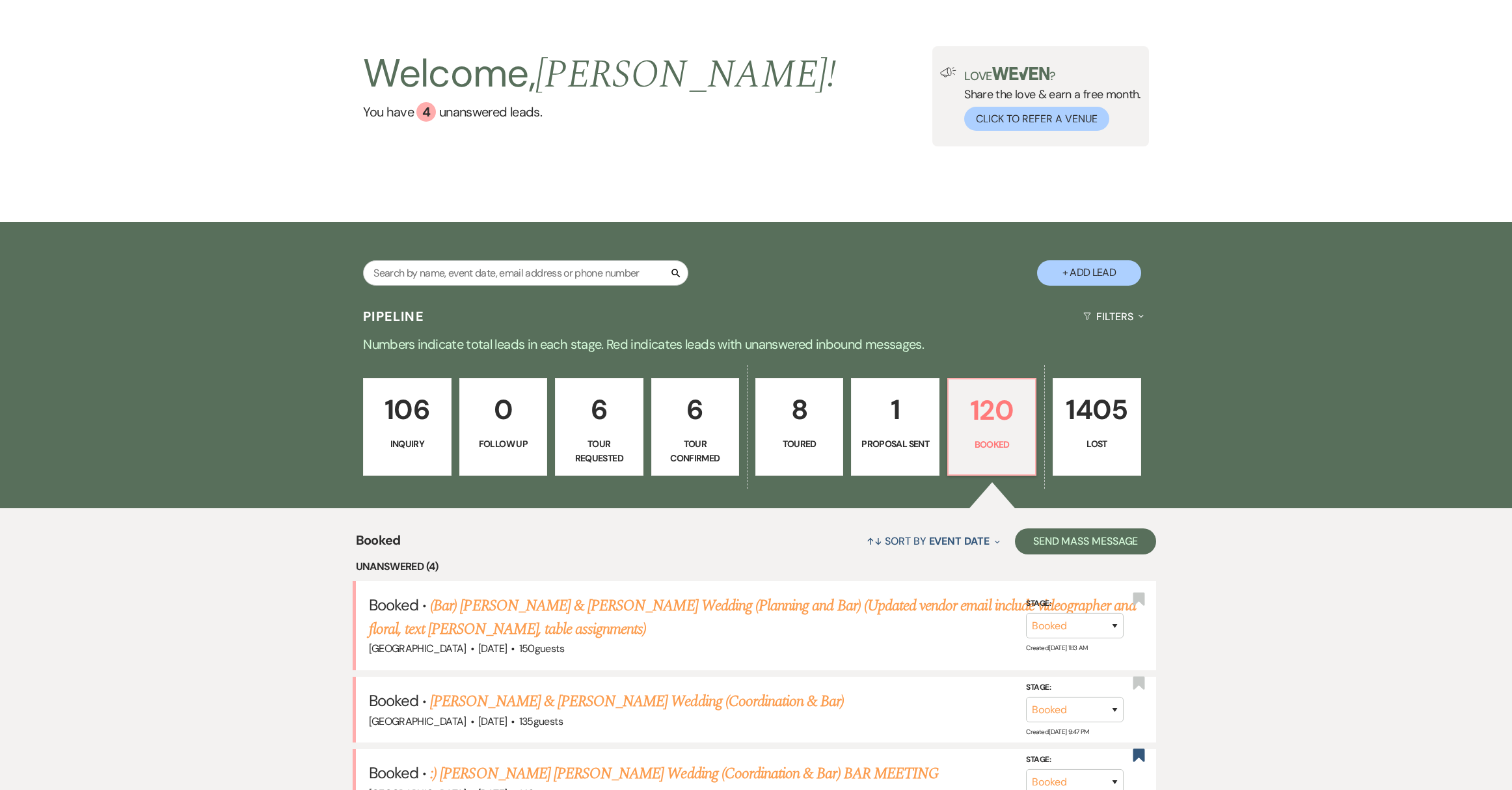
scroll to position [470, 0]
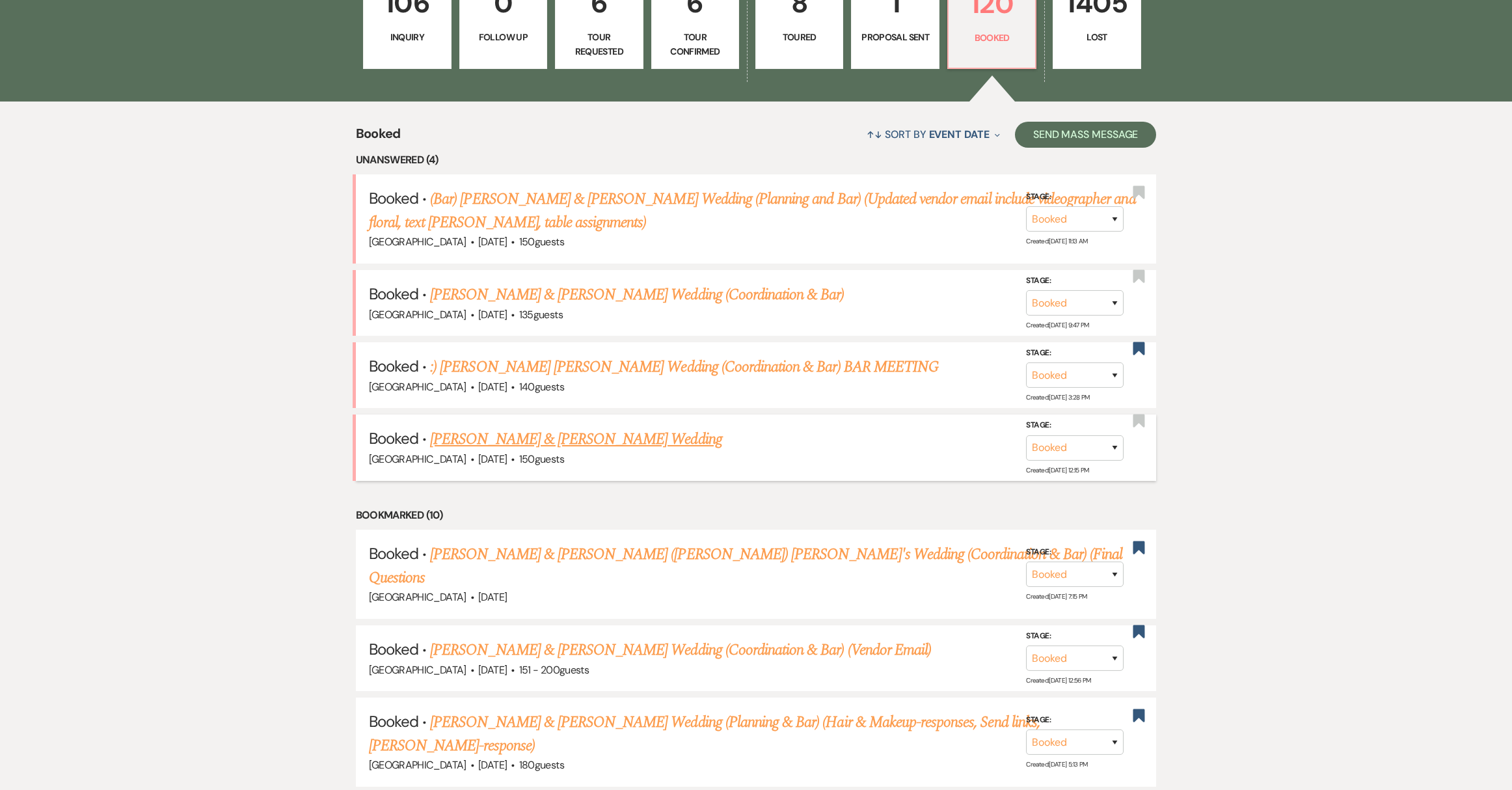
click at [597, 429] on link "[PERSON_NAME] & [PERSON_NAME] Wedding" at bounding box center [575, 440] width 291 height 24
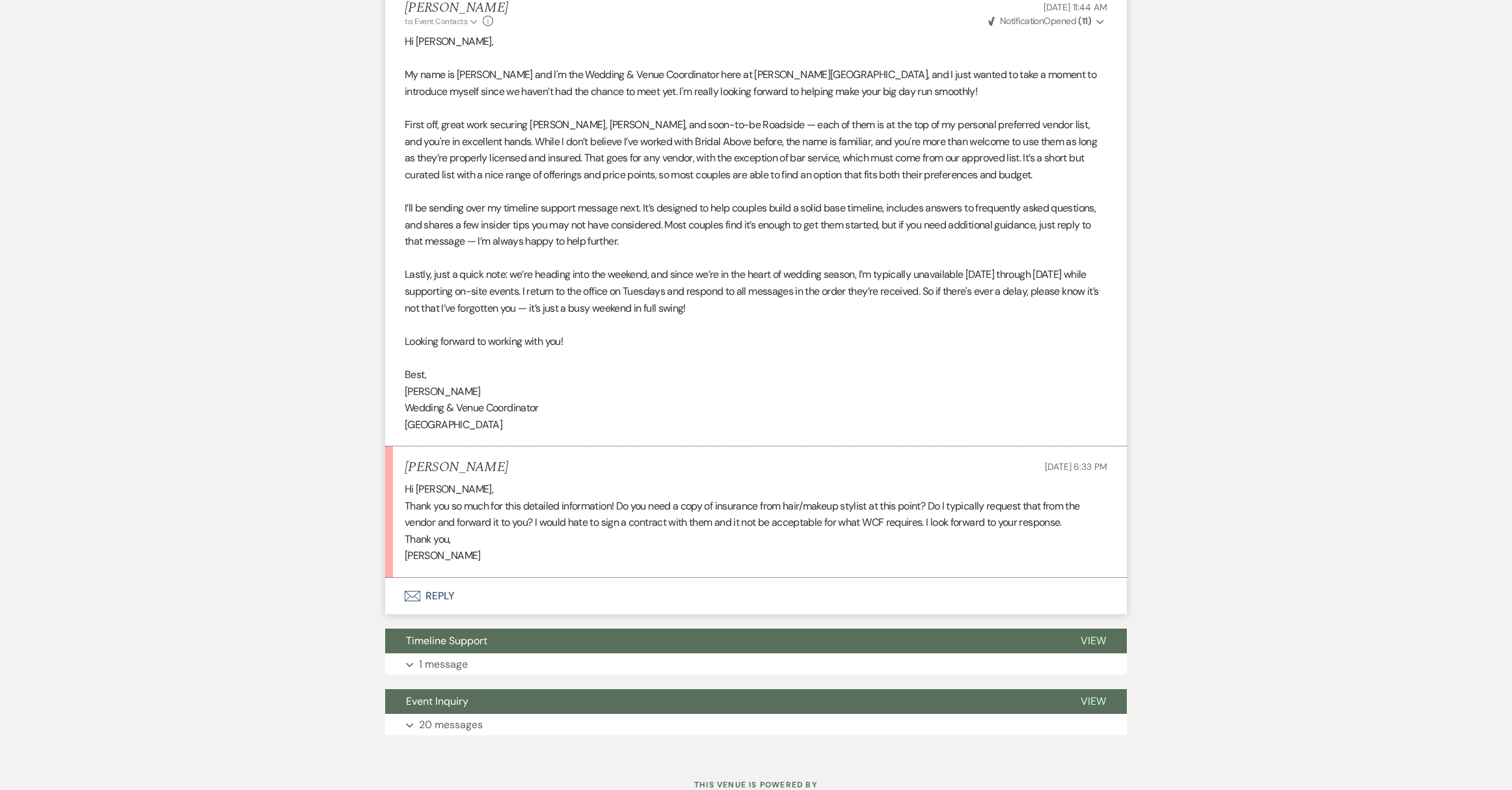
scroll to position [680, 0]
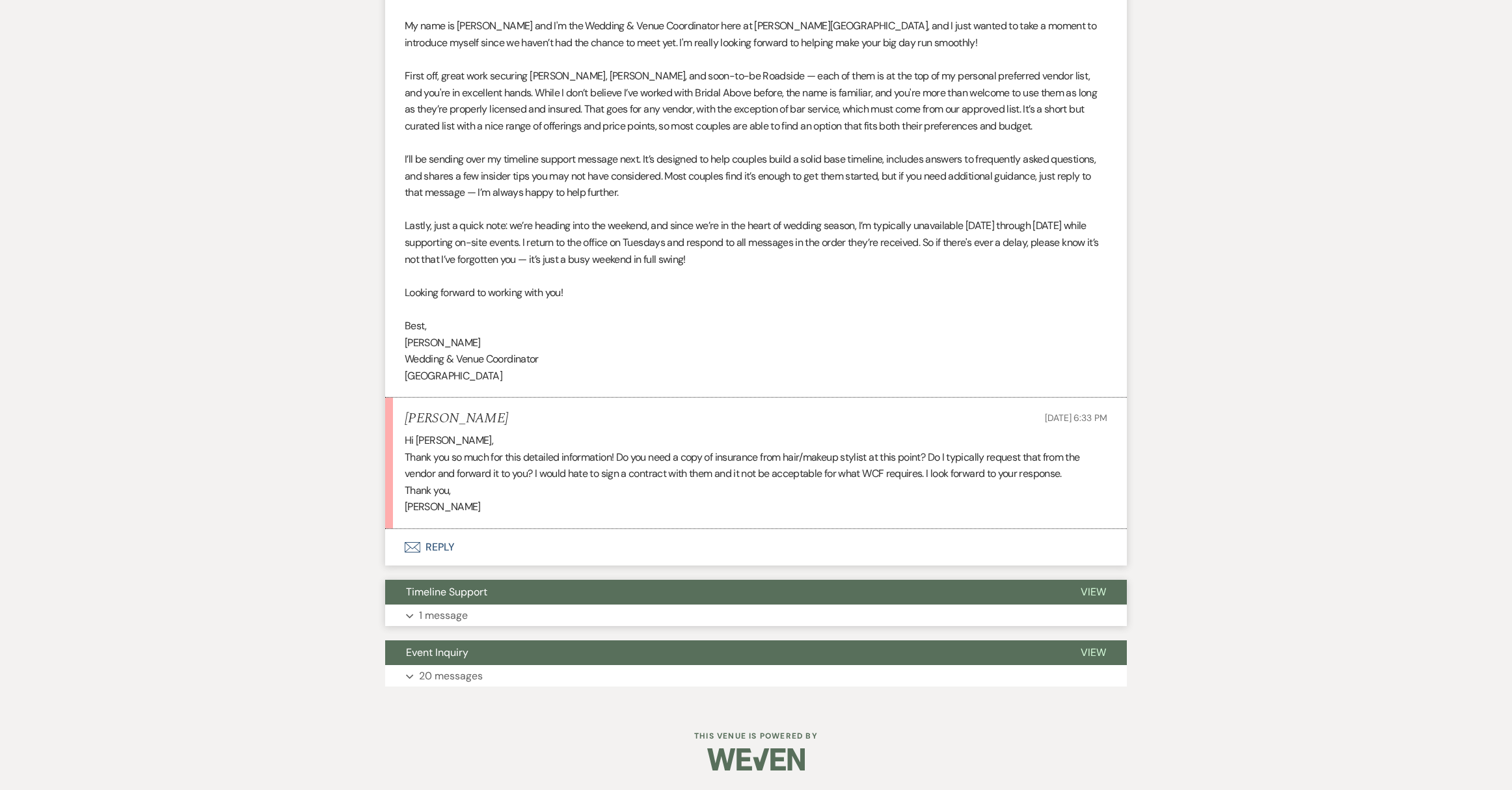
click at [456, 616] on p "1 message" at bounding box center [443, 615] width 49 height 17
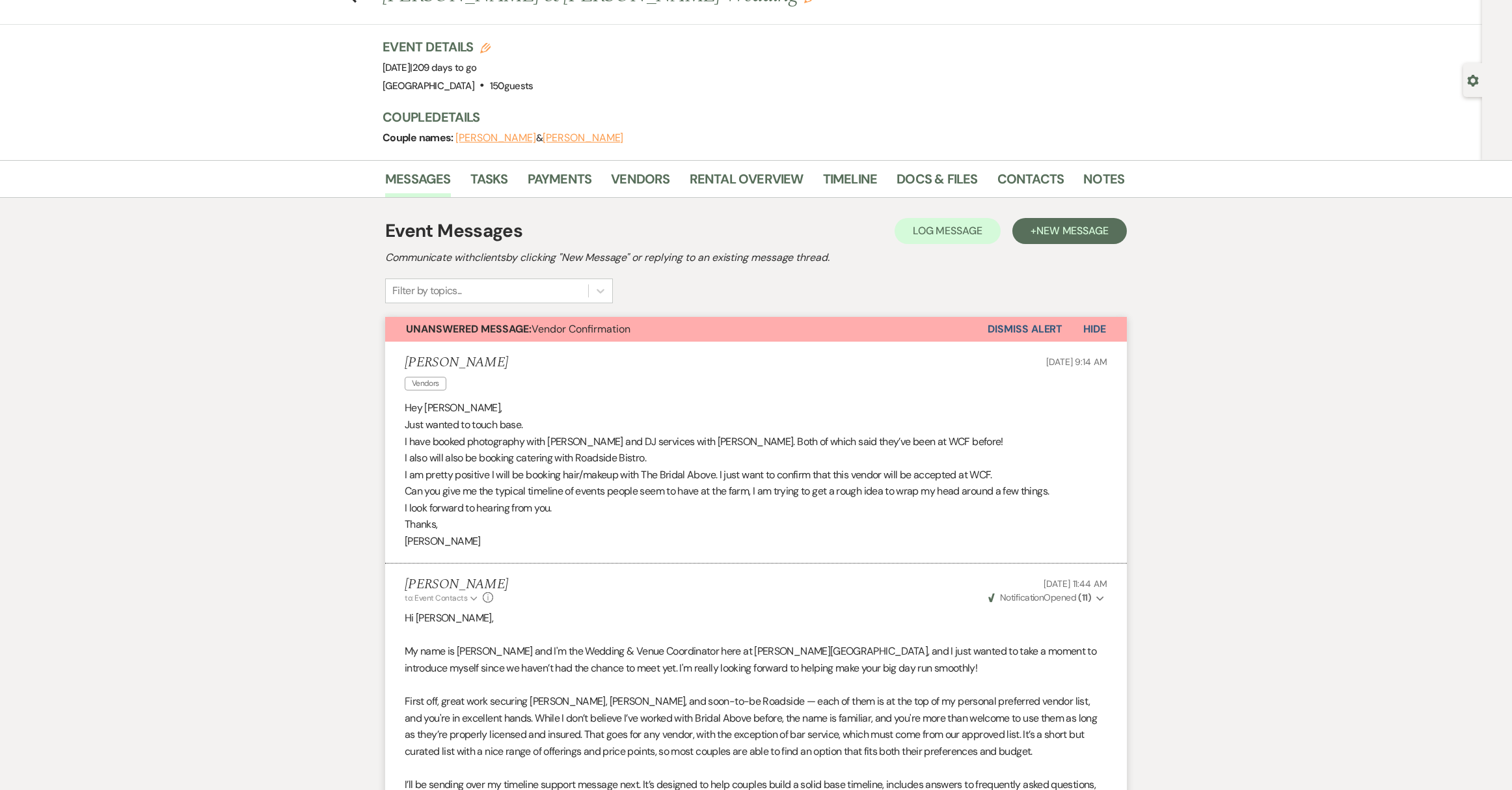
scroll to position [0, 0]
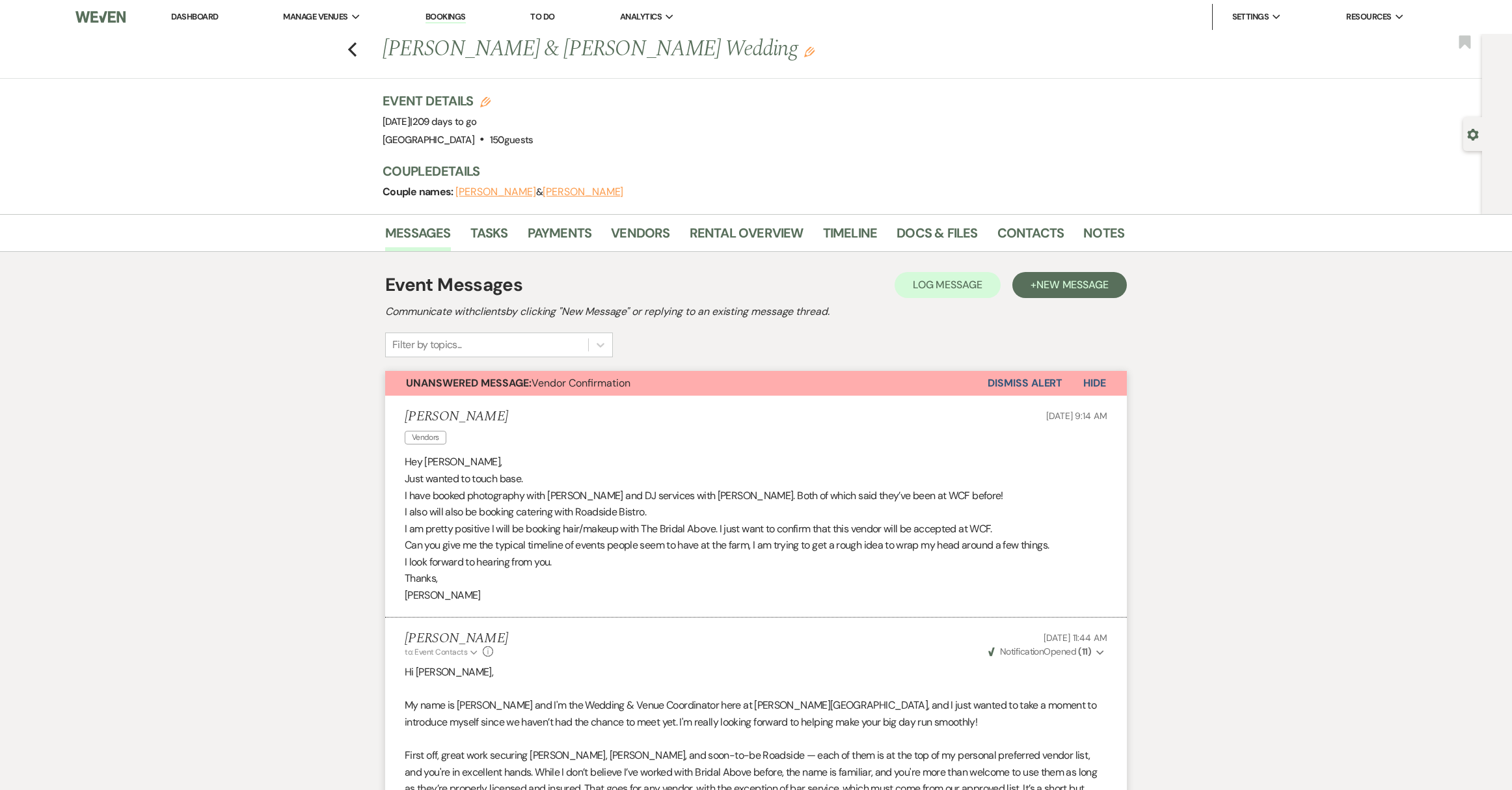
click at [187, 14] on link "Dashboard" at bounding box center [194, 17] width 47 height 11
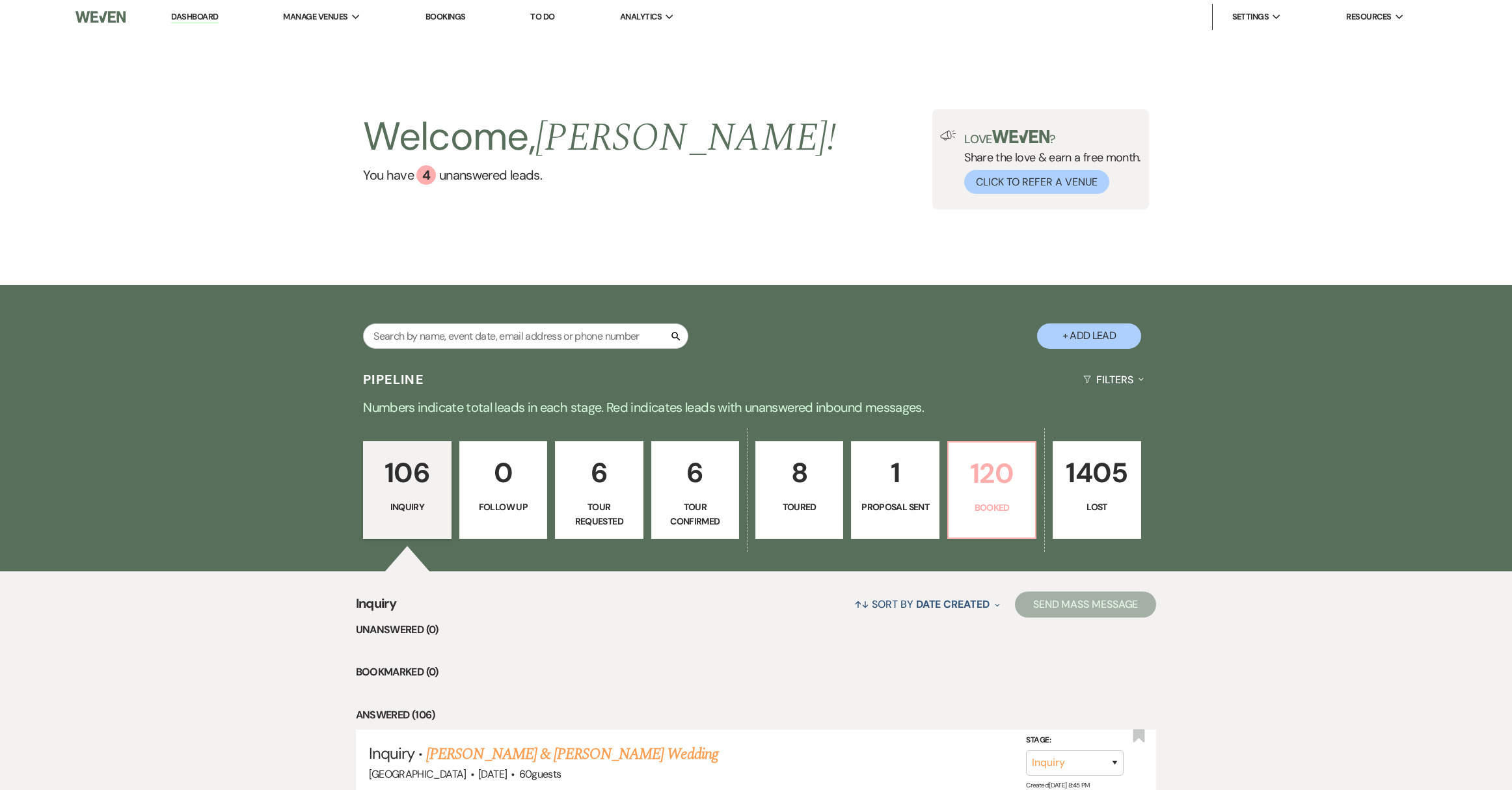
click at [982, 476] on p "120" at bounding box center [992, 473] width 71 height 43
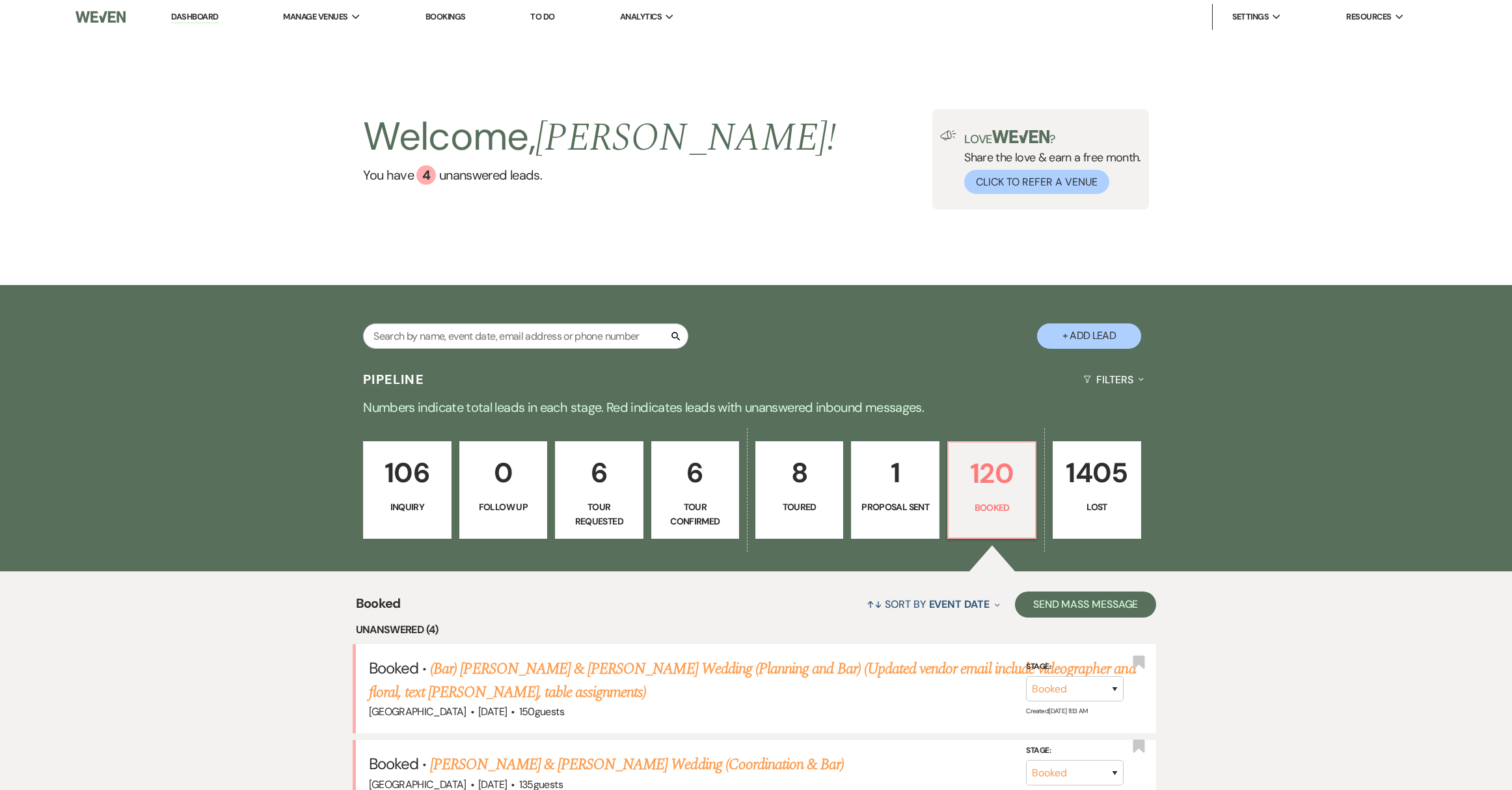
click at [535, 17] on link "To Do" at bounding box center [542, 17] width 24 height 11
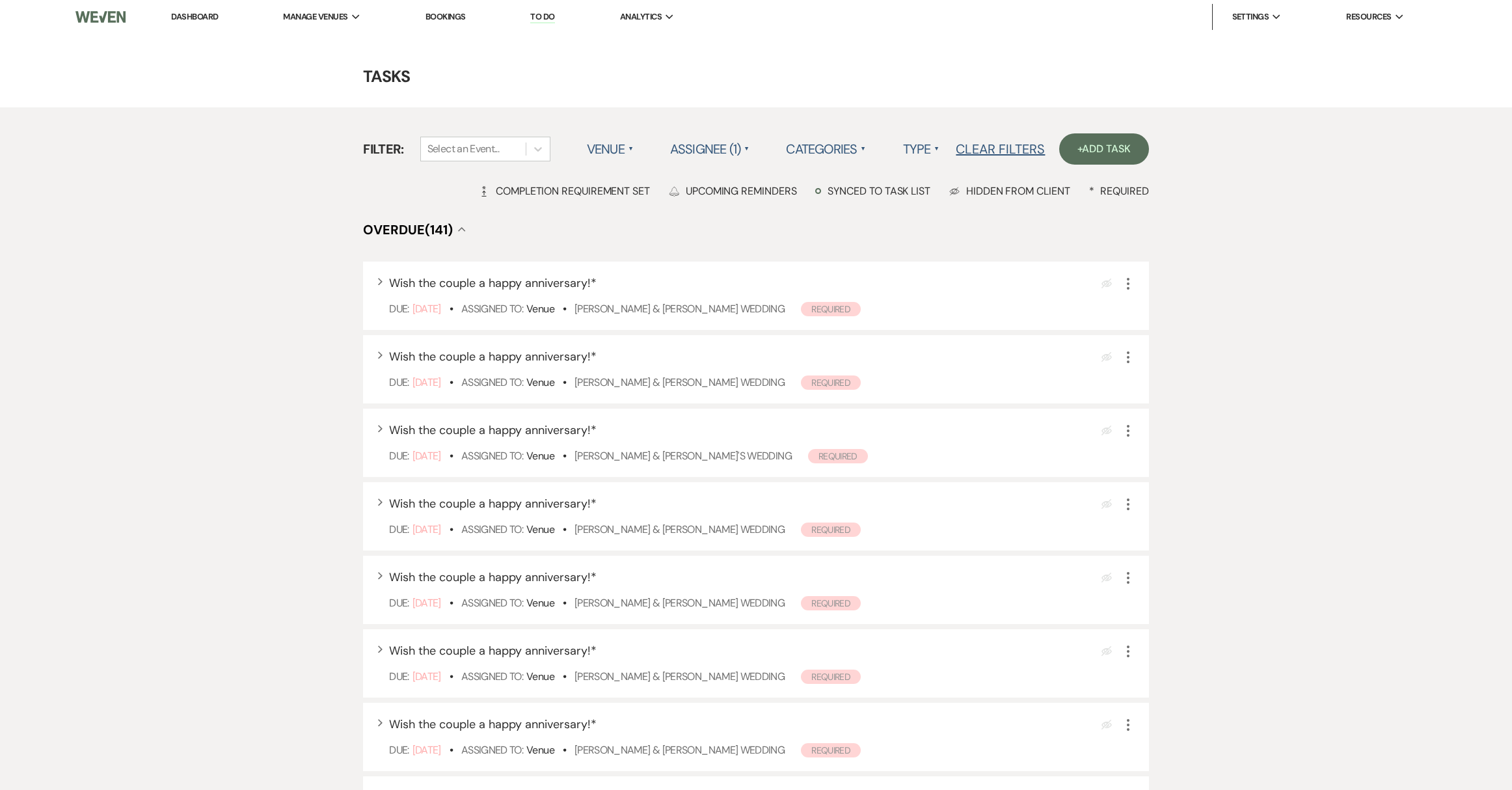
click at [615, 143] on label "Venue ▲" at bounding box center [610, 149] width 47 height 24
click at [742, 154] on label "Assignee (1) ▲" at bounding box center [709, 149] width 80 height 24
click at [743, 178] on li "Assigned to client" at bounding box center [735, 176] width 130 height 30
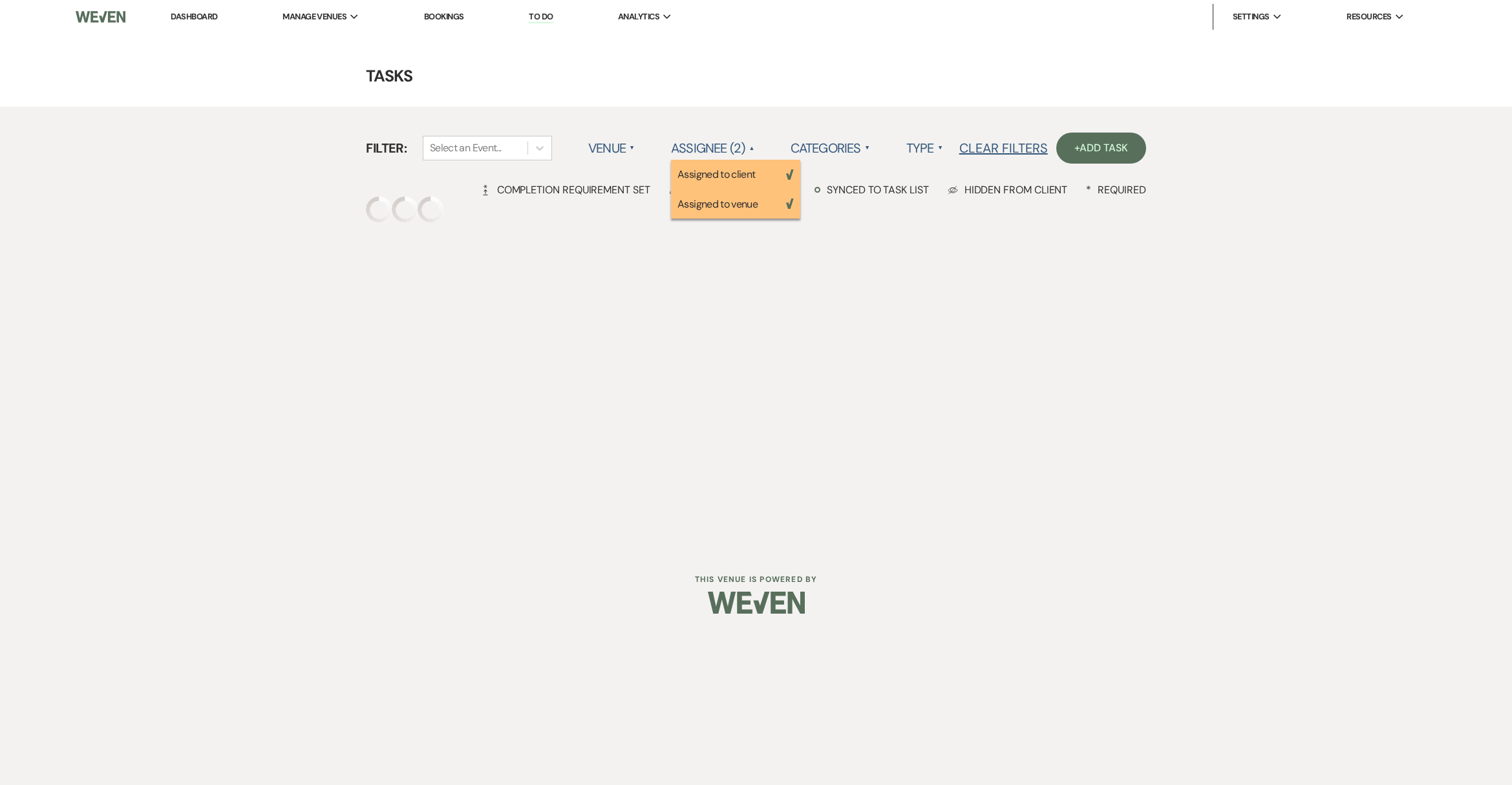
click at [832, 154] on label "Categories ▲" at bounding box center [830, 148] width 79 height 24
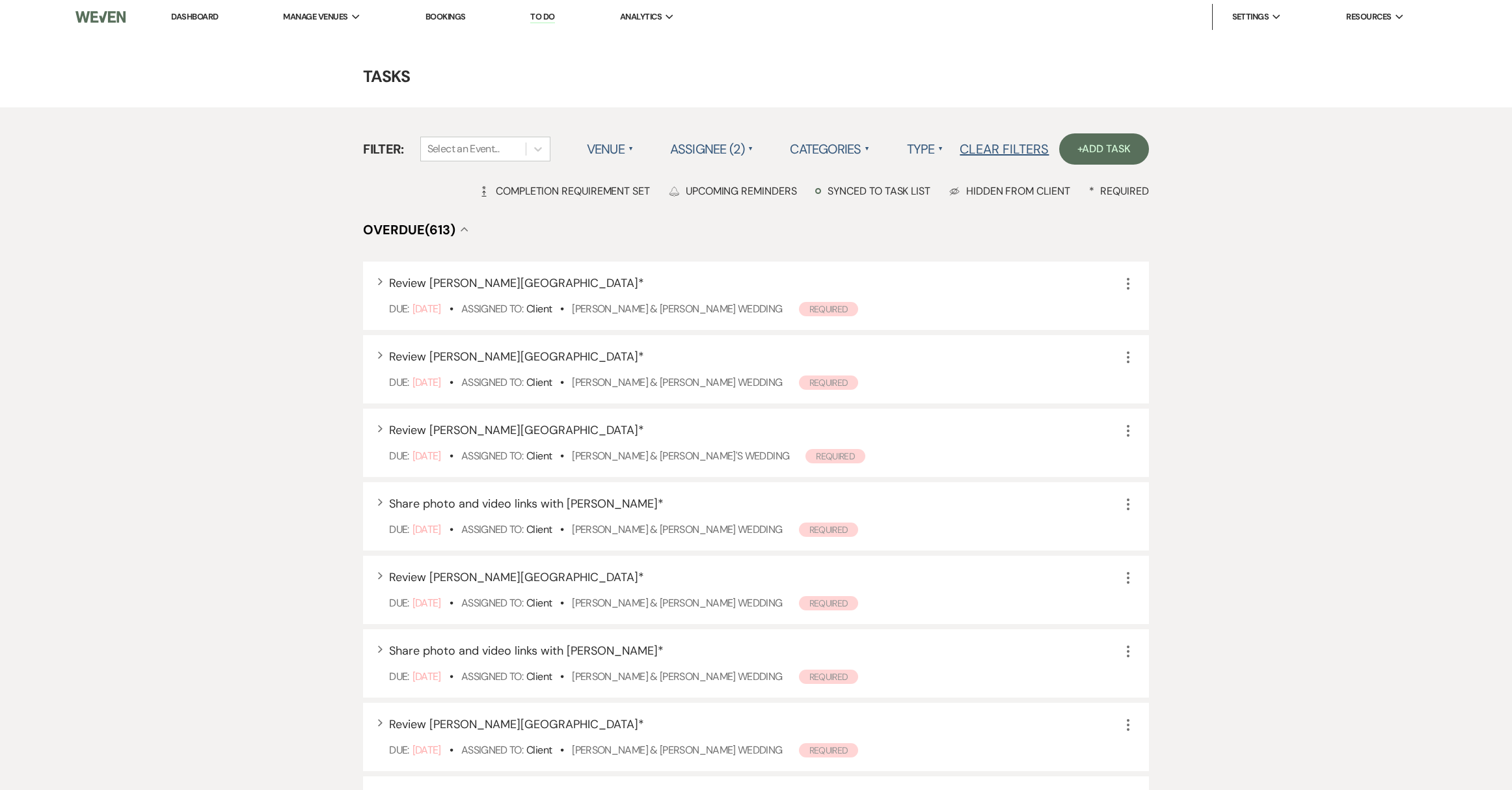
click at [837, 155] on label "Categories ▲" at bounding box center [829, 149] width 80 height 24
click at [918, 148] on label "Type ▲" at bounding box center [925, 149] width 37 height 24
click at [925, 194] on li "Payment tasks" at bounding box center [971, 206] width 130 height 30
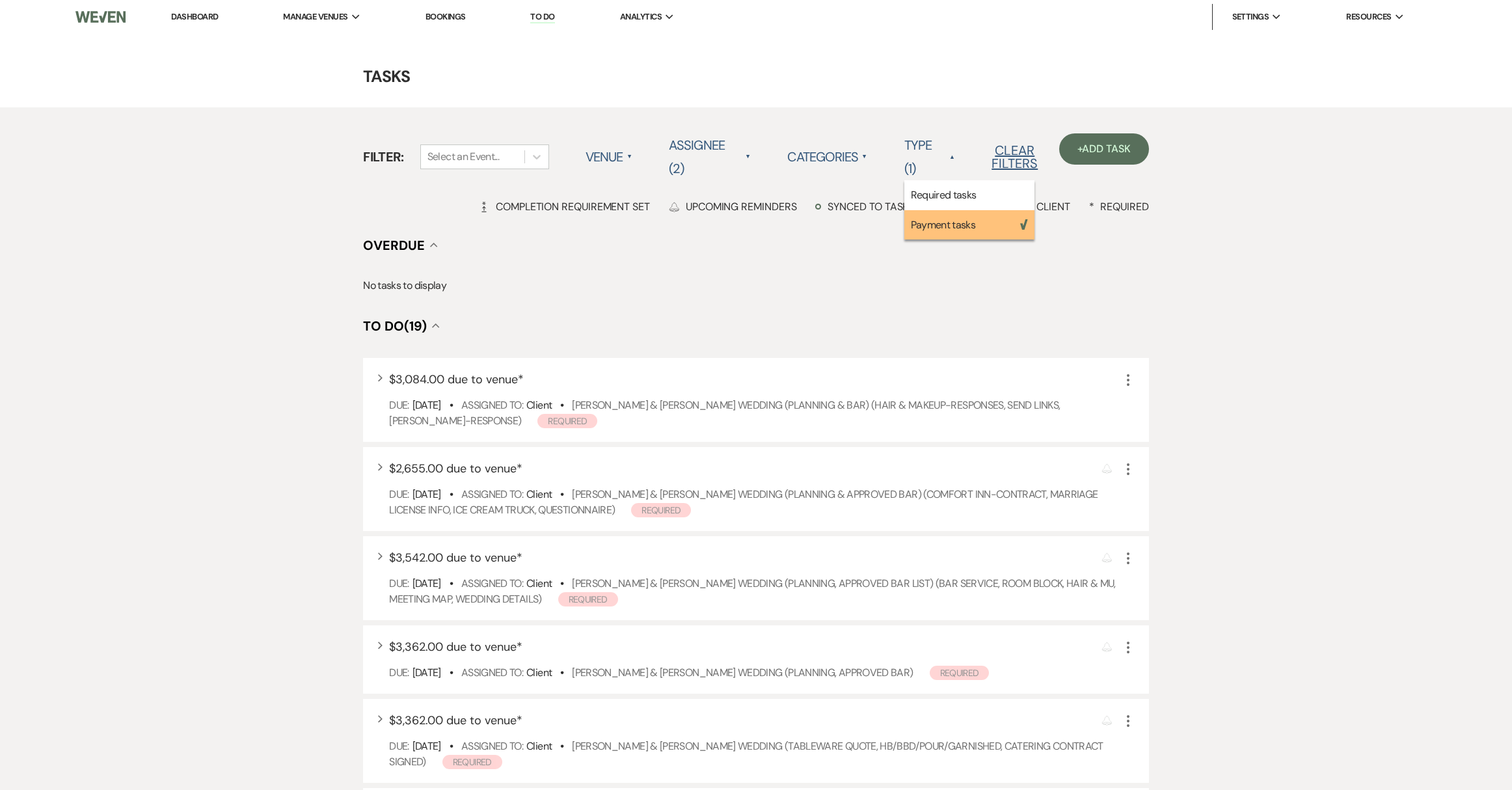
click at [175, 21] on link "Dashboard" at bounding box center [194, 17] width 47 height 11
